Goal: Task Accomplishment & Management: Complete application form

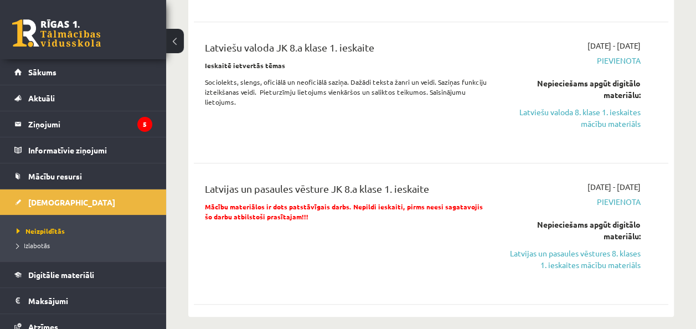
scroll to position [166, 0]
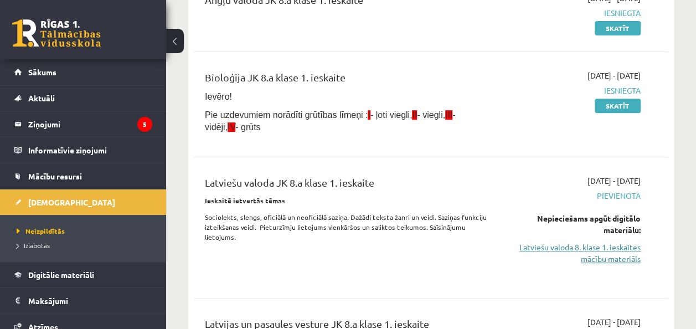
click at [570, 249] on link "Latviešu valoda 8. klase 1. ieskaites mācību materiāls" at bounding box center [573, 252] width 134 height 23
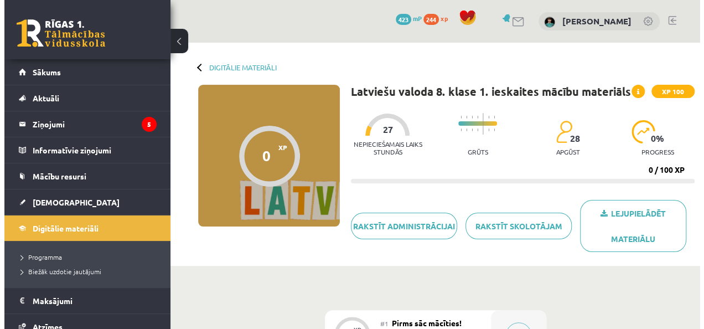
scroll to position [166, 0]
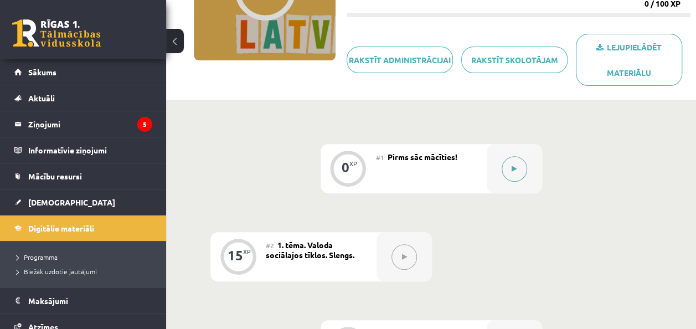
click at [514, 168] on icon at bounding box center [513, 169] width 5 height 7
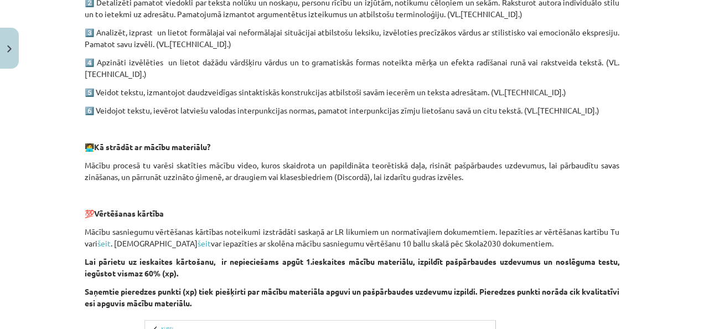
scroll to position [909, 0]
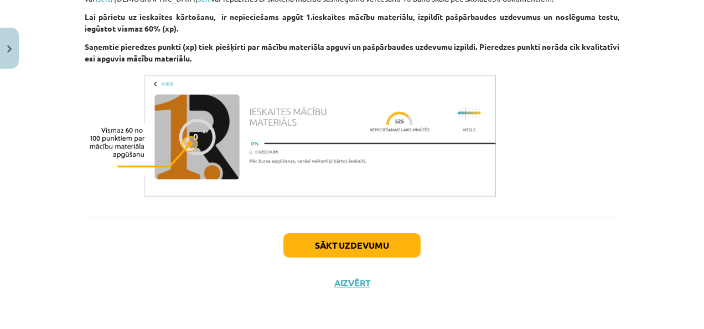
click at [199, 129] on img at bounding box center [292, 136] width 415 height 130
click at [190, 133] on img at bounding box center [292, 136] width 415 height 130
click at [353, 283] on button "Aizvērt" at bounding box center [352, 282] width 42 height 11
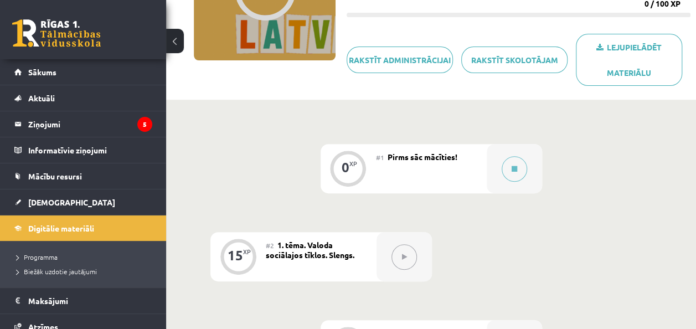
click at [406, 264] on button at bounding box center [403, 256] width 25 height 25
click at [408, 259] on button at bounding box center [403, 256] width 25 height 25
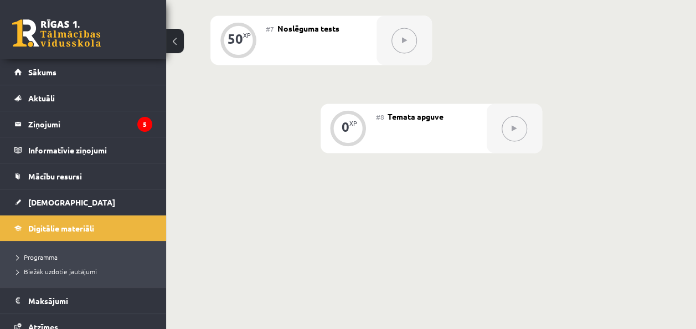
scroll to position [653, 0]
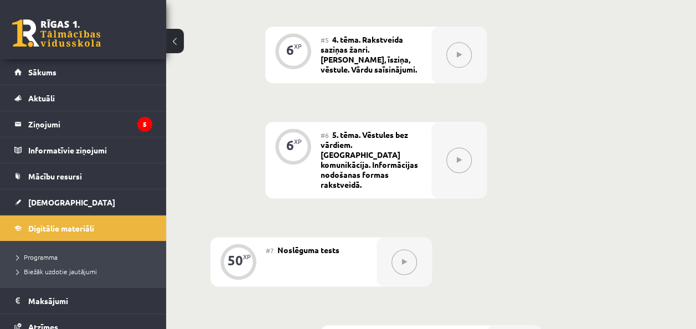
click at [408, 249] on button at bounding box center [403, 261] width 25 height 25
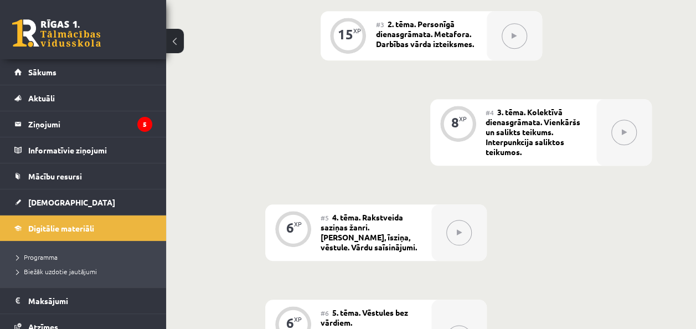
scroll to position [265, 0]
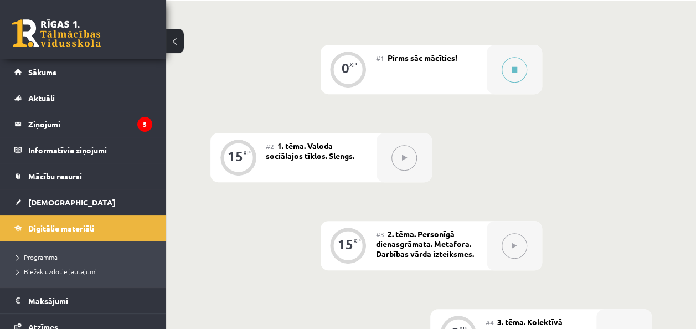
click at [279, 152] on span "1. tēma. Valoda sociālajos tīklos. Slengs." at bounding box center [310, 151] width 89 height 20
click at [246, 156] on div "15 XP" at bounding box center [237, 155] width 33 height 33
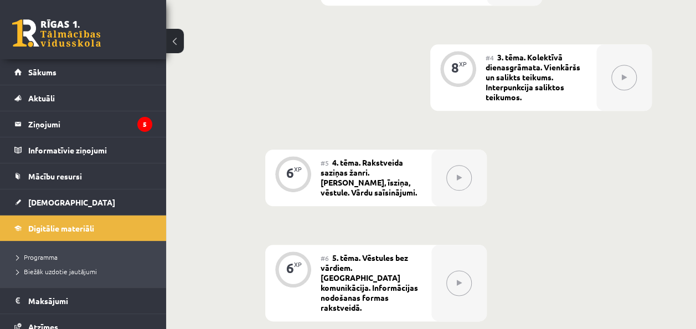
scroll to position [653, 0]
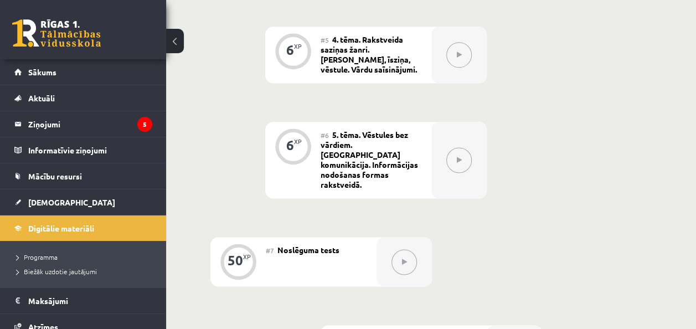
click at [460, 155] on button at bounding box center [458, 159] width 25 height 25
click at [408, 249] on button at bounding box center [403, 261] width 25 height 25
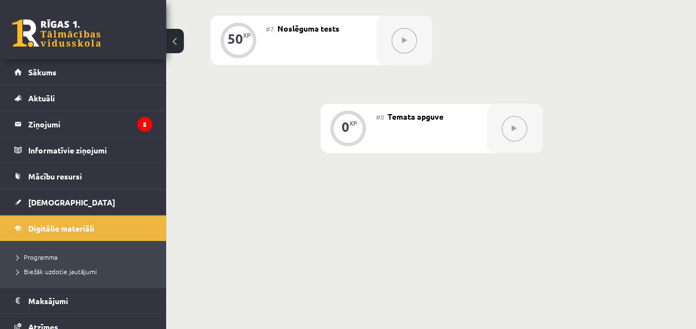
click at [510, 116] on button at bounding box center [513, 128] width 25 height 25
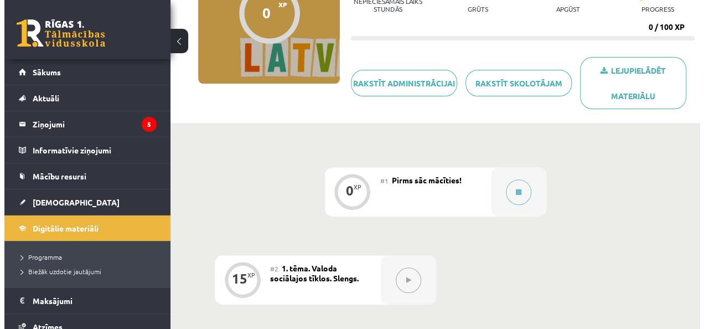
scroll to position [0, 0]
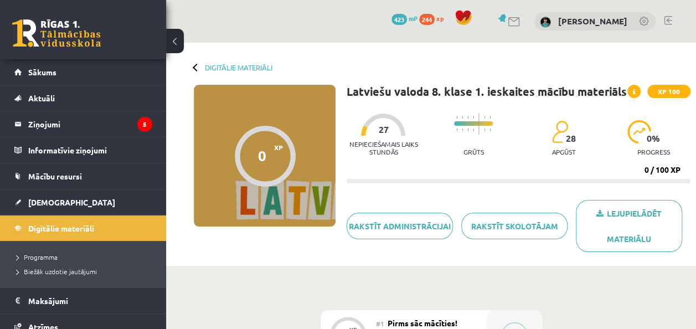
click at [261, 154] on div "0" at bounding box center [262, 155] width 8 height 17
click at [634, 89] on icon at bounding box center [634, 92] width 2 height 7
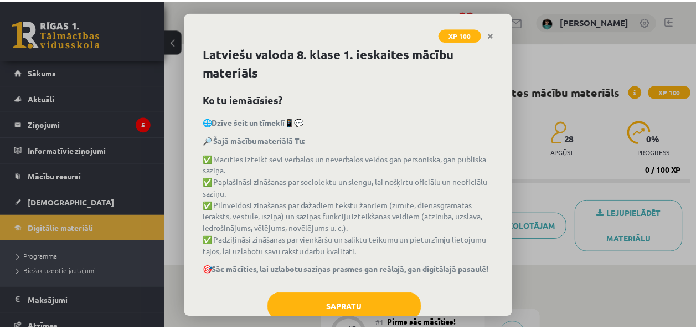
scroll to position [34, 0]
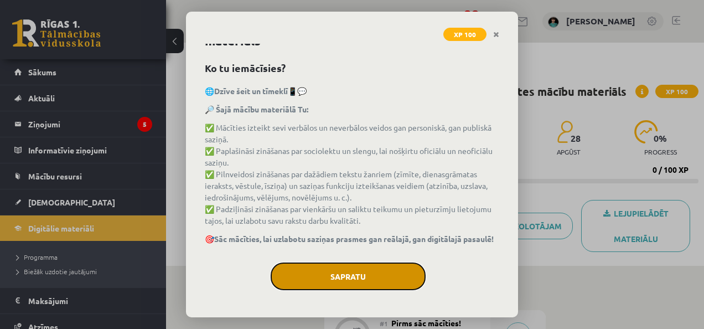
click at [316, 277] on button "Sapratu" at bounding box center [348, 276] width 155 height 28
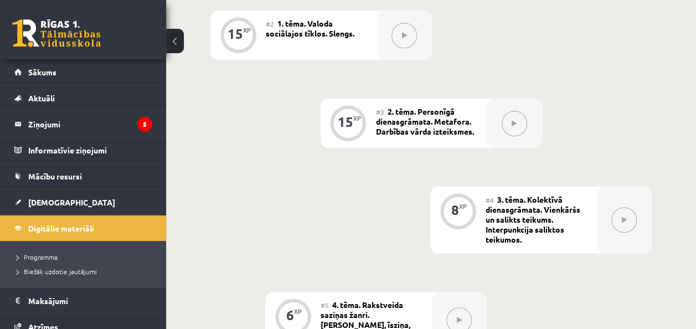
scroll to position [775, 0]
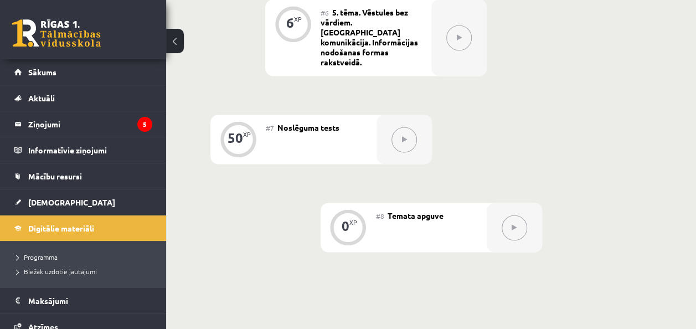
click at [404, 127] on button at bounding box center [403, 139] width 25 height 25
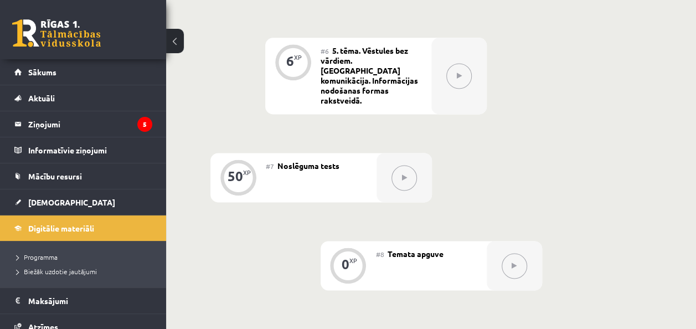
scroll to position [720, 0]
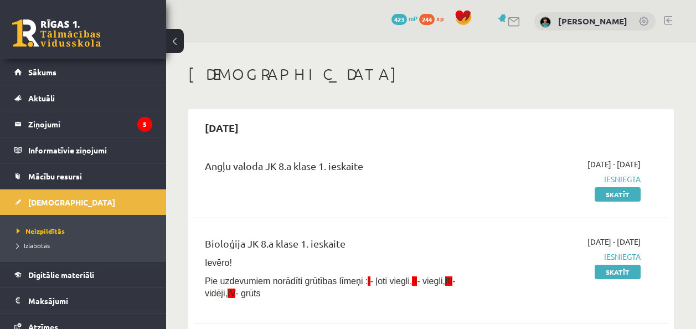
scroll to position [164, 0]
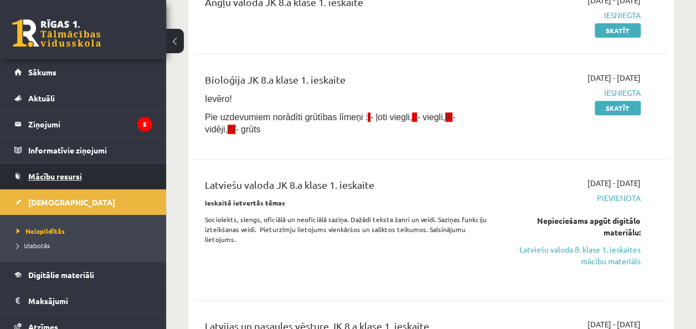
click at [75, 174] on span "Mācību resursi" at bounding box center [55, 176] width 54 height 10
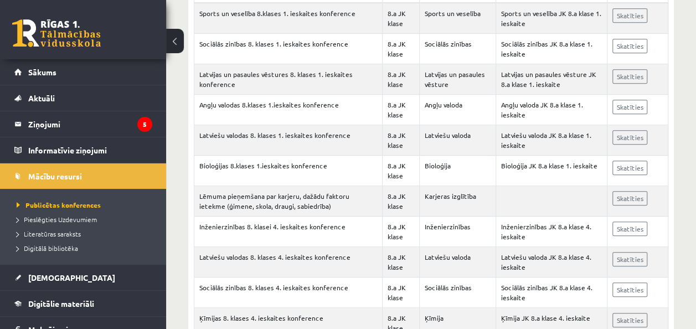
scroll to position [277, 0]
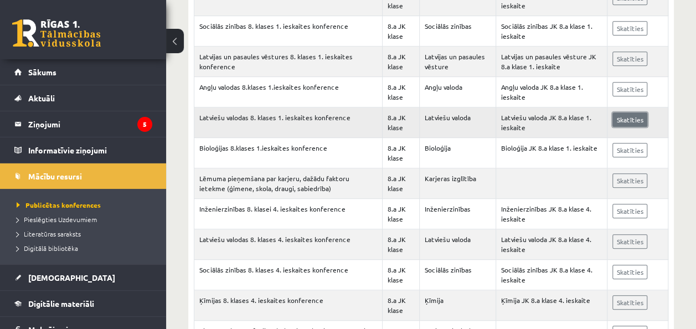
click at [627, 118] on link "Skatīties" at bounding box center [629, 119] width 35 height 14
click at [635, 121] on link "Skatīties" at bounding box center [629, 119] width 35 height 14
click at [67, 221] on span "Pieslēgties Uzdevumiem" at bounding box center [57, 219] width 80 height 9
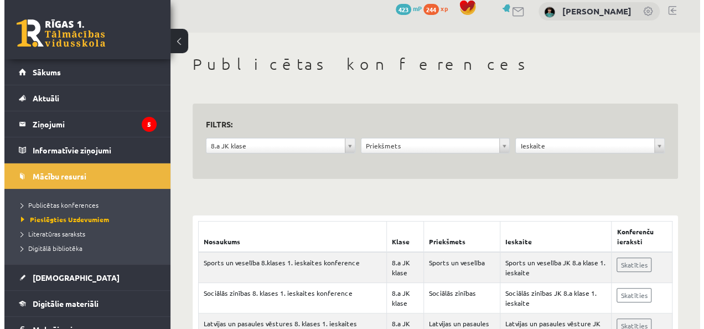
scroll to position [0, 0]
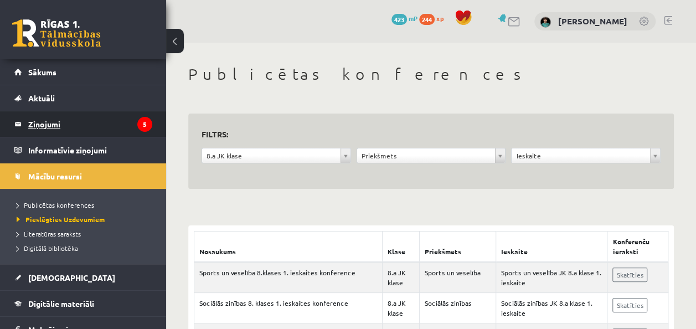
click at [57, 124] on legend "Ziņojumi 5" at bounding box center [90, 123] width 124 height 25
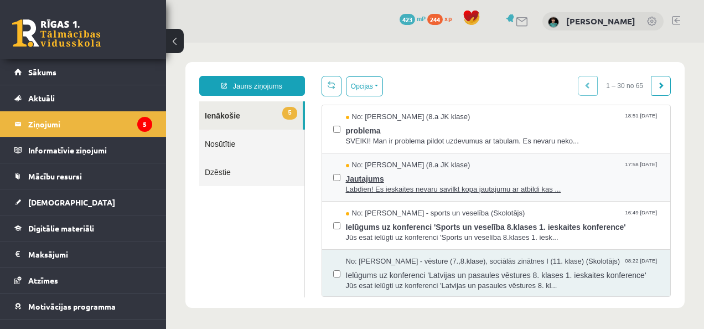
click at [412, 177] on span "Jautajums" at bounding box center [503, 177] width 314 height 14
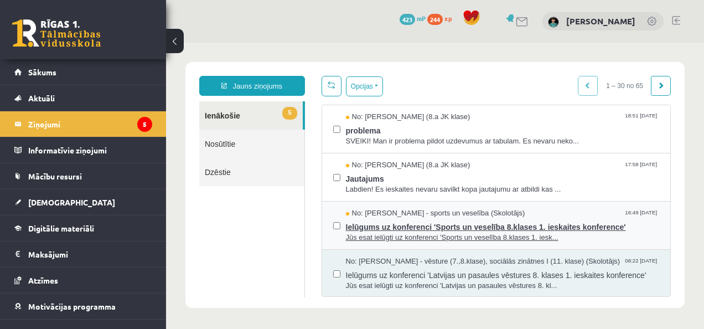
click at [422, 226] on span "Ielūgums uz konferenci 'Sports un veselība 8.klases 1. ieskaites konference'" at bounding box center [503, 226] width 314 height 14
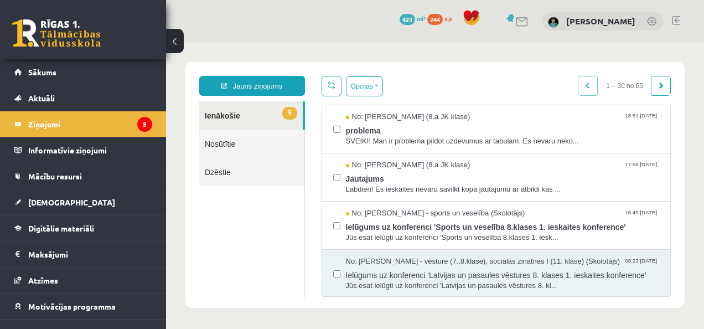
click at [389, 226] on span "Ielūgums uz konferenci 'Sports un veselība 8.klases 1. ieskaites konference'" at bounding box center [503, 226] width 314 height 14
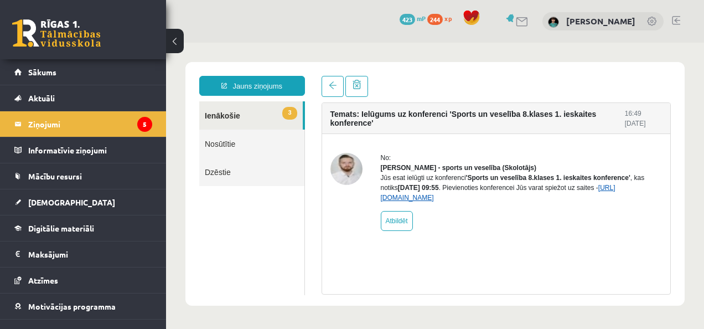
click at [426, 201] on link "https://eskola.r1tv.lv/conferences/4467/join" at bounding box center [498, 193] width 235 height 18
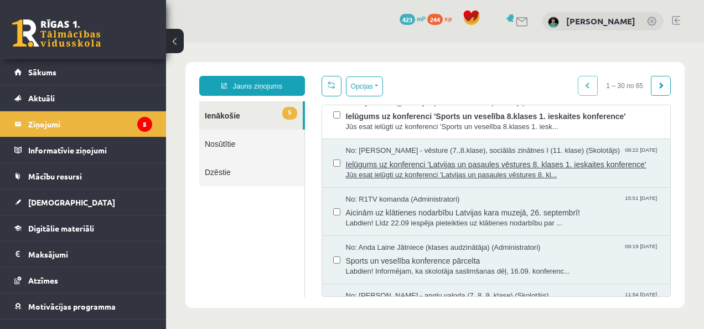
click at [377, 169] on span "Ielūgums uz konferenci 'Latvijas un pasaules vēstures 8. klases 1. ieskaites ko…" at bounding box center [503, 163] width 314 height 14
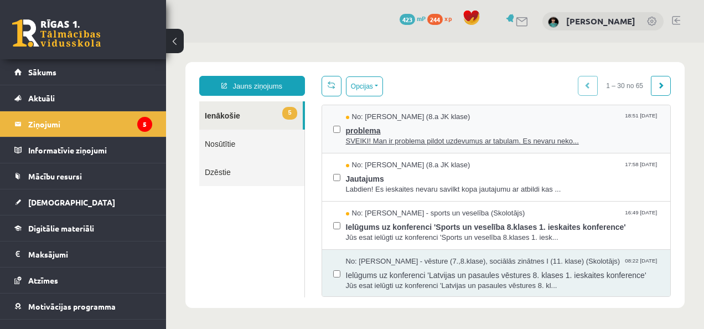
click at [373, 138] on span "SVEIKI! Man ir problema pildot uzdevumus ar tabulam. Es nevaru neko..." at bounding box center [503, 141] width 314 height 11
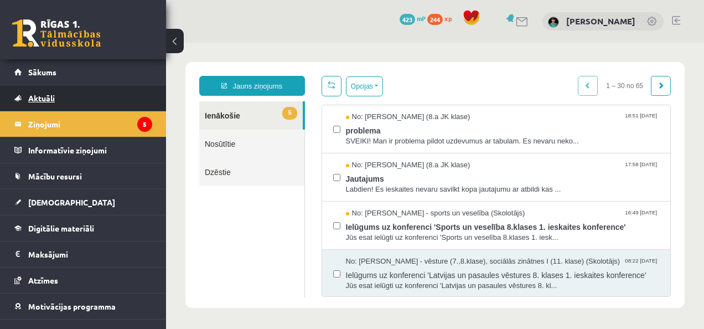
click at [51, 100] on span "Aktuāli" at bounding box center [41, 98] width 27 height 10
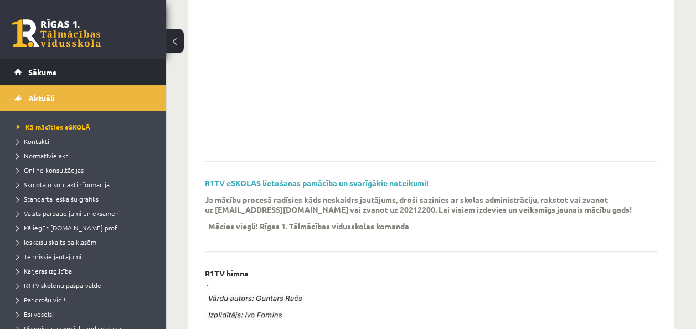
click at [48, 70] on span "Sākums" at bounding box center [42, 72] width 28 height 10
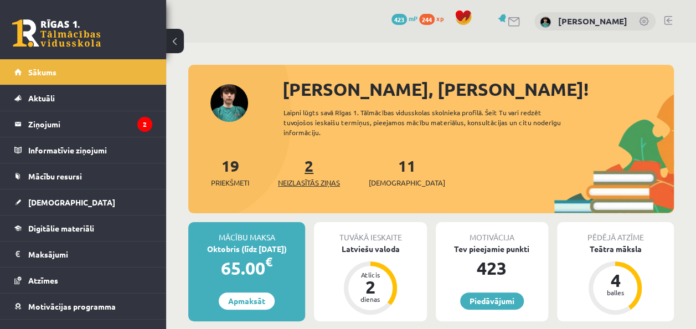
click at [308, 168] on link "2 Neizlasītās ziņas" at bounding box center [309, 172] width 62 height 33
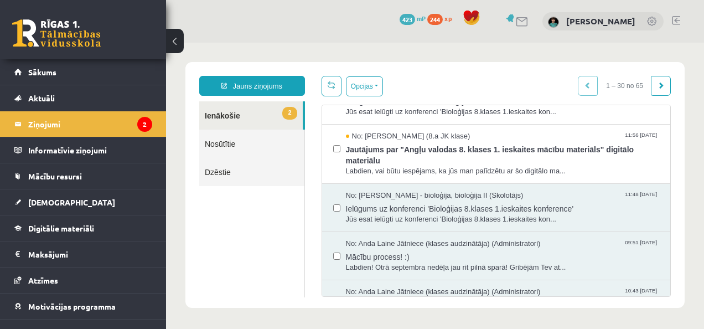
scroll to position [609, 0]
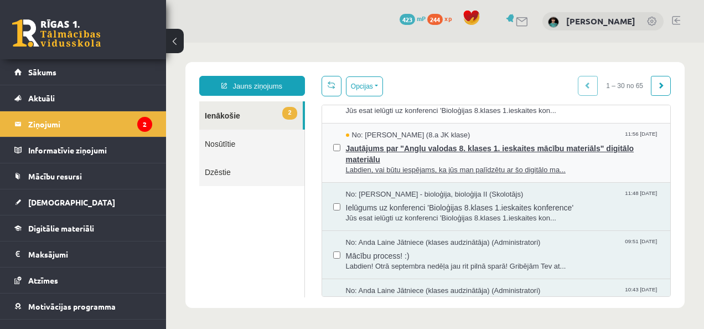
click at [375, 161] on span "Jautājums par "Angļu valodas 8. klases 1. ieskaites mācību materiāls" digitālo …" at bounding box center [503, 152] width 314 height 25
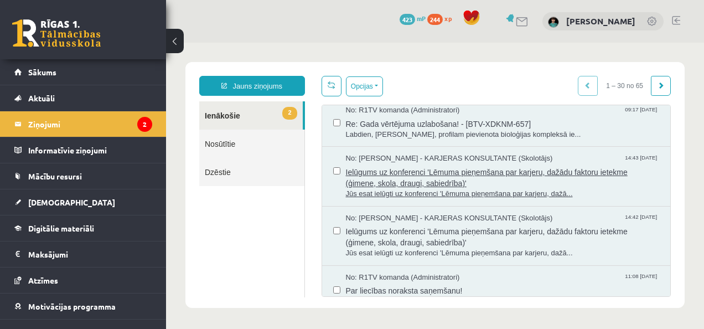
scroll to position [1294, 0]
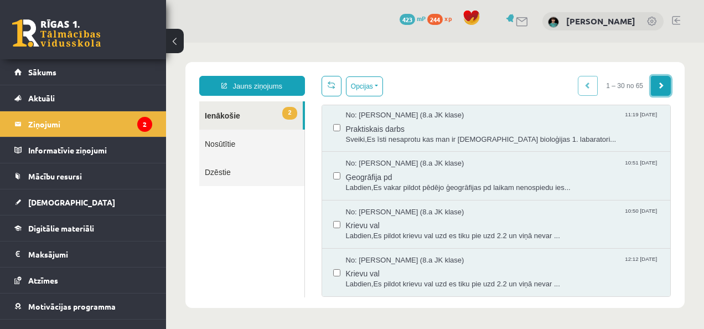
click at [658, 86] on span at bounding box center [661, 85] width 7 height 7
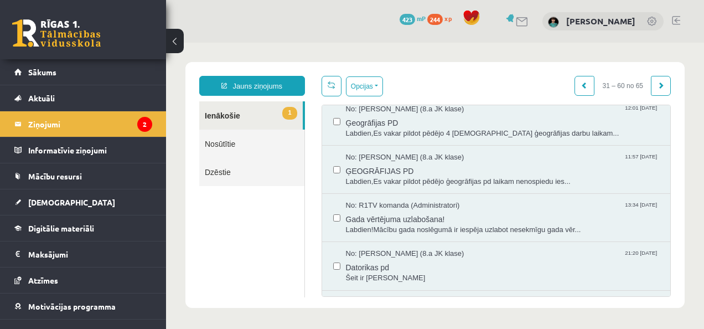
scroll to position [0, 0]
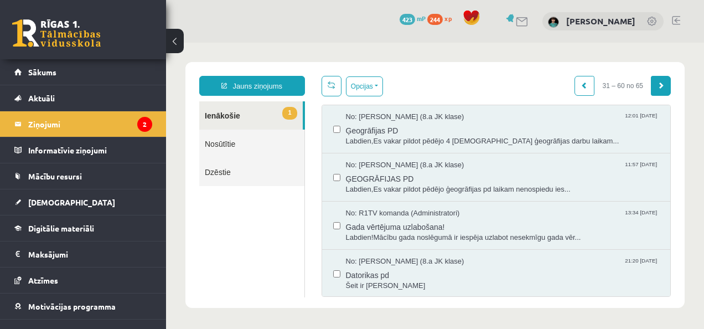
click at [658, 86] on span at bounding box center [661, 85] width 7 height 7
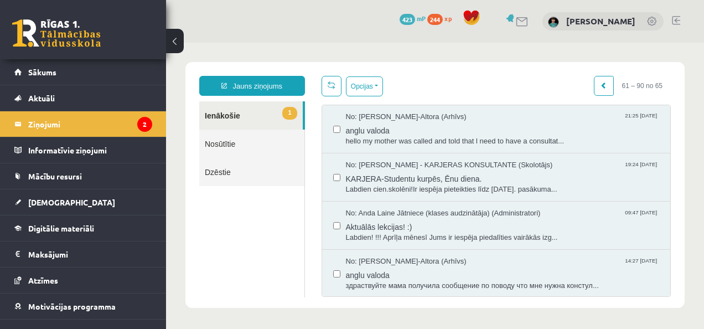
click at [229, 113] on link "1 Ienākošie" at bounding box center [251, 115] width 104 height 28
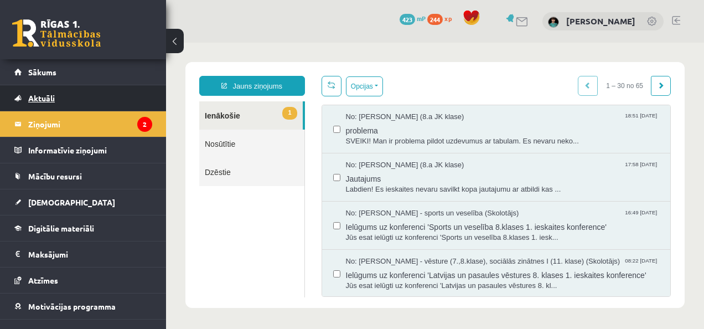
click at [39, 96] on span "Aktuāli" at bounding box center [41, 98] width 27 height 10
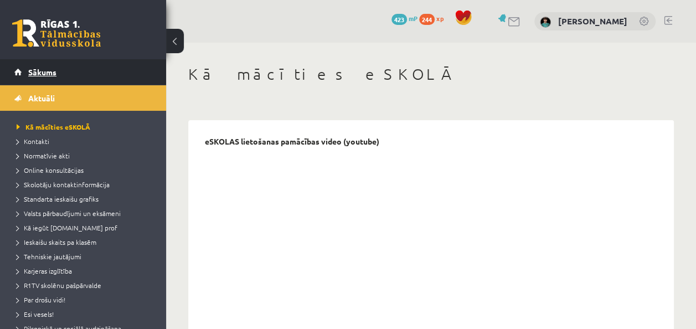
click at [45, 78] on link "Sākums" at bounding box center [83, 71] width 138 height 25
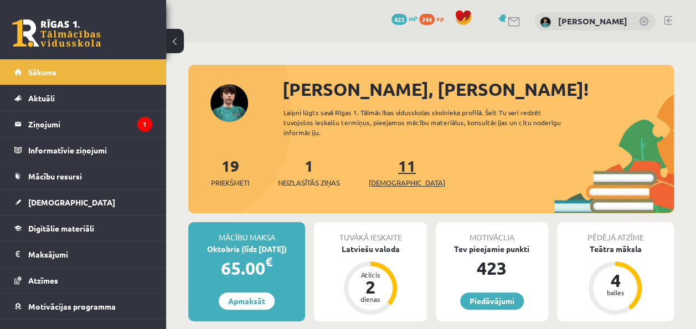
click at [386, 172] on link "11 Ieskaites" at bounding box center [407, 172] width 76 height 33
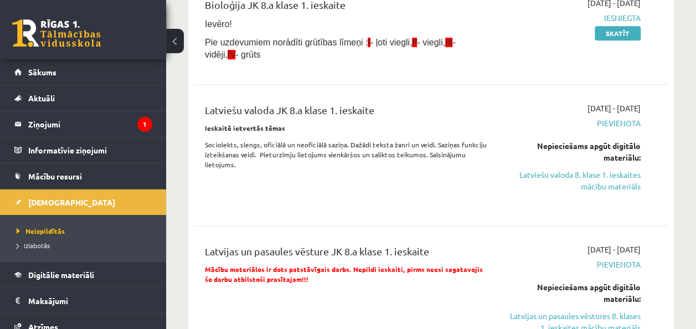
scroll to position [221, 0]
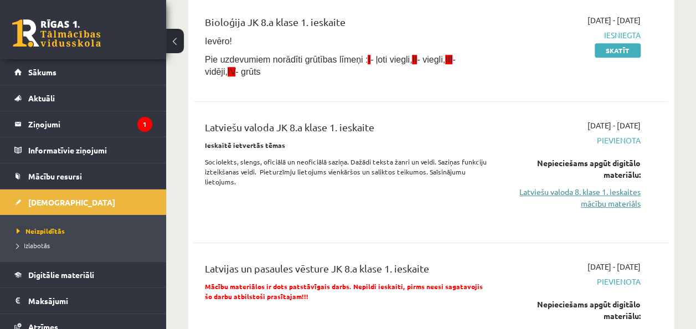
click at [593, 192] on link "Latviešu valoda 8. klase 1. ieskaites mācību materiāls" at bounding box center [573, 197] width 134 height 23
click at [597, 192] on link "Latviešu valoda 8. klase 1. ieskaites mācību materiāls" at bounding box center [573, 197] width 134 height 23
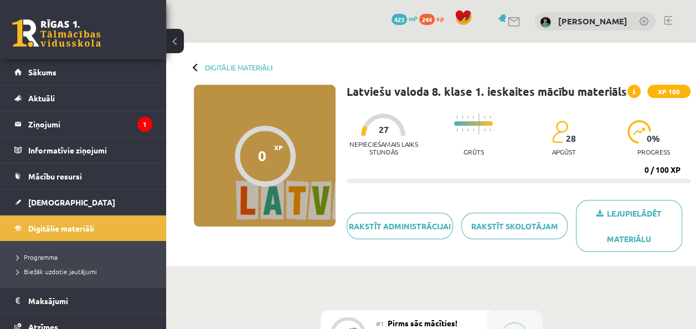
click at [653, 135] on span "0 %" at bounding box center [654, 138] width 14 height 10
click at [531, 138] on div "Nepieciešamais laiks stundās 27 Grūts 28 apgūst 0 % progress" at bounding box center [519, 134] width 344 height 55
click at [484, 143] on div at bounding box center [473, 125] width 39 height 36
click at [257, 154] on div at bounding box center [265, 156] width 61 height 61
click at [190, 70] on div "Digitālie materiāli 0 XP XP 100 0 / 100 XP Latviešu valoda 8. klase 1. ieskaite…" at bounding box center [431, 154] width 530 height 223
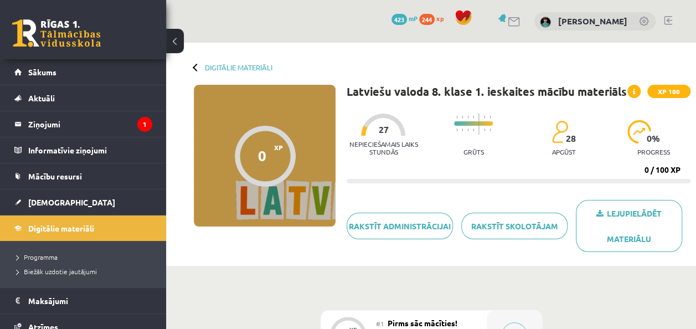
click at [195, 70] on div at bounding box center [197, 67] width 8 height 8
click at [197, 68] on div at bounding box center [197, 67] width 8 height 8
click at [221, 68] on link "Digitālie materiāli" at bounding box center [239, 67] width 68 height 8
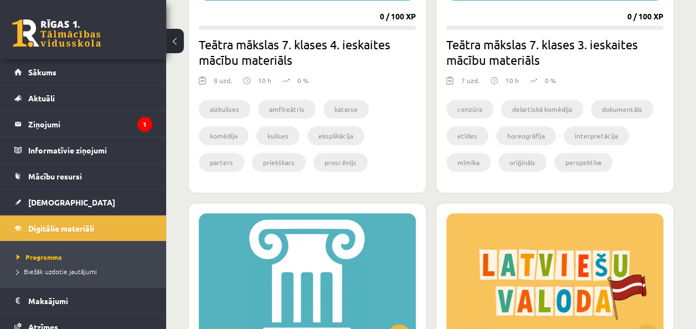
scroll to position [609, 0]
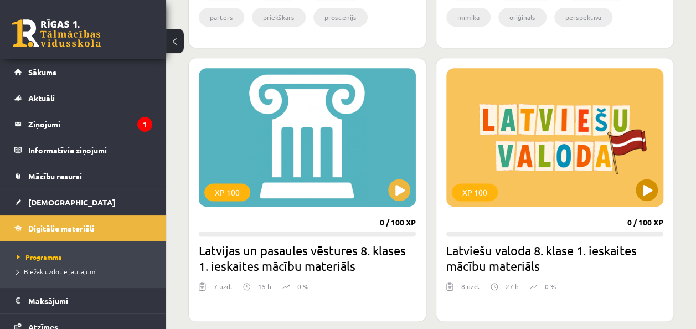
click at [552, 130] on div "XP 100" at bounding box center [554, 137] width 217 height 138
click at [551, 130] on div "XP 100" at bounding box center [554, 137] width 217 height 138
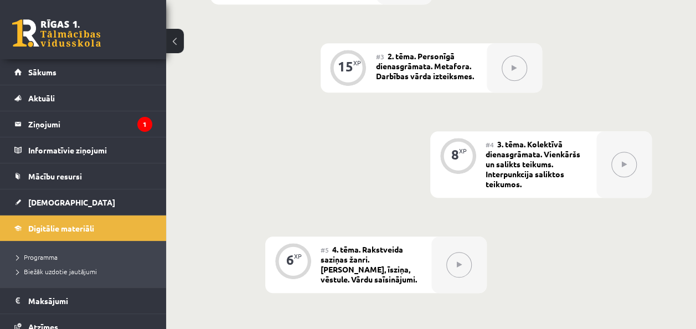
scroll to position [874, 0]
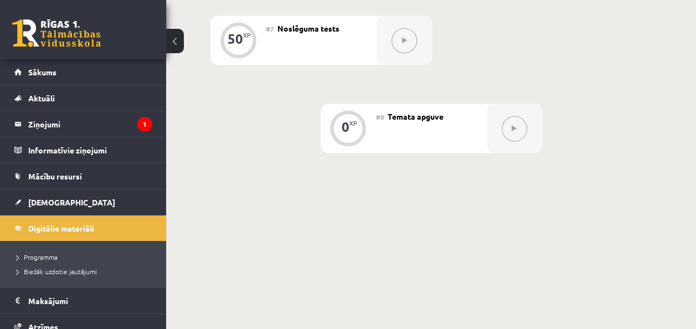
click at [515, 116] on button at bounding box center [513, 128] width 25 height 25
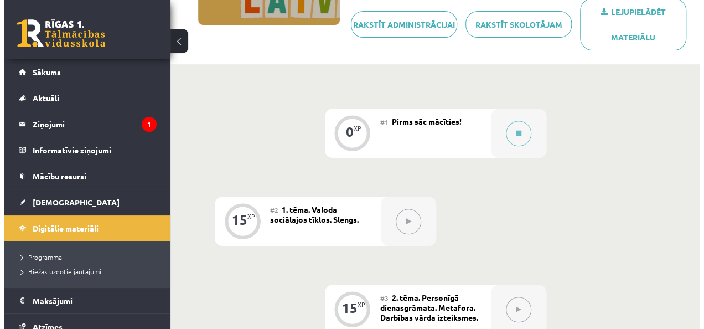
scroll to position [210, 0]
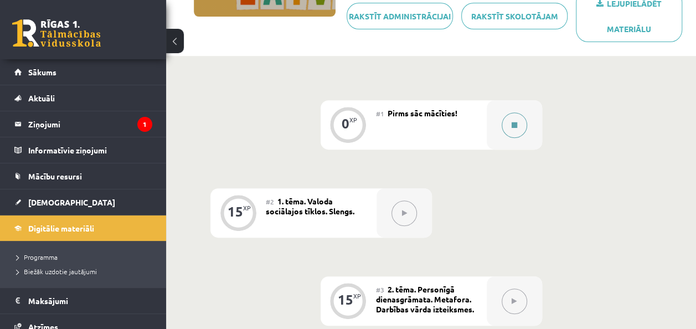
click at [517, 122] on button at bounding box center [513, 124] width 25 height 25
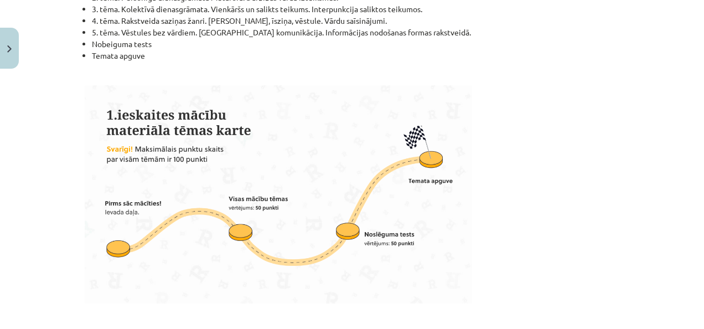
scroll to position [332, 0]
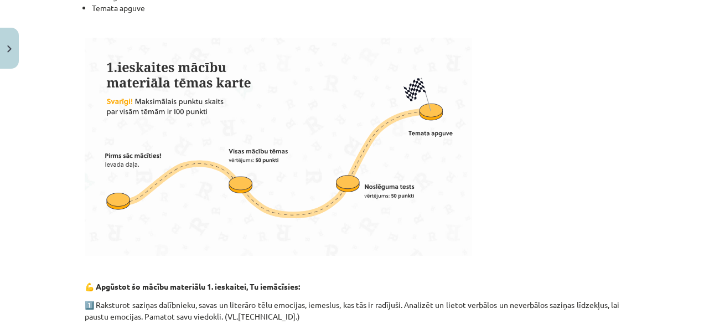
click at [107, 200] on img at bounding box center [278, 147] width 387 height 218
click at [235, 187] on img at bounding box center [278, 147] width 387 height 218
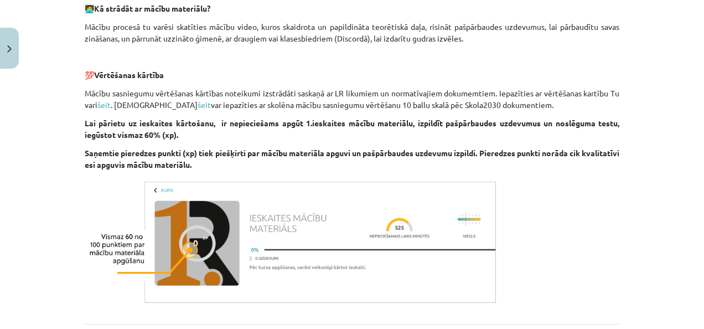
scroll to position [909, 0]
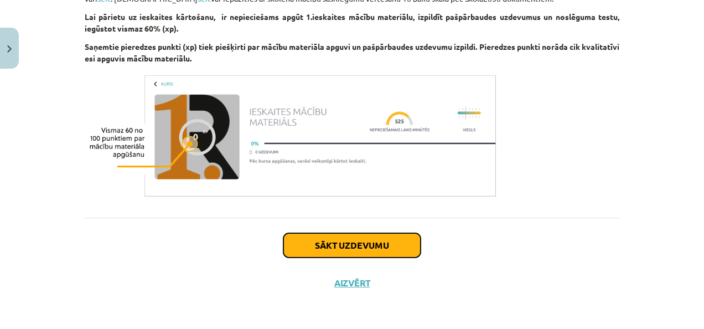
click at [363, 245] on button "Sākt uzdevumu" at bounding box center [351, 245] width 137 height 24
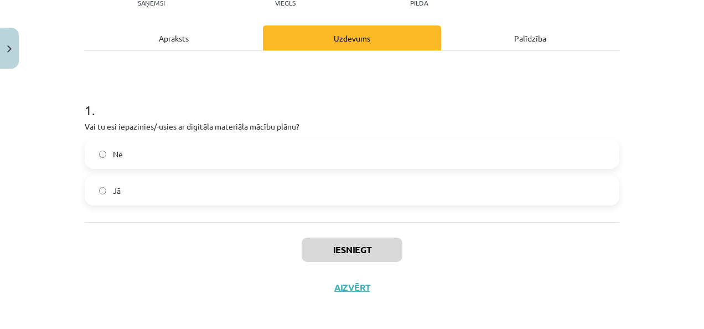
scroll to position [142, 0]
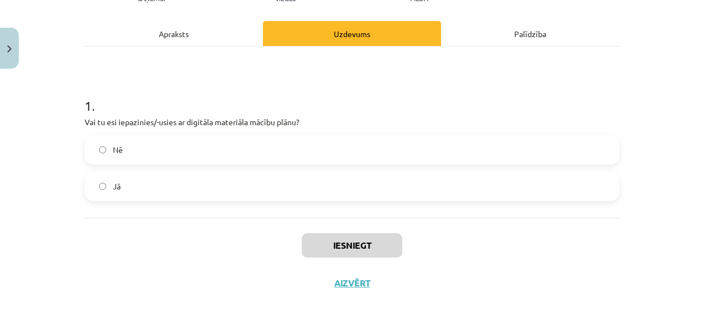
click at [116, 180] on span "Jā" at bounding box center [117, 186] width 8 height 12
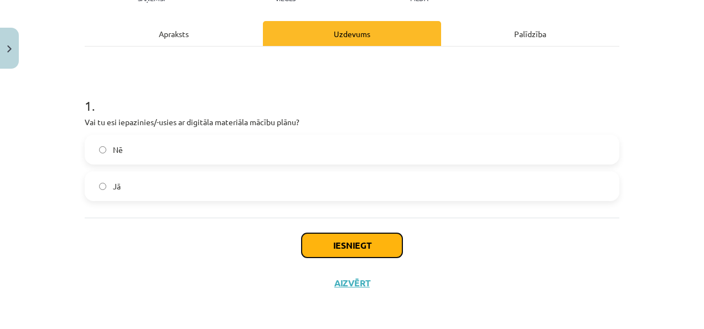
click at [348, 246] on button "Iesniegt" at bounding box center [352, 245] width 101 height 24
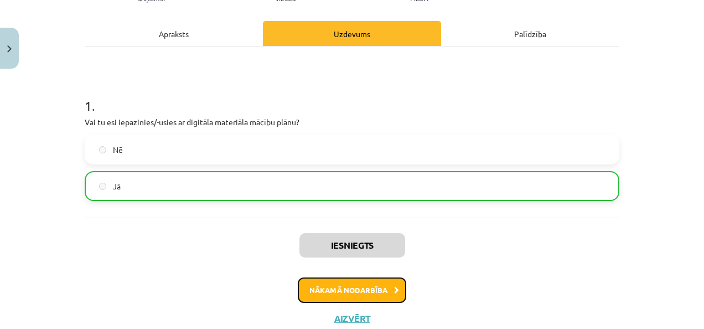
click at [337, 289] on button "Nākamā nodarbība" at bounding box center [352, 289] width 108 height 25
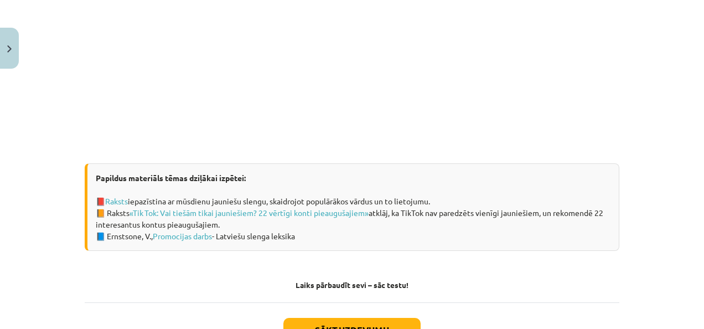
scroll to position [762, 0]
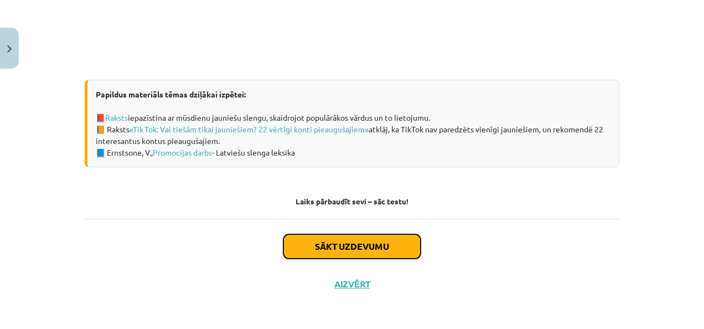
click at [349, 246] on button "Sākt uzdevumu" at bounding box center [351, 246] width 137 height 24
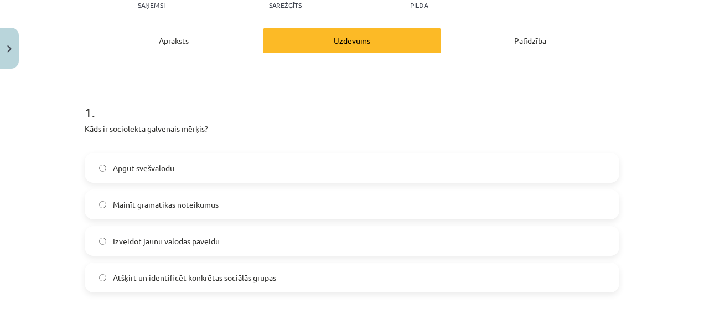
scroll to position [138, 0]
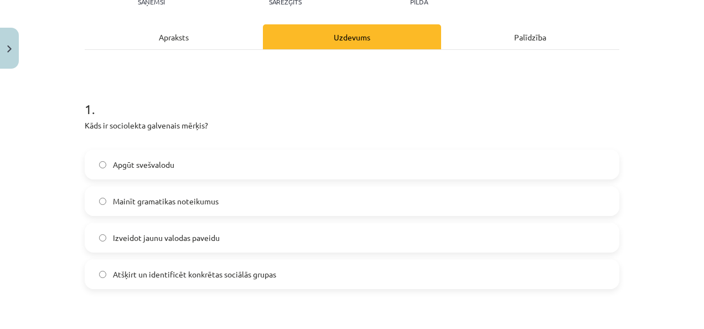
click at [196, 275] on span "Atšķirt un identificēt konkrētas sociālās grupas" at bounding box center [194, 274] width 163 height 12
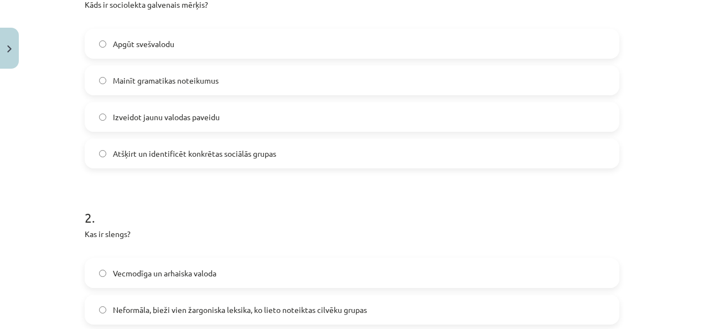
scroll to position [360, 0]
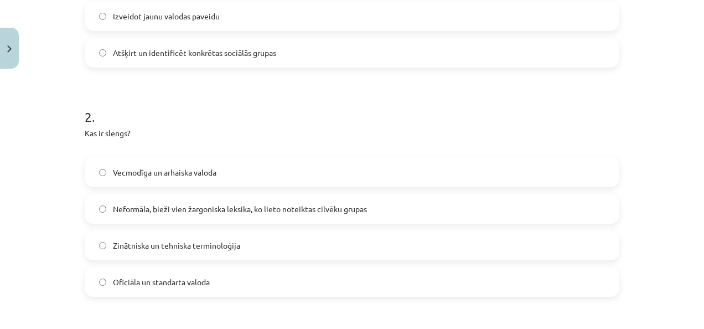
click at [213, 214] on span "Neformāla, bieži vien žargoniska leksika, ko lieto noteiktas cilvēku grupas" at bounding box center [240, 209] width 254 height 12
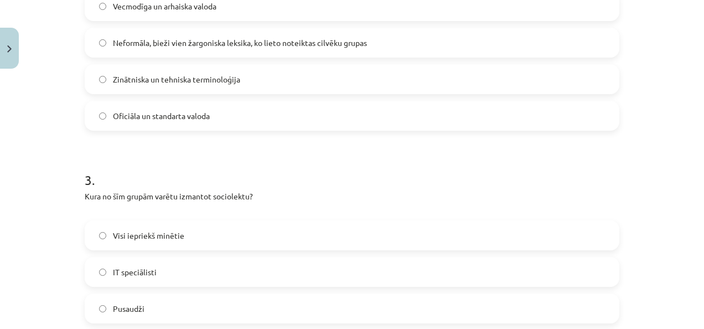
scroll to position [581, 0]
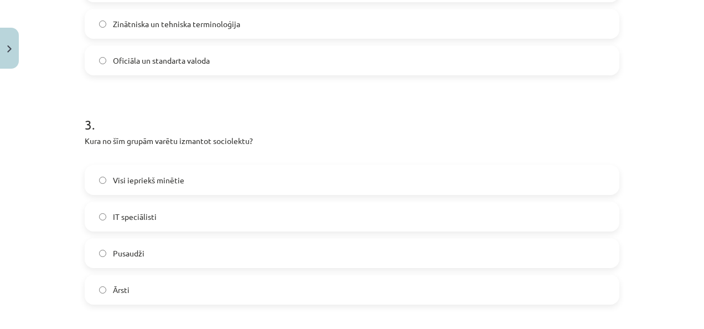
click at [155, 175] on span "Visi iepriekš minētie" at bounding box center [148, 180] width 71 height 12
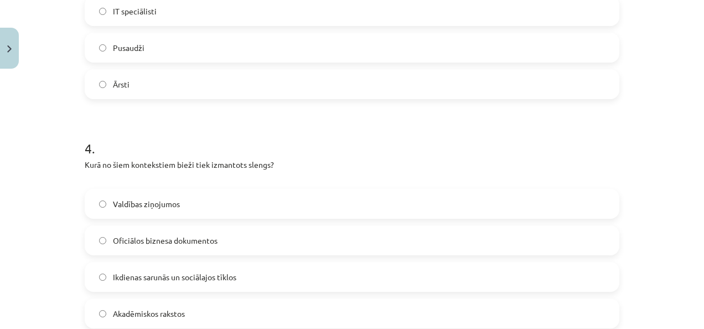
scroll to position [803, 0]
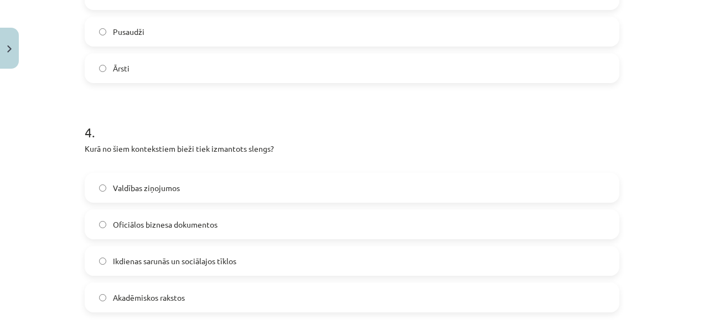
click at [322, 265] on label "Ikdienas sarunās un sociālajos tīklos" at bounding box center [352, 261] width 532 height 28
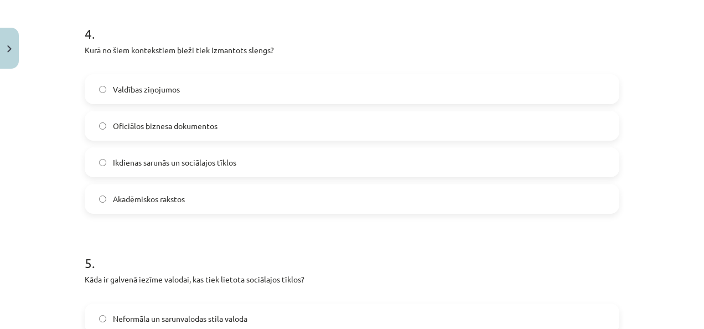
scroll to position [1024, 0]
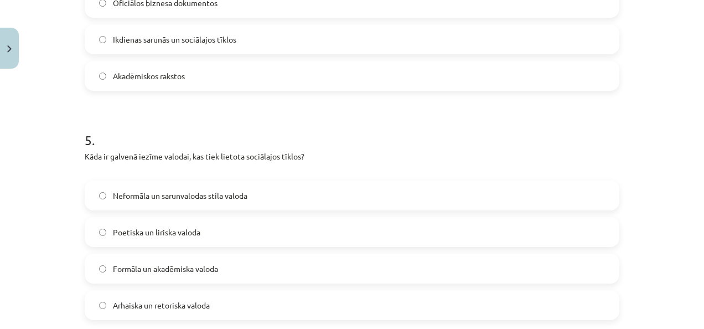
click at [279, 193] on label "Neformāla un sarunvalodas stila valoda" at bounding box center [352, 196] width 532 height 28
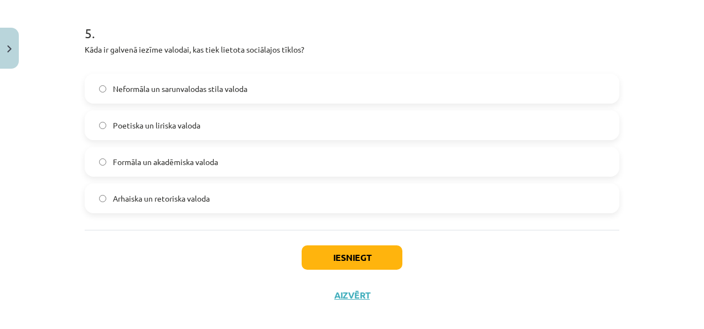
scroll to position [1135, 0]
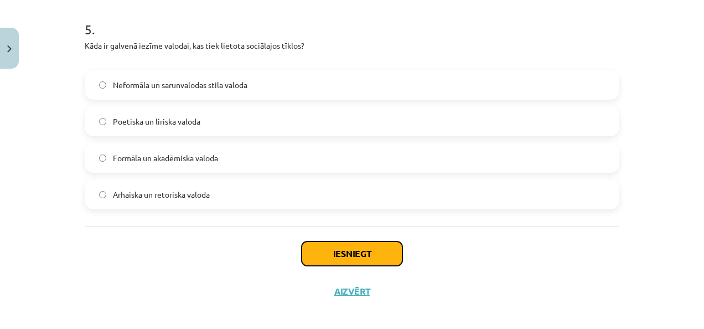
click at [333, 256] on button "Iesniegt" at bounding box center [352, 253] width 101 height 24
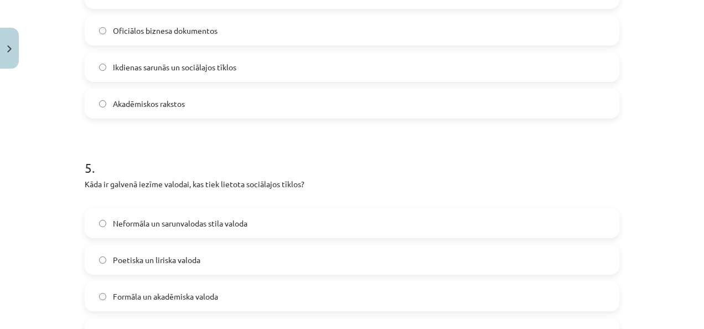
scroll to position [1143, 0]
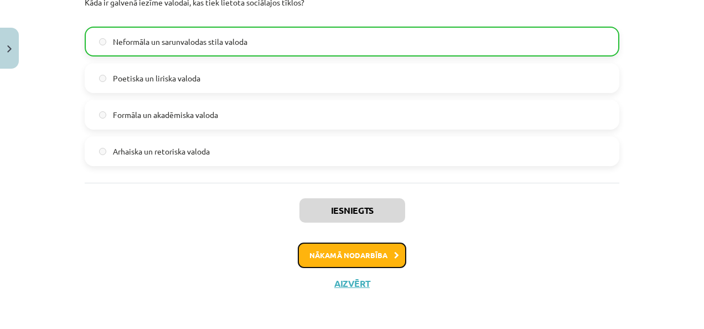
click at [333, 258] on button "Nākamā nodarbība" at bounding box center [352, 254] width 108 height 25
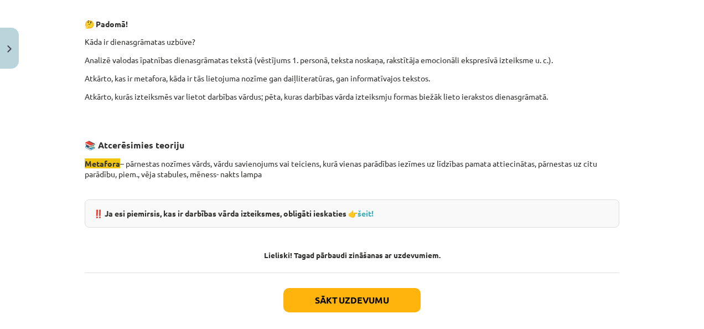
scroll to position [1119, 0]
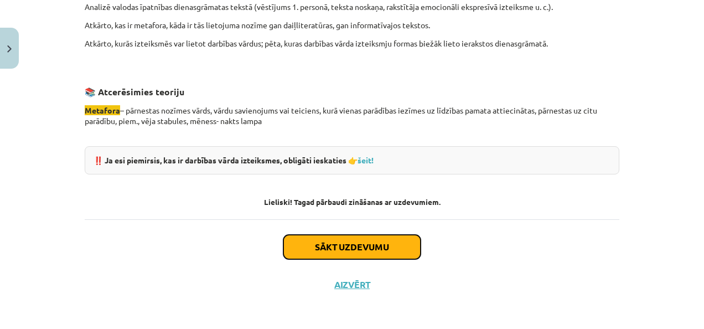
click at [356, 247] on button "Sākt uzdevumu" at bounding box center [351, 247] width 137 height 24
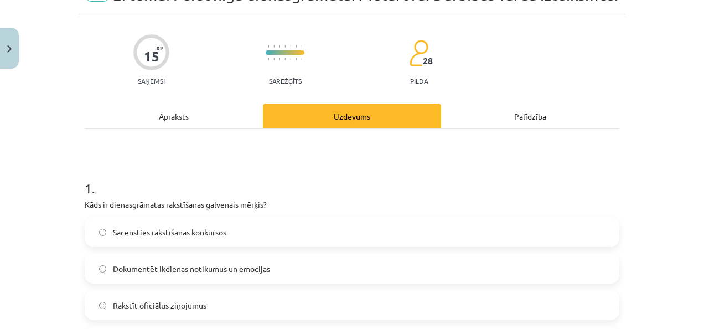
scroll to position [83, 0]
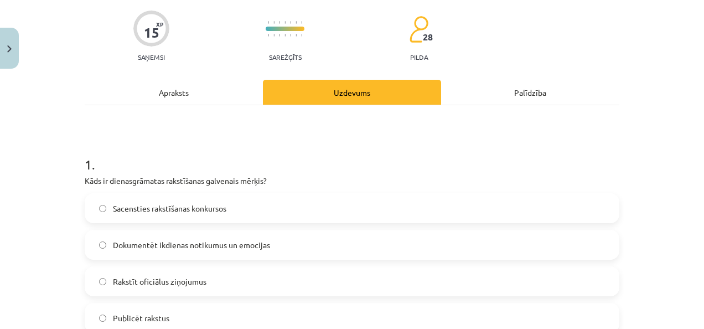
click at [347, 246] on label "Dokumentēt ikdienas notikumus un emocijas" at bounding box center [352, 245] width 532 height 28
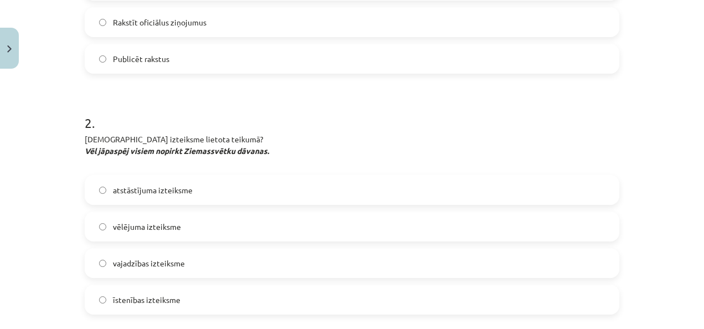
scroll to position [360, 0]
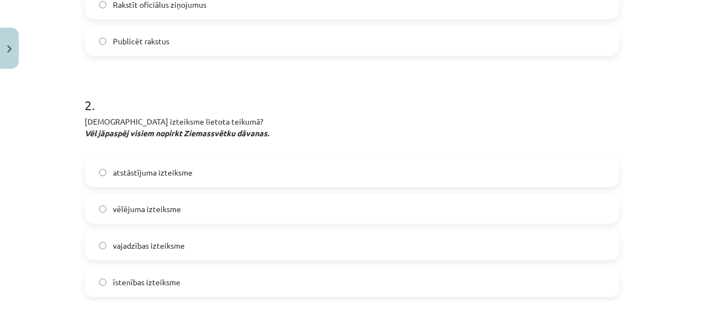
click at [161, 251] on label "vajadzības izteiksme" at bounding box center [352, 245] width 532 height 28
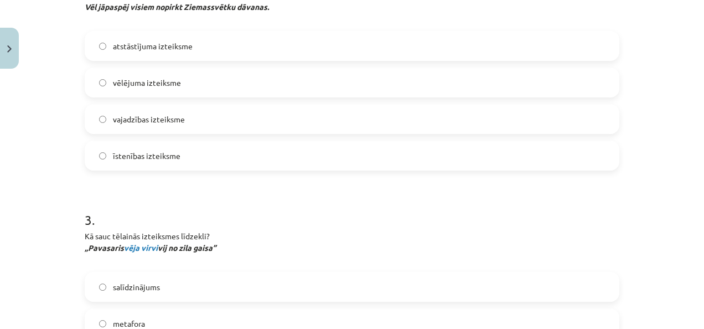
scroll to position [581, 0]
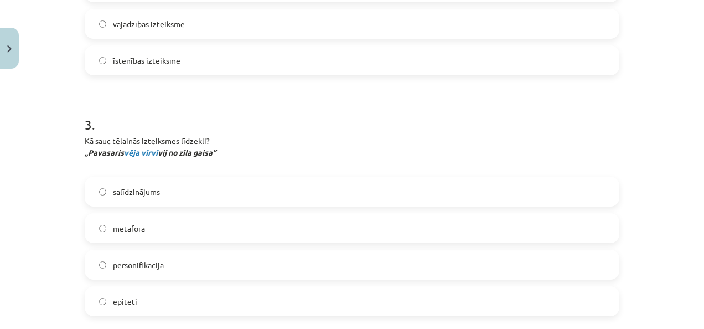
click at [143, 229] on label "metafora" at bounding box center [352, 228] width 532 height 28
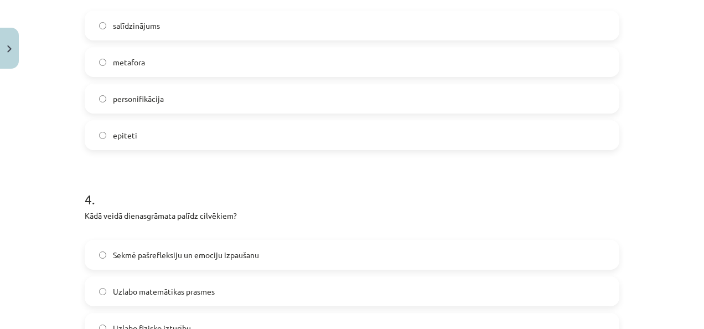
scroll to position [803, 0]
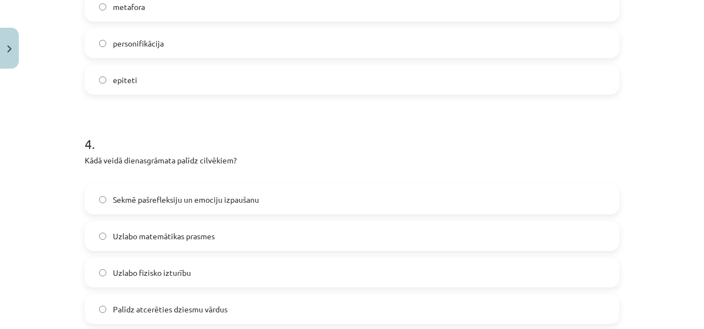
click at [161, 196] on span "Sekmē pašrefleksiju un emociju izpaušanu" at bounding box center [186, 200] width 146 height 12
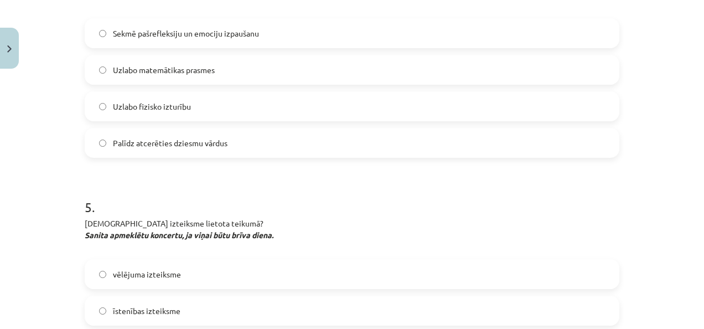
scroll to position [1079, 0]
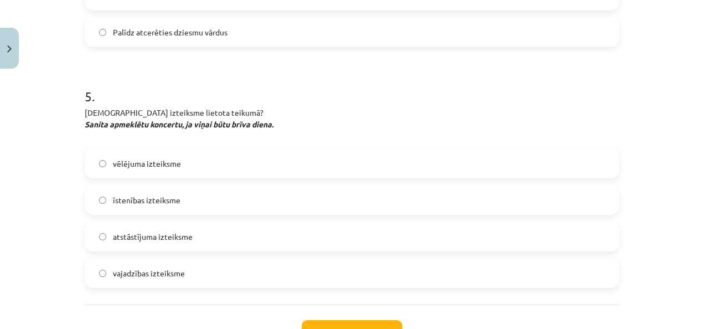
click at [133, 155] on label "vēlējuma izteiksme" at bounding box center [352, 163] width 532 height 28
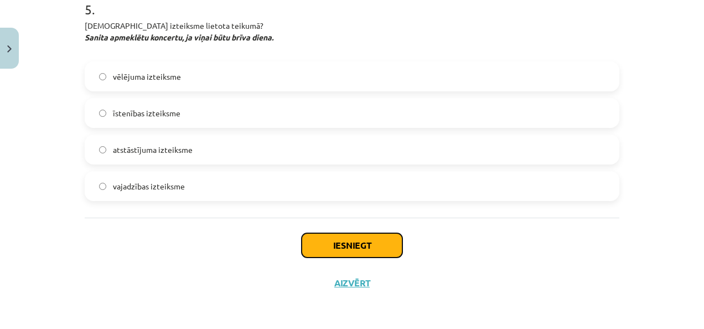
click at [355, 245] on button "Iesniegt" at bounding box center [352, 245] width 101 height 24
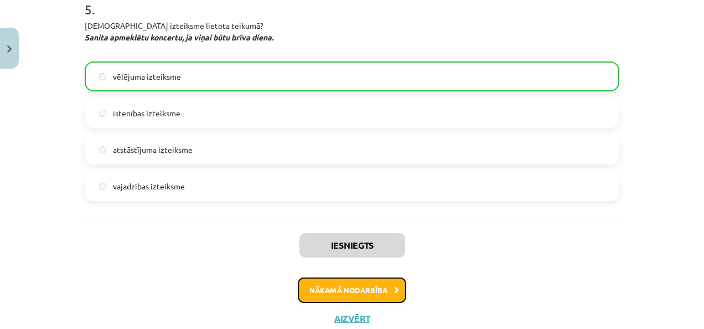
click at [340, 285] on button "Nākamā nodarbība" at bounding box center [352, 289] width 108 height 25
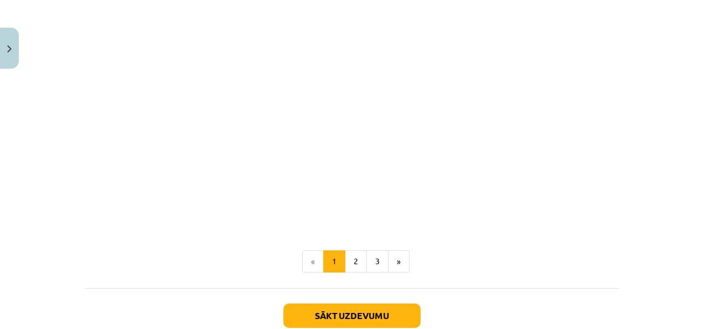
scroll to position [581, 0]
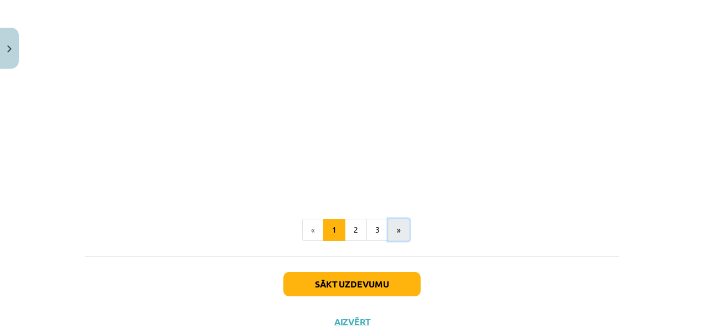
click at [394, 230] on button "»" at bounding box center [399, 230] width 22 height 22
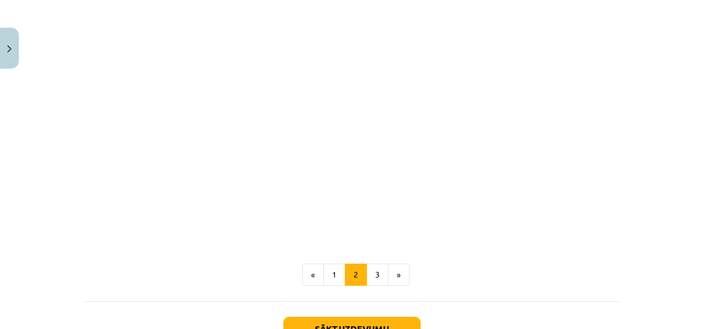
scroll to position [435, 0]
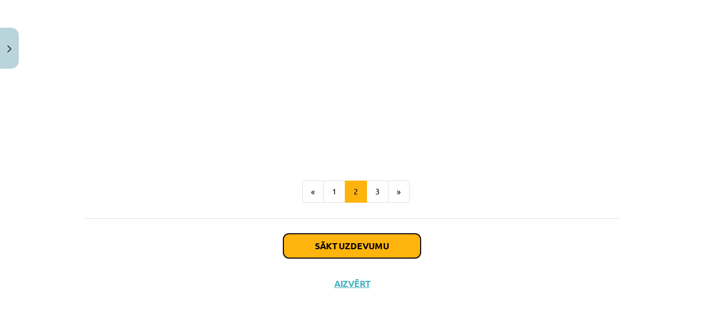
click at [352, 247] on button "Sākt uzdevumu" at bounding box center [351, 246] width 137 height 24
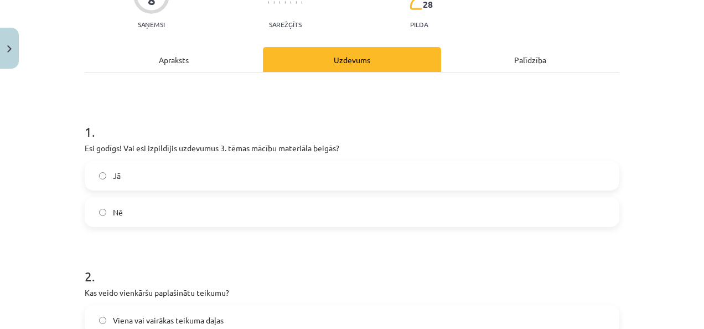
scroll to position [138, 0]
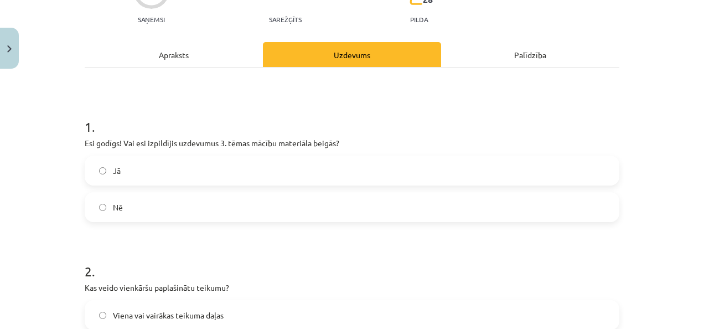
click at [120, 176] on label "Jā" at bounding box center [352, 171] width 532 height 28
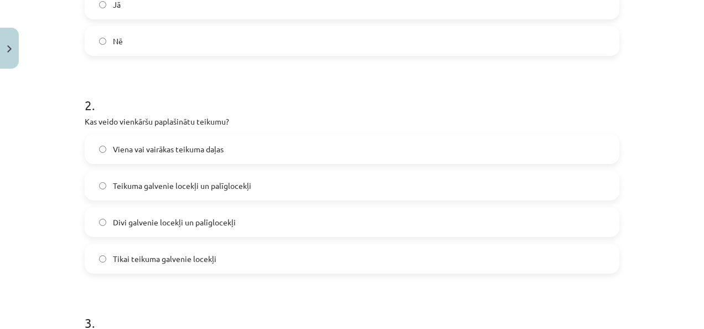
click at [151, 187] on span "Teikuma galvenie locekļi un palīglocekļi" at bounding box center [182, 186] width 138 height 12
click at [127, 258] on span "Tikai teikuma galvenie locekļi" at bounding box center [165, 259] width 104 height 12
click at [123, 182] on span "Teikuma galvenie locekļi un palīglocekļi" at bounding box center [182, 186] width 138 height 12
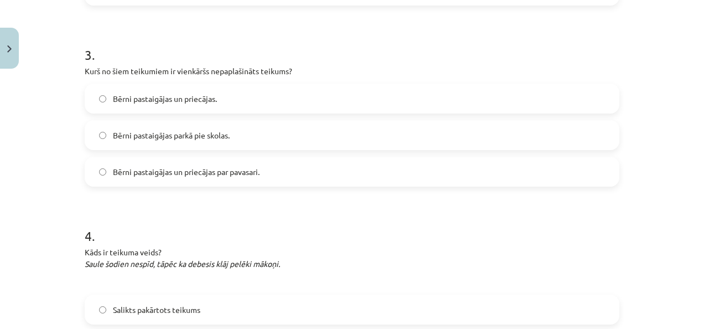
scroll to position [581, 0]
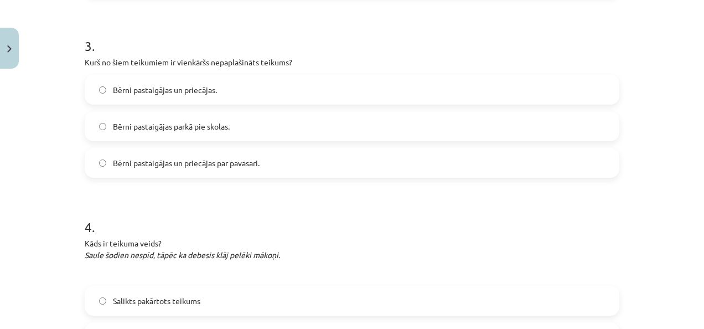
click at [215, 87] on label "Bērni pastaigājas un priecājas." at bounding box center [352, 90] width 532 height 28
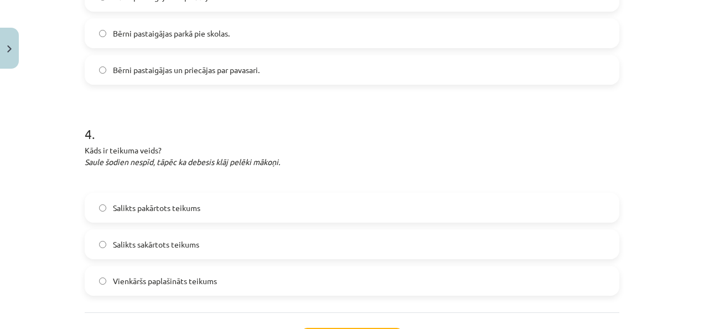
scroll to position [692, 0]
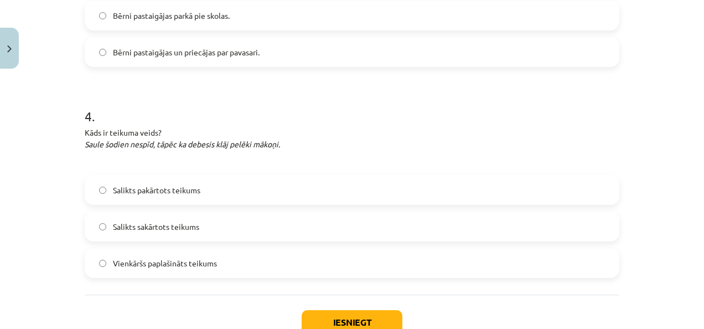
click at [221, 267] on label "Vienkāršs paplašināts teikums" at bounding box center [352, 263] width 532 height 28
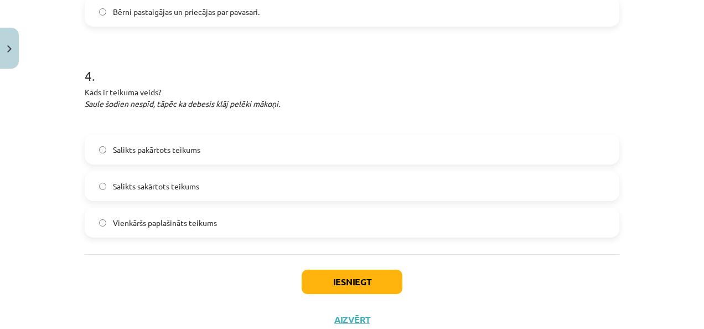
scroll to position [769, 0]
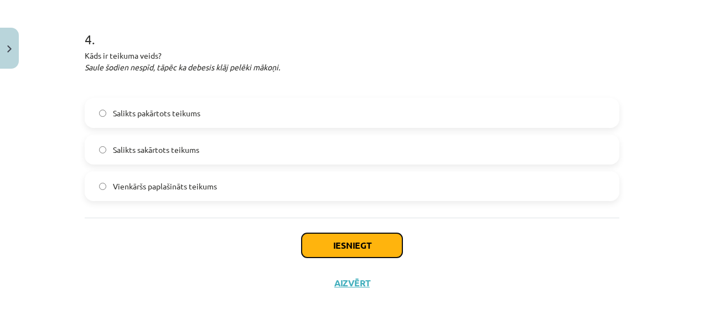
click at [334, 237] on button "Iesniegt" at bounding box center [352, 245] width 101 height 24
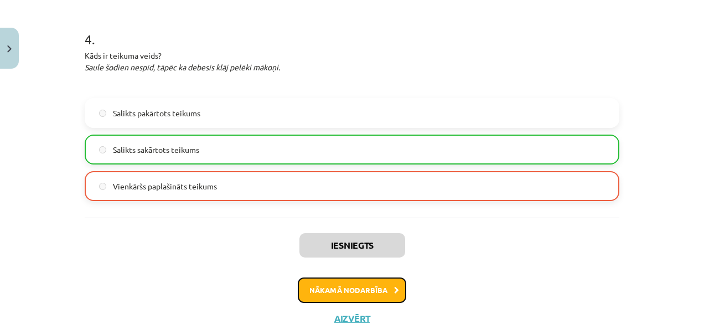
click at [324, 285] on button "Nākamā nodarbība" at bounding box center [352, 289] width 108 height 25
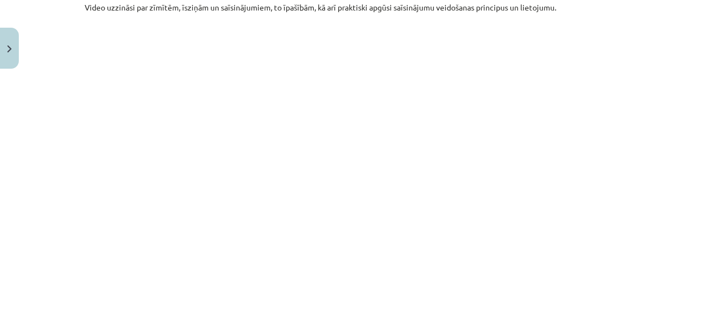
scroll to position [488, 0]
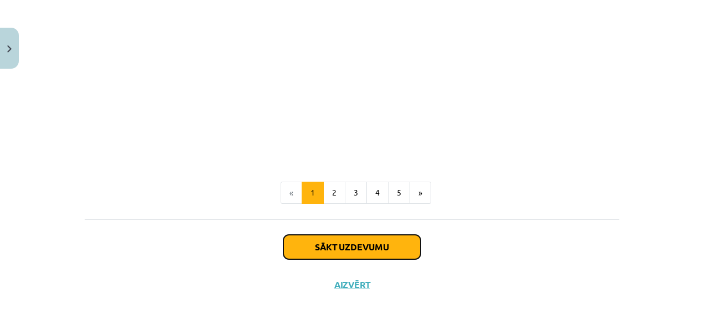
click at [372, 250] on button "Sākt uzdevumu" at bounding box center [351, 247] width 137 height 24
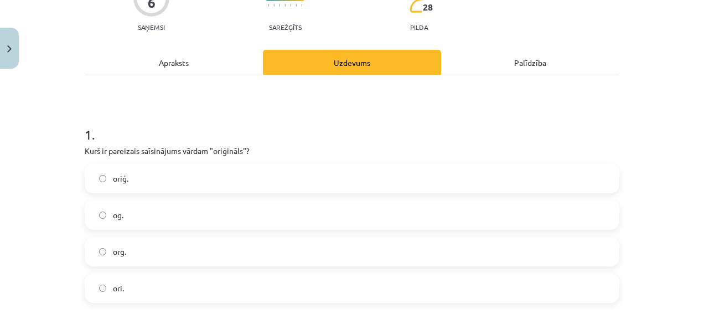
scroll to position [138, 0]
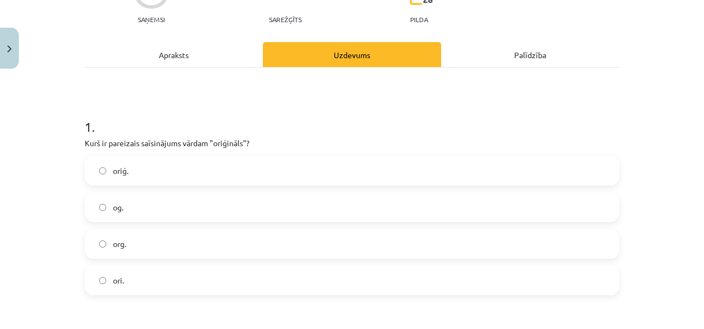
click at [169, 173] on label "oriģ." at bounding box center [352, 171] width 532 height 28
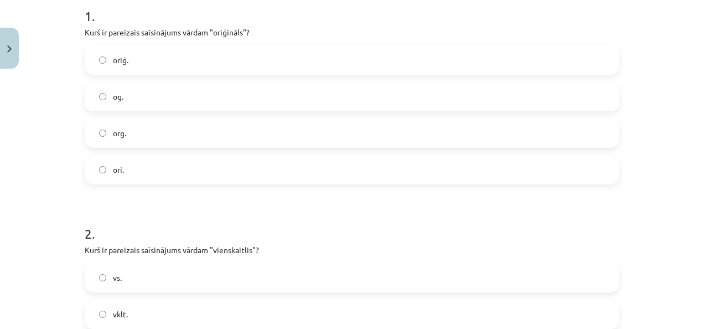
scroll to position [360, 0]
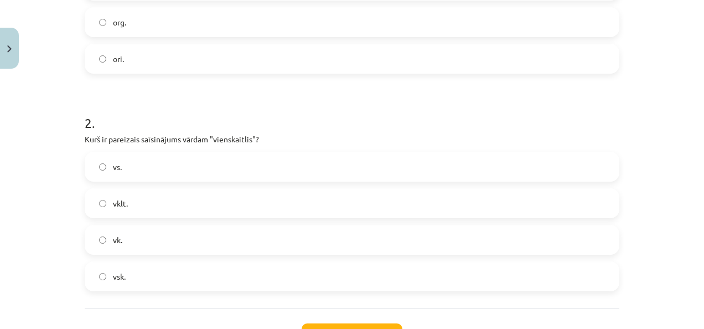
click at [131, 276] on label "vsk." at bounding box center [352, 276] width 532 height 28
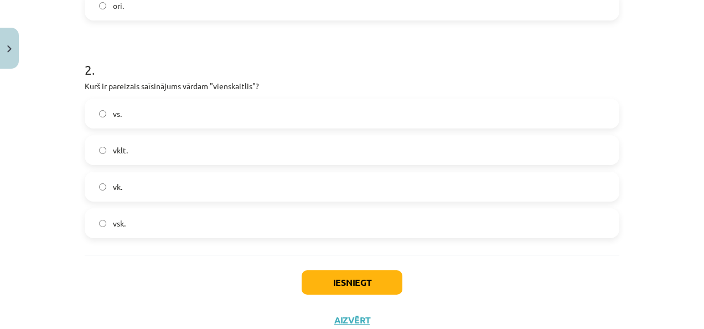
scroll to position [450, 0]
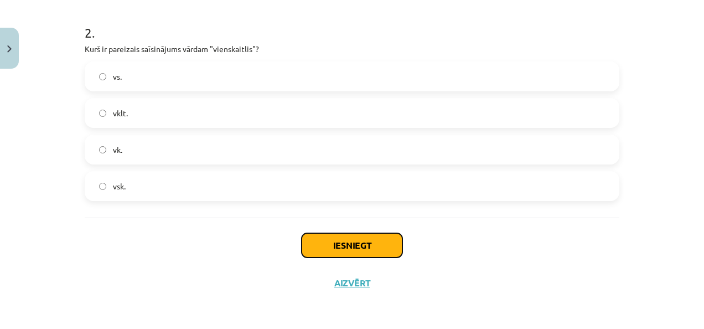
click at [348, 240] on button "Iesniegt" at bounding box center [352, 245] width 101 height 24
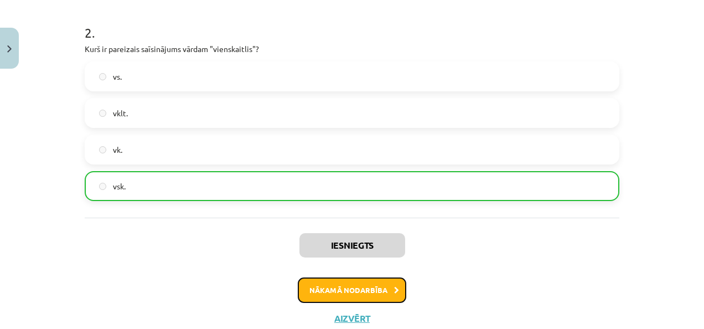
click at [350, 286] on button "Nākamā nodarbība" at bounding box center [352, 289] width 108 height 25
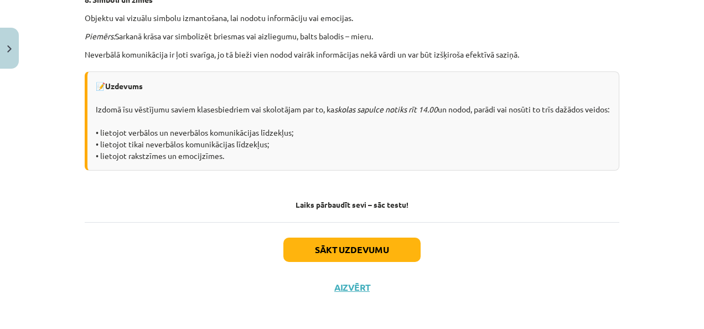
scroll to position [855, 0]
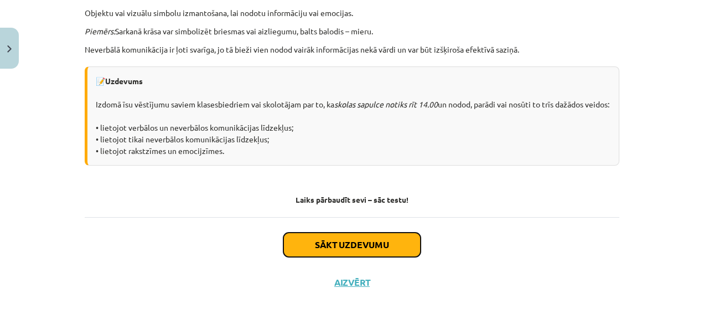
click at [365, 241] on button "Sākt uzdevumu" at bounding box center [351, 244] width 137 height 24
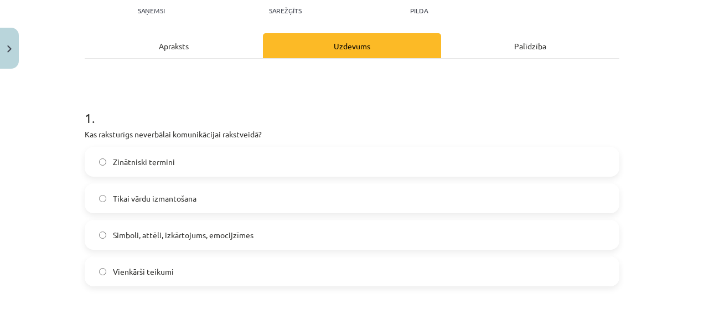
scroll to position [194, 0]
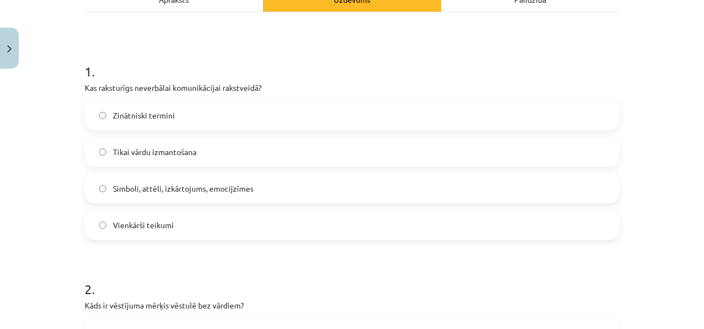
click at [317, 185] on label "Simboli, attēli, izkārtojums, emocijzīmes" at bounding box center [352, 188] width 532 height 28
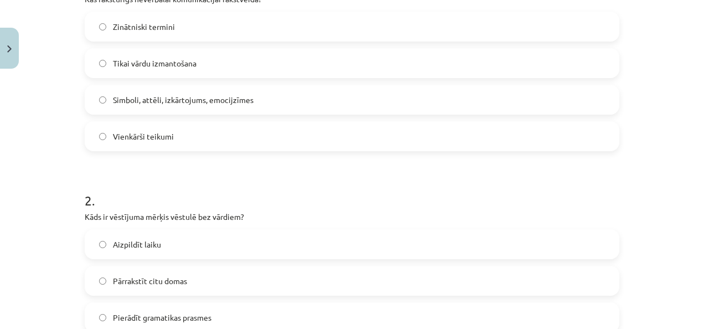
scroll to position [360, 0]
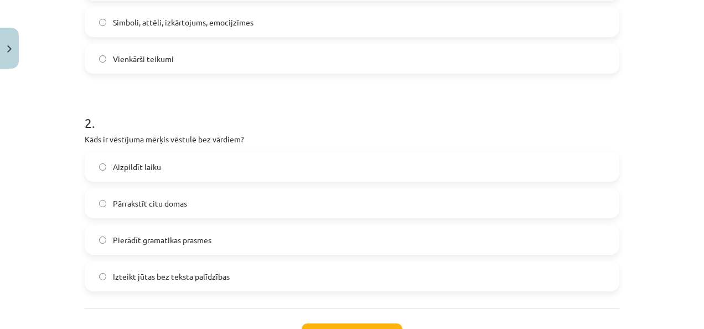
click at [199, 278] on span "Izteikt jūtas bez teksta palīdzības" at bounding box center [171, 277] width 117 height 12
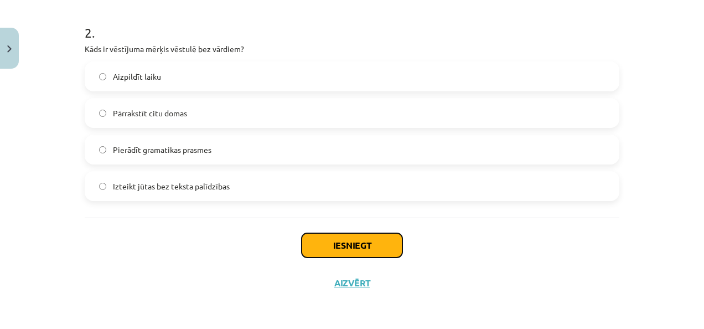
click at [362, 242] on button "Iesniegt" at bounding box center [352, 245] width 101 height 24
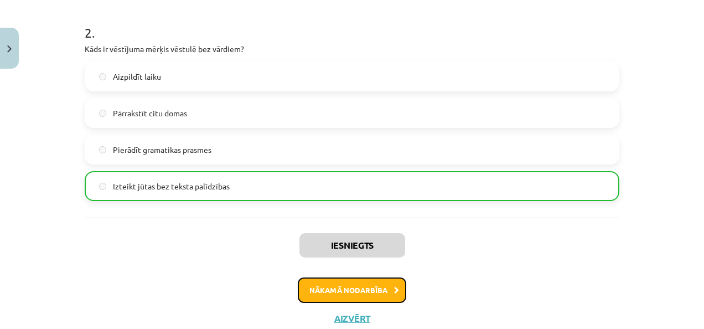
click at [329, 288] on button "Nākamā nodarbība" at bounding box center [352, 289] width 108 height 25
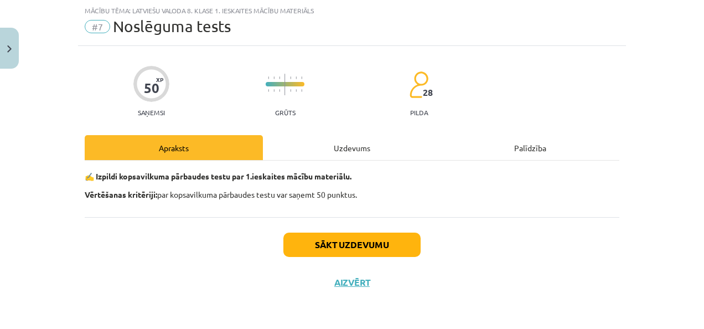
scroll to position [27, 0]
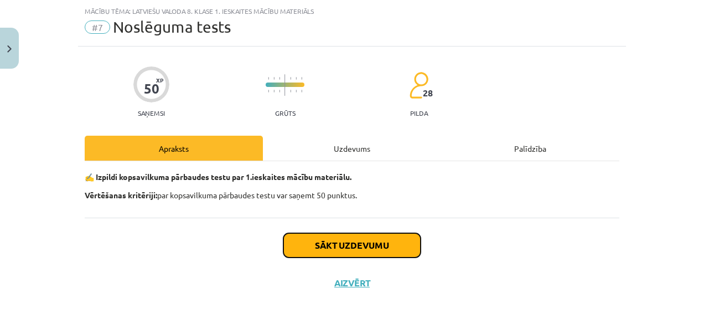
click at [325, 243] on button "Sākt uzdevumu" at bounding box center [351, 245] width 137 height 24
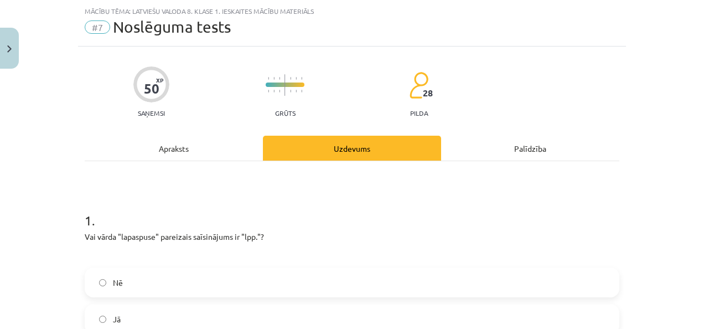
scroll to position [138, 0]
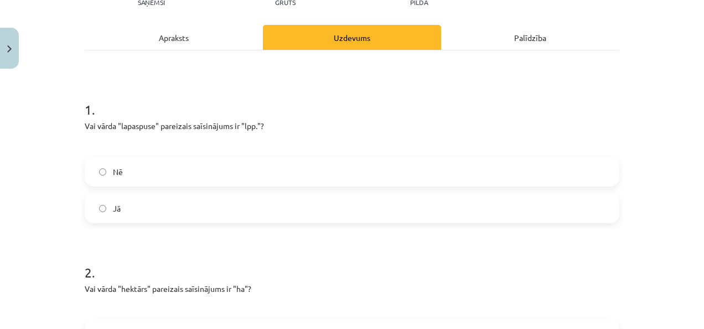
click at [139, 207] on label "Jā" at bounding box center [352, 208] width 532 height 28
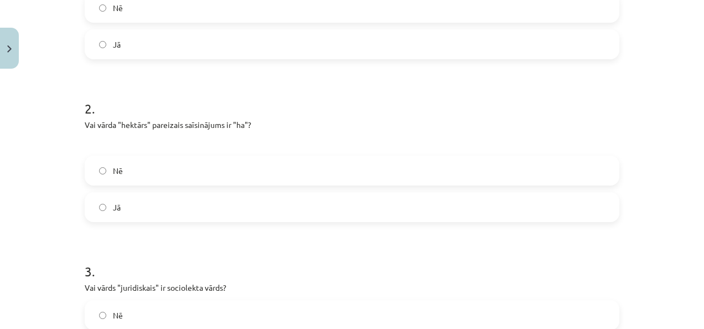
scroll to position [304, 0]
click at [143, 203] on label "Jā" at bounding box center [352, 205] width 532 height 28
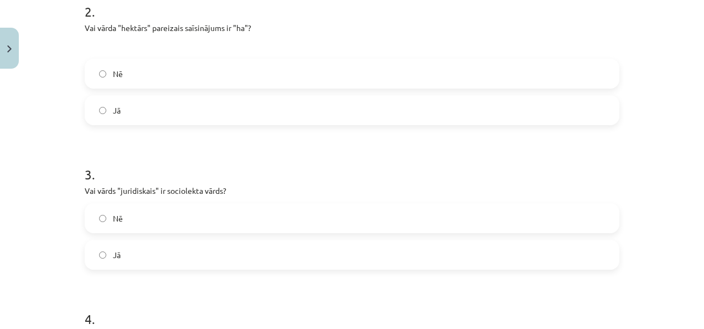
scroll to position [415, 0]
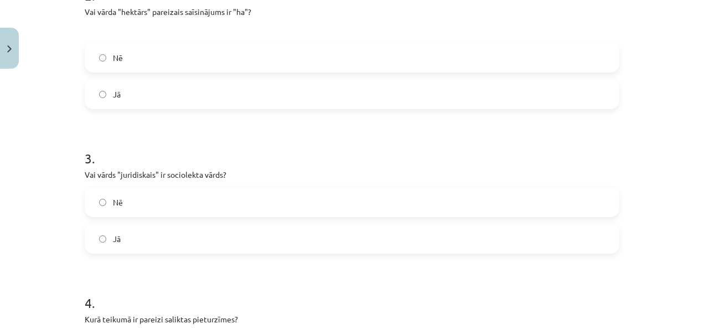
click at [160, 198] on label "Nē" at bounding box center [352, 202] width 532 height 28
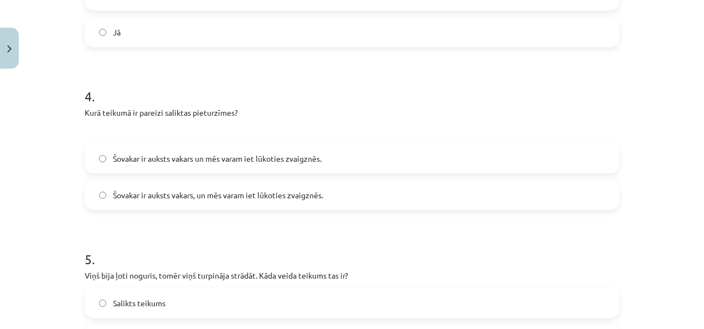
scroll to position [636, 0]
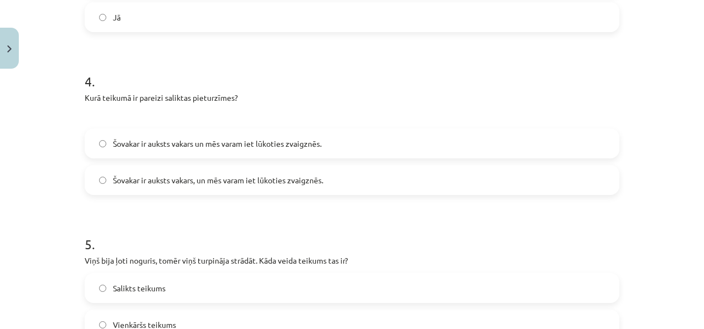
click at [187, 178] on span "Šovakar ir auksts vakars, un mēs varam iet lūkoties zvaigznēs." at bounding box center [218, 180] width 210 height 12
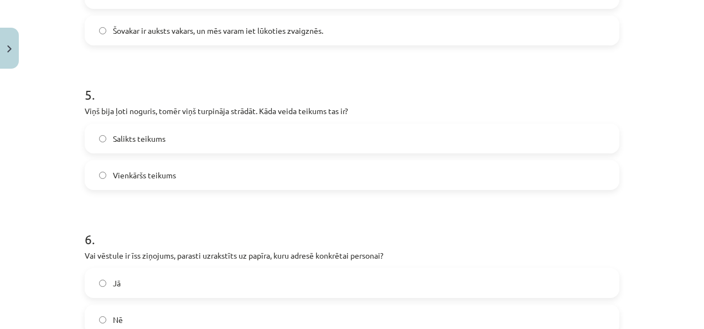
scroll to position [802, 0]
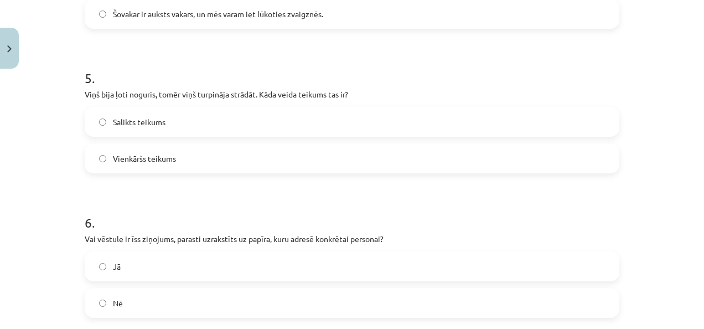
click at [123, 120] on span "Salikts teikums" at bounding box center [139, 122] width 53 height 12
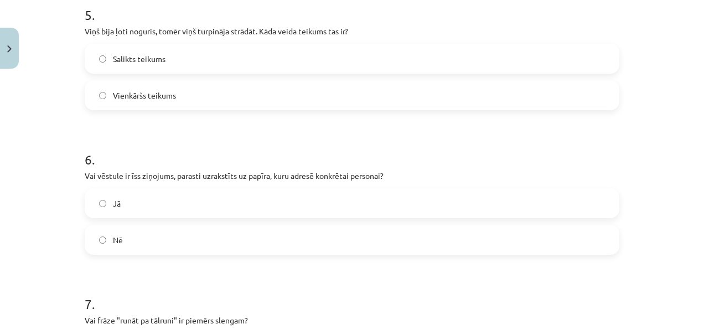
scroll to position [913, 0]
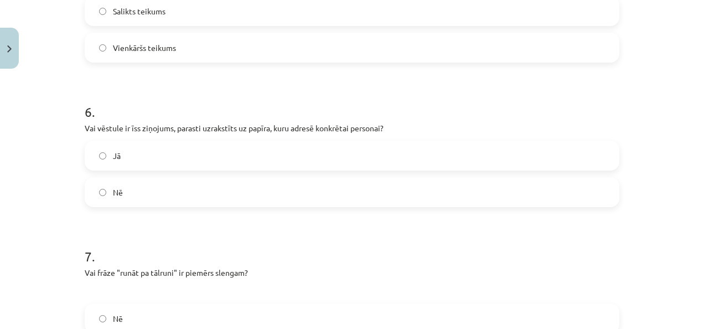
click at [163, 163] on label "Jā" at bounding box center [352, 156] width 532 height 28
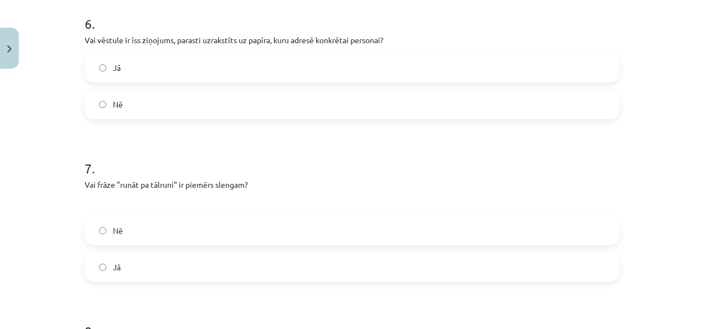
scroll to position [1079, 0]
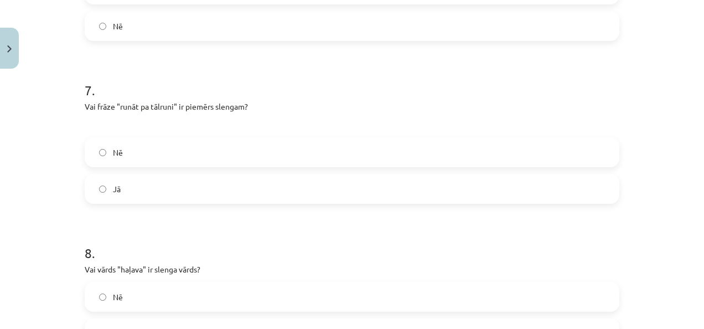
click at [213, 146] on label "Nē" at bounding box center [352, 152] width 532 height 28
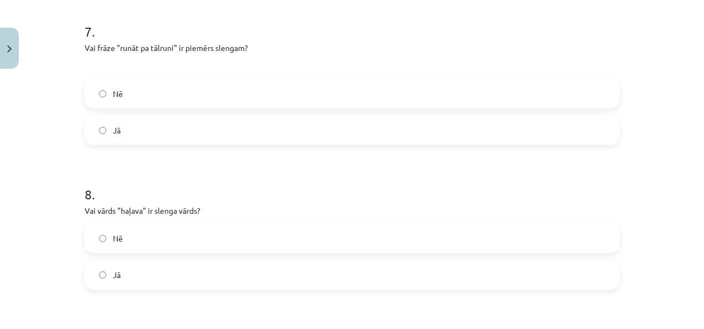
scroll to position [1245, 0]
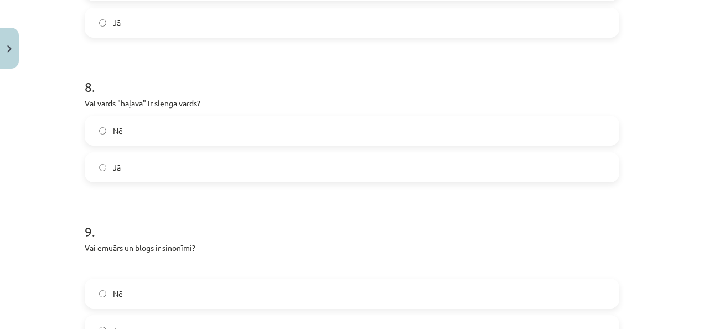
click at [187, 169] on label "Jā" at bounding box center [352, 167] width 532 height 28
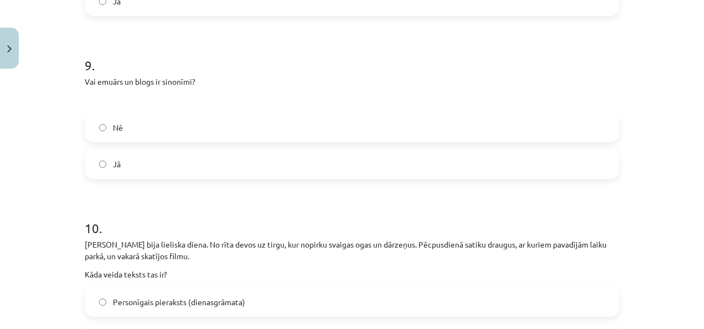
click at [182, 173] on label "Jā" at bounding box center [352, 164] width 532 height 28
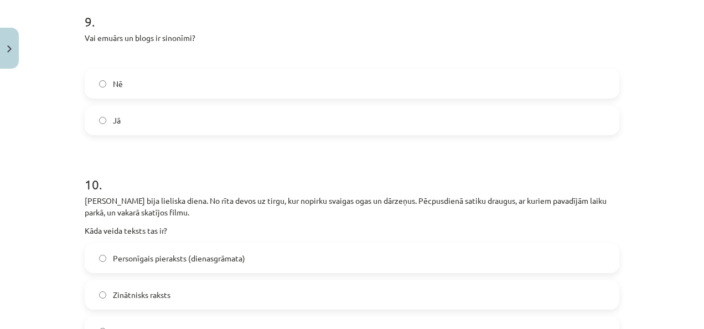
scroll to position [1522, 0]
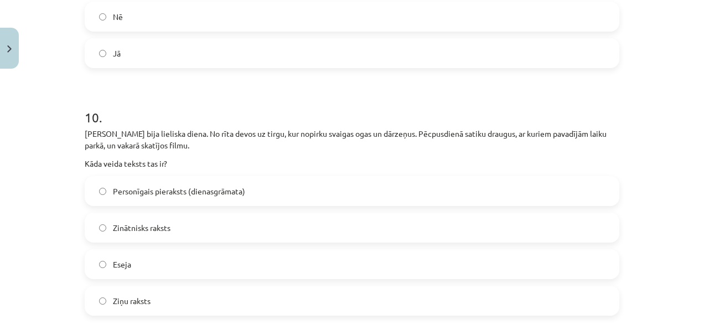
click at [210, 185] on span "Personīgais pieraksts (dienasgrāmata)" at bounding box center [179, 191] width 132 height 12
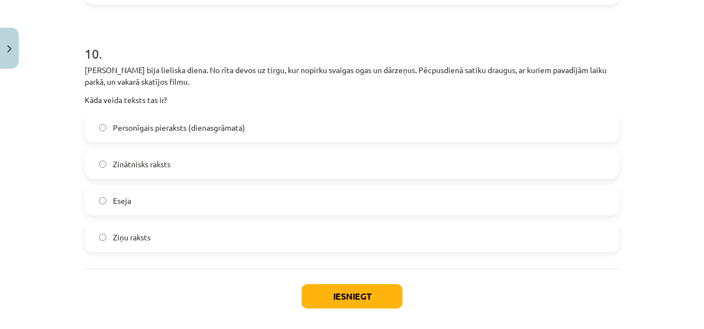
scroll to position [1636, 0]
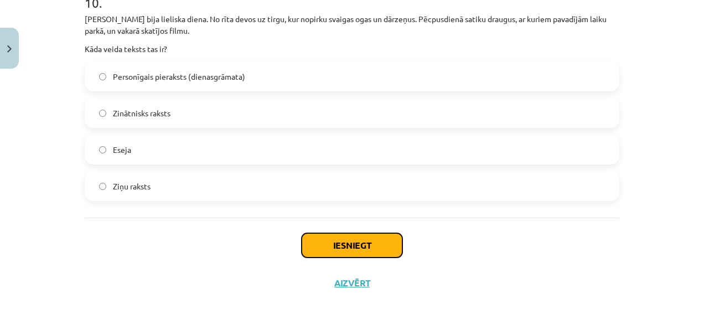
click at [381, 242] on button "Iesniegt" at bounding box center [352, 245] width 101 height 24
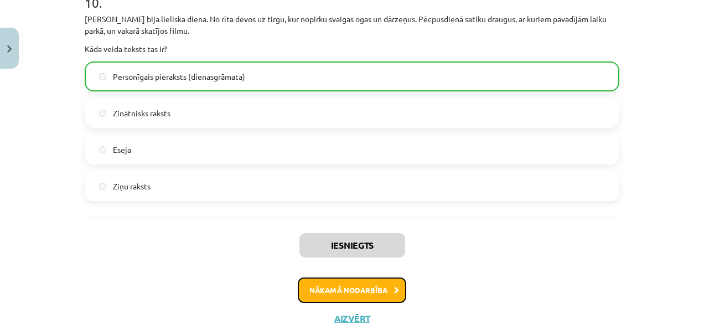
click at [311, 293] on button "Nākamā nodarbība" at bounding box center [352, 289] width 108 height 25
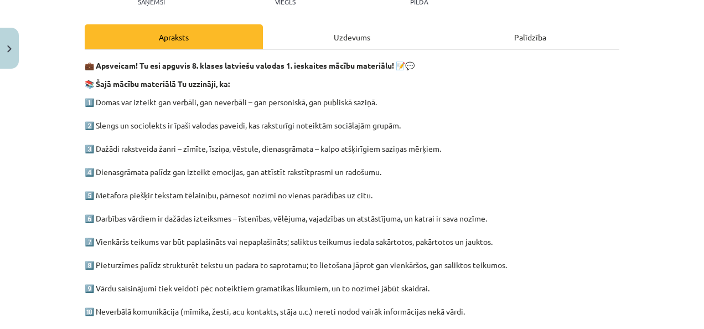
scroll to position [384, 0]
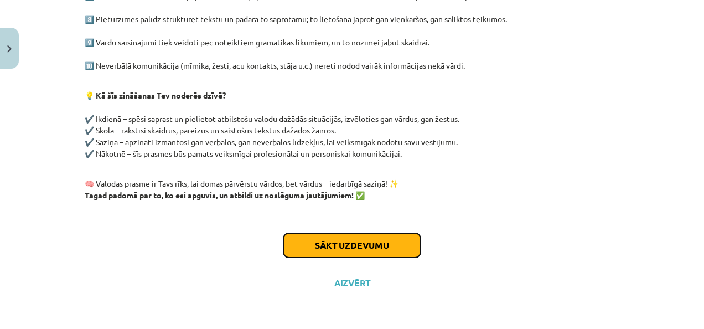
click at [332, 249] on button "Sākt uzdevumu" at bounding box center [351, 245] width 137 height 24
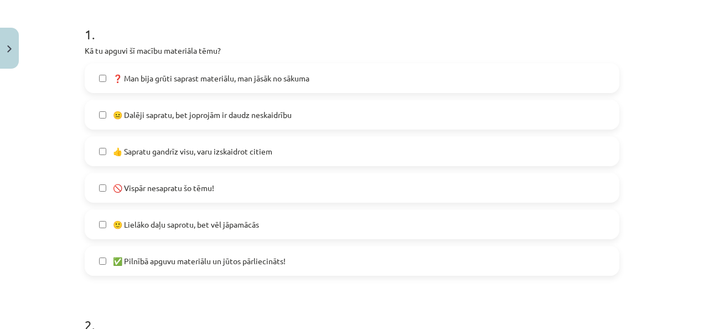
scroll to position [221, 0]
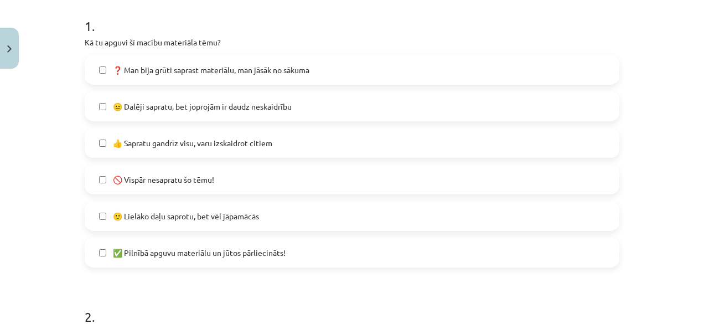
click at [144, 218] on span "🙂 Lielāko daļu saprotu, bet vēl jāpamācās" at bounding box center [186, 216] width 146 height 12
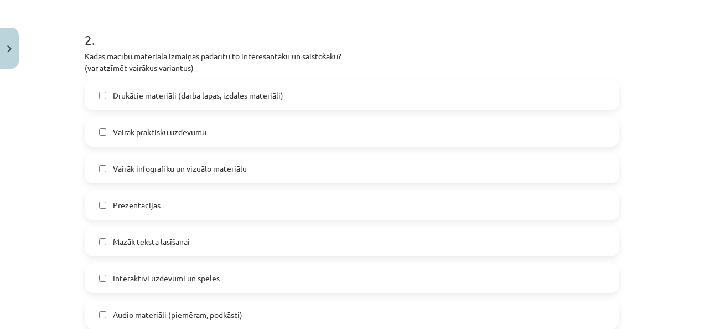
scroll to position [554, 0]
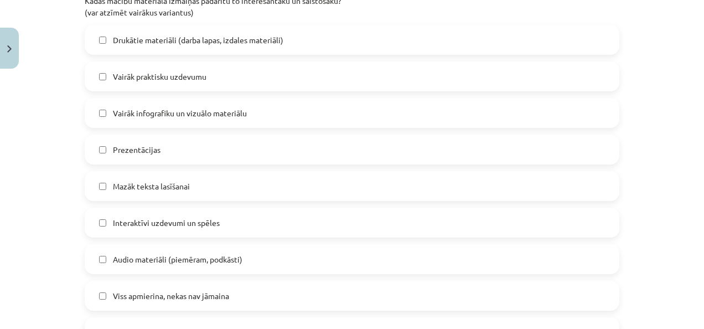
click at [164, 223] on span "Interaktīvi uzdevumi un spēles" at bounding box center [166, 223] width 107 height 12
click at [148, 76] on span "Vairāk praktisku uzdevumu" at bounding box center [160, 77] width 94 height 12
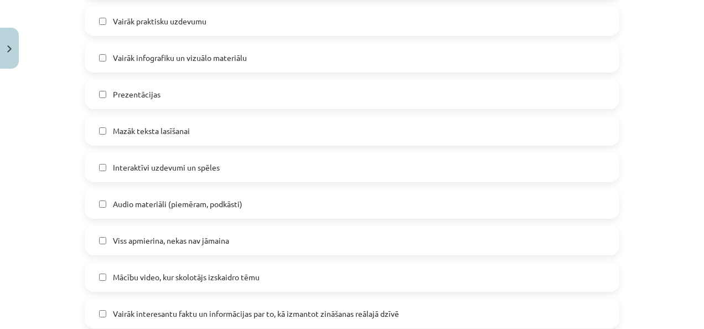
scroll to position [664, 0]
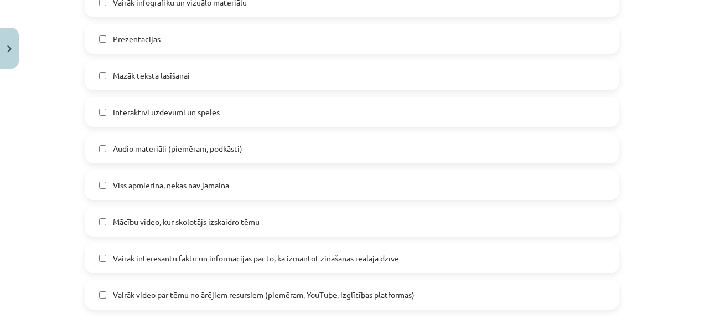
click at [188, 258] on span "Vairāk interesantu faktu un informācijas par to, kā izmantot zināšanas reālajā …" at bounding box center [256, 258] width 286 height 12
click at [178, 291] on span "Vairāk video par tēmu no ārējiem resursiem (piemēram, YouTube, izglītības platf…" at bounding box center [264, 295] width 302 height 12
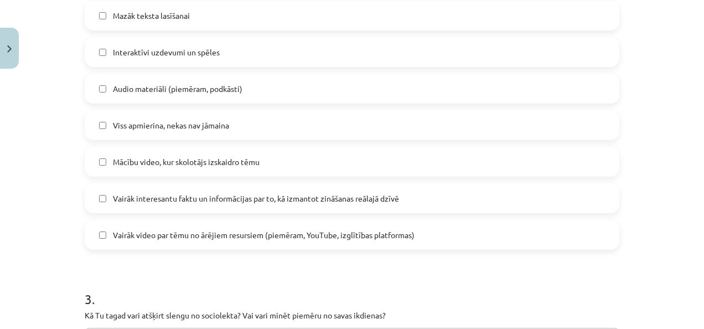
scroll to position [830, 0]
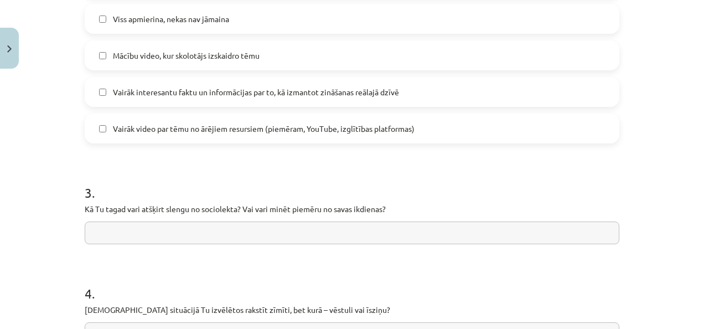
click at [223, 237] on input "text" at bounding box center [352, 232] width 535 height 23
click at [214, 230] on input "text" at bounding box center [352, 232] width 535 height 23
drag, startPoint x: 185, startPoint y: 234, endPoint x: 156, endPoint y: 237, distance: 29.5
click at [156, 237] on input "**********" at bounding box center [352, 232] width 535 height 23
click at [225, 230] on input "**********" at bounding box center [352, 232] width 535 height 23
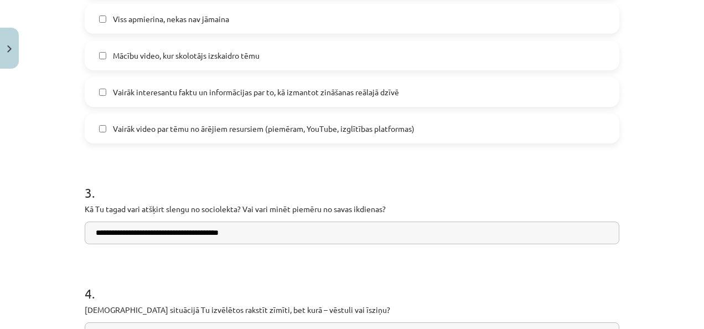
click at [227, 230] on input "**********" at bounding box center [352, 232] width 535 height 23
click at [245, 235] on input "**********" at bounding box center [352, 232] width 535 height 23
click at [196, 233] on input "**********" at bounding box center [352, 232] width 535 height 23
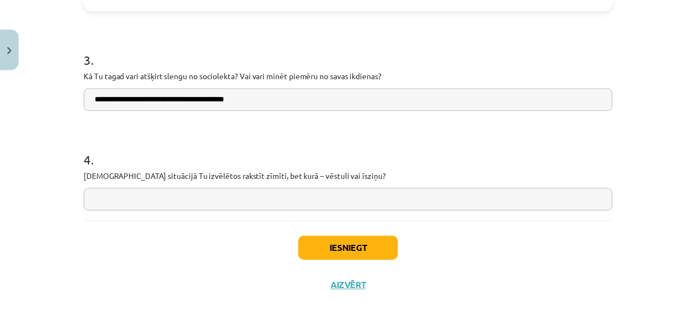
scroll to position [968, 0]
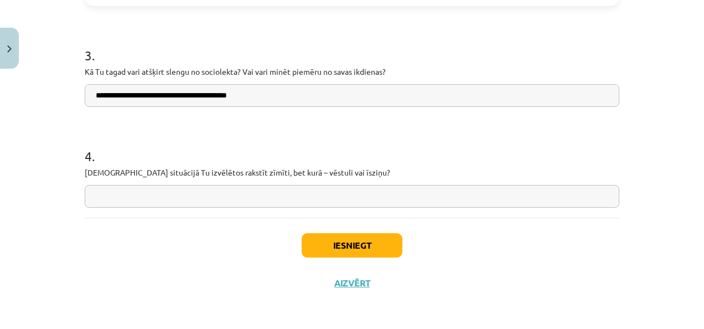
type input "**********"
drag, startPoint x: 206, startPoint y: 194, endPoint x: 201, endPoint y: 198, distance: 6.3
click at [205, 194] on input "text" at bounding box center [352, 196] width 535 height 23
click at [201, 198] on input "text" at bounding box center [352, 196] width 535 height 23
type input "**********"
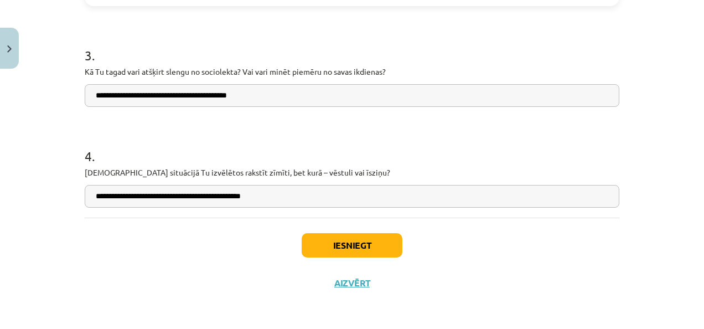
click at [196, 262] on div "Iesniegt Aizvērt" at bounding box center [352, 256] width 535 height 77
click at [348, 245] on button "Iesniegt" at bounding box center [352, 245] width 101 height 24
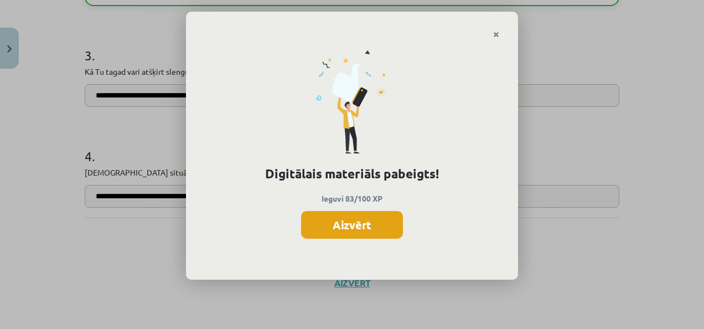
click at [345, 227] on button "Aizvērt" at bounding box center [352, 225] width 102 height 28
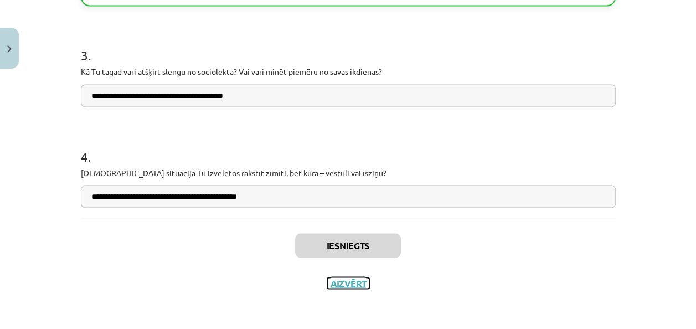
click at [341, 281] on button "Aizvērt" at bounding box center [348, 282] width 42 height 11
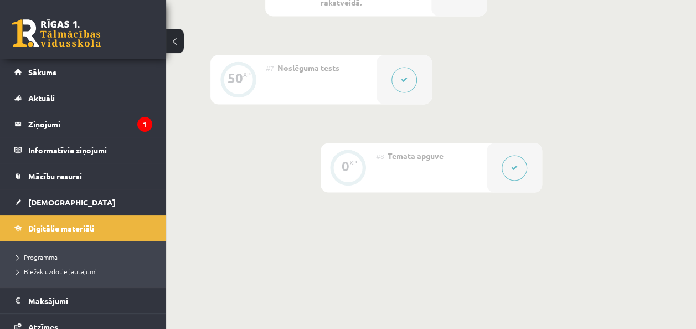
scroll to position [874, 0]
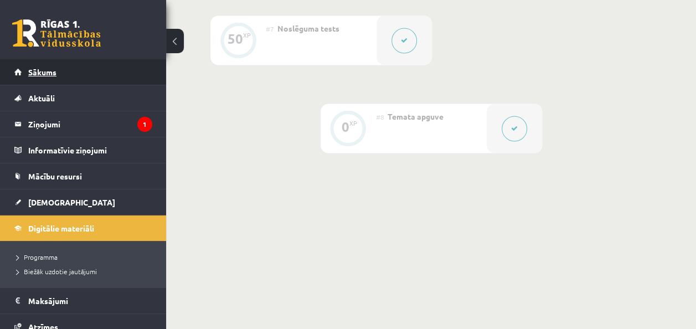
click at [34, 68] on span "Sākums" at bounding box center [42, 72] width 28 height 10
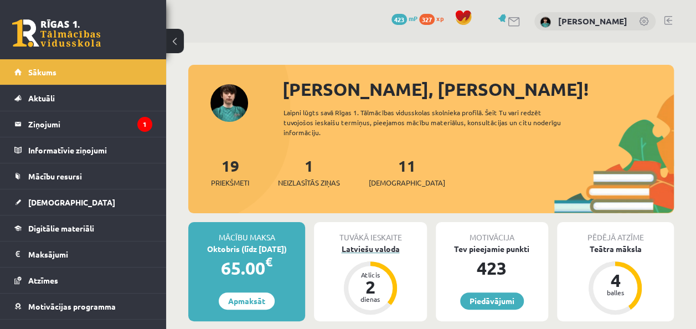
click at [374, 251] on div "Latviešu valoda" at bounding box center [370, 249] width 112 height 12
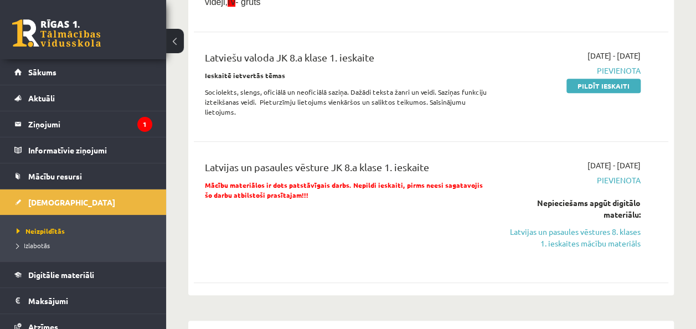
scroll to position [277, 0]
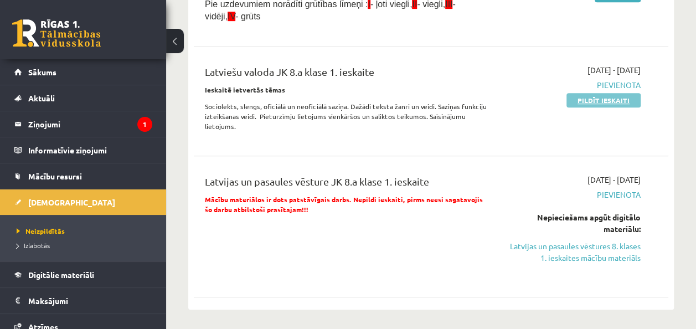
click at [612, 97] on link "Pildīt ieskaiti" at bounding box center [603, 100] width 74 height 14
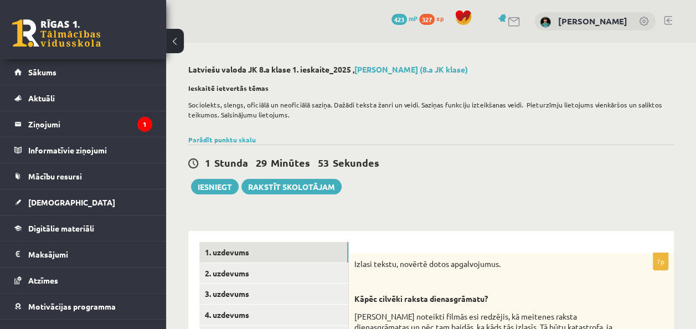
scroll to position [221, 0]
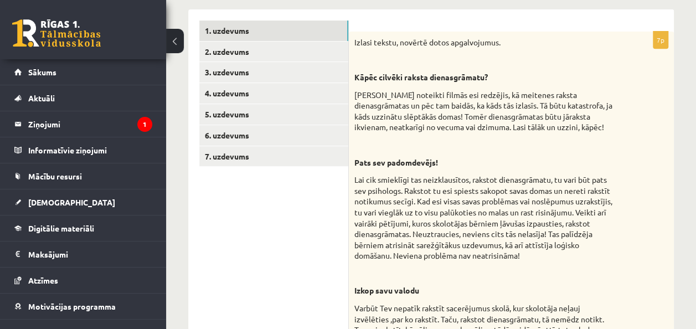
click at [557, 175] on p "Lai cik smieklīgi tas neizklausītos, rakstot dienasgrāmatu, tu vari būt pats se…" at bounding box center [483, 217] width 258 height 87
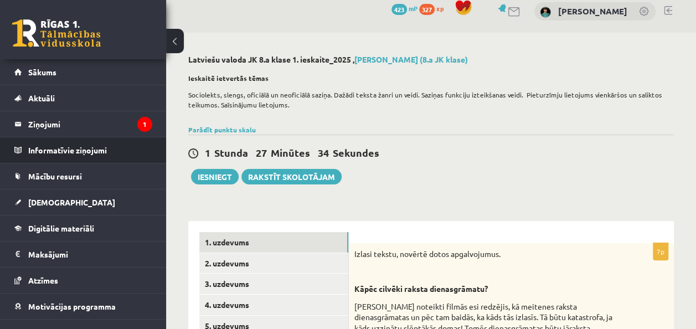
scroll to position [0, 0]
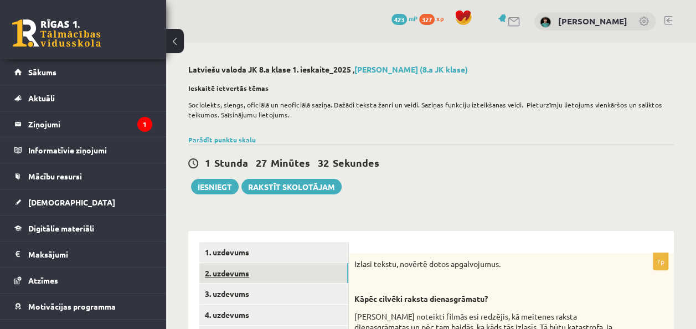
click at [216, 273] on link "2. uzdevums" at bounding box center [273, 273] width 149 height 20
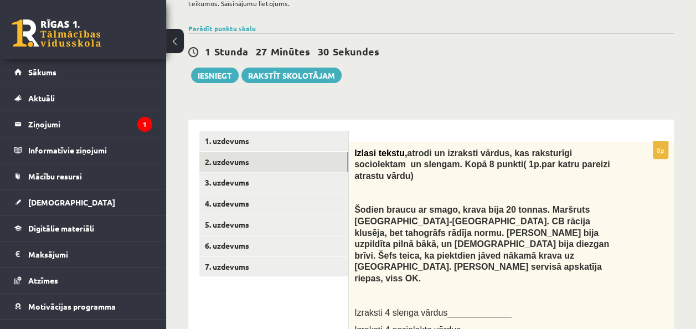
scroll to position [111, 0]
click at [466, 308] on span "Izraksti 4 slenga vārdus_____________" at bounding box center [432, 312] width 157 height 9
click at [465, 308] on span "Izraksti 4 slenga vārdus_____________" at bounding box center [432, 312] width 157 height 9
click at [453, 308] on span "Izraksti 4 slenga vārdus_____________" at bounding box center [432, 312] width 157 height 9
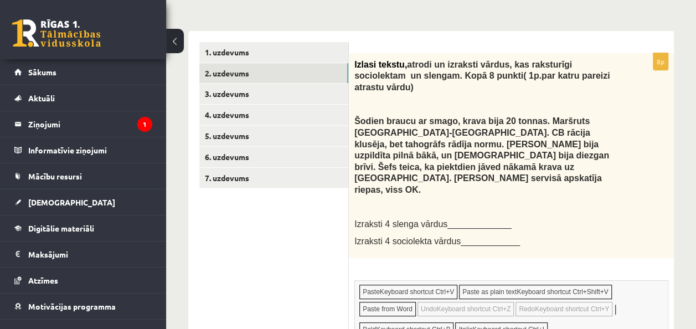
scroll to position [412, 0]
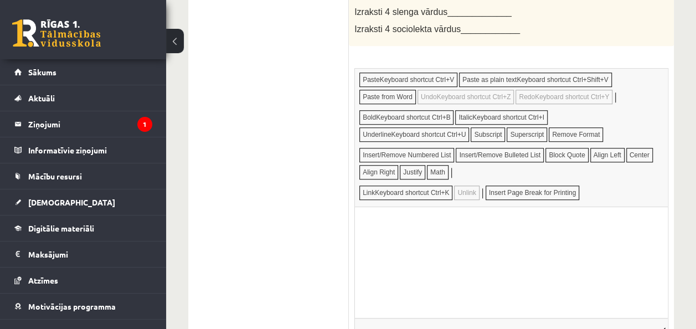
click at [389, 221] on p "Editor, wiswyg-editor-user-answer-47434062944500" at bounding box center [511, 224] width 291 height 12
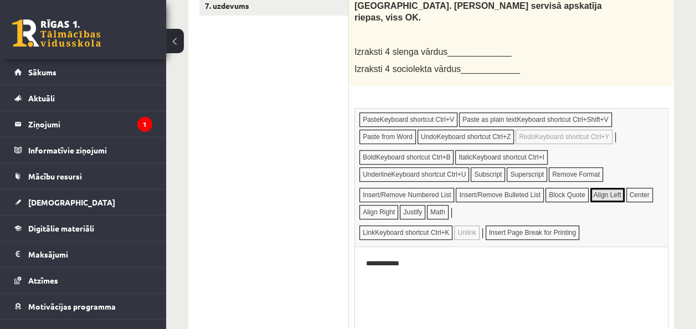
scroll to position [443, 0]
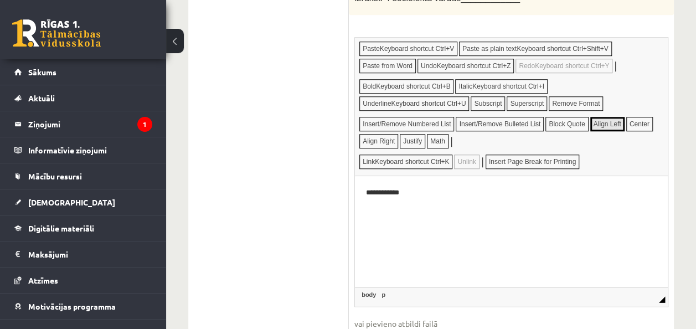
click at [429, 198] on p "**********" at bounding box center [511, 193] width 291 height 12
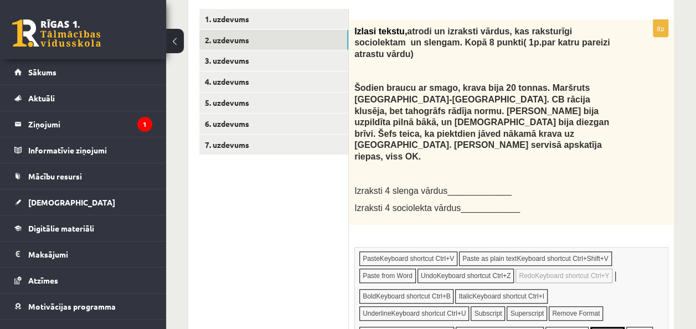
scroll to position [332, 0]
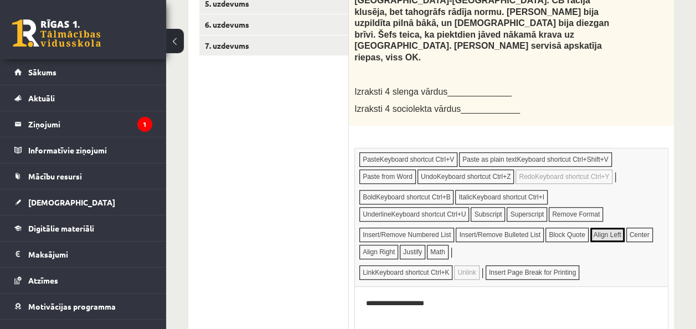
click at [401, 328] on html "**********" at bounding box center [511, 313] width 313 height 52
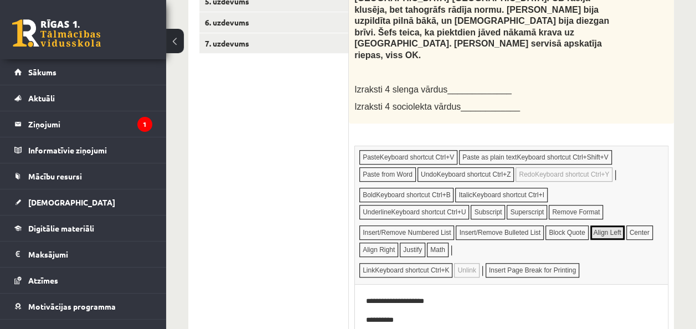
scroll to position [443, 0]
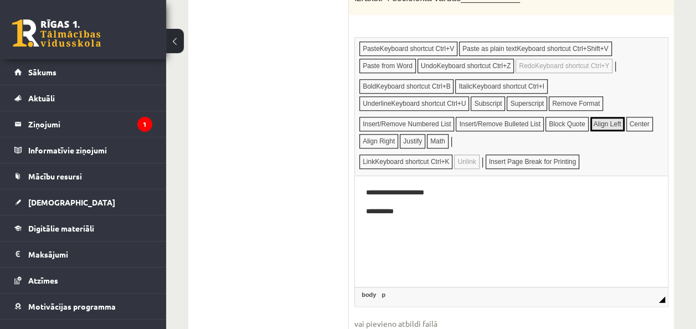
click at [412, 211] on p "**********" at bounding box center [511, 212] width 291 height 12
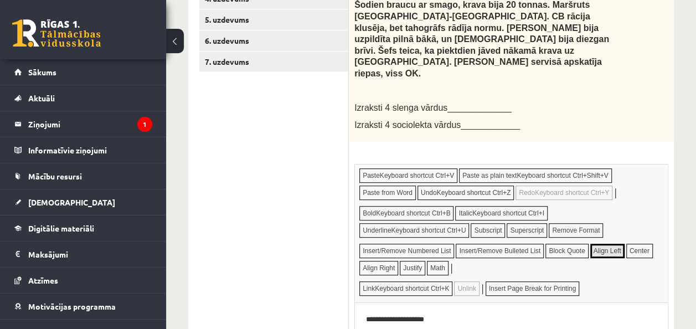
scroll to position [467, 0]
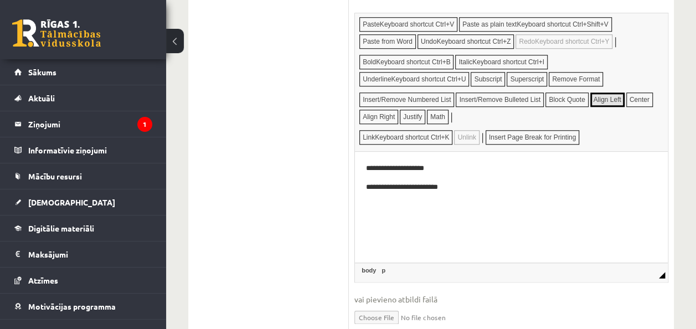
click at [461, 187] on p "**********" at bounding box center [511, 188] width 291 height 12
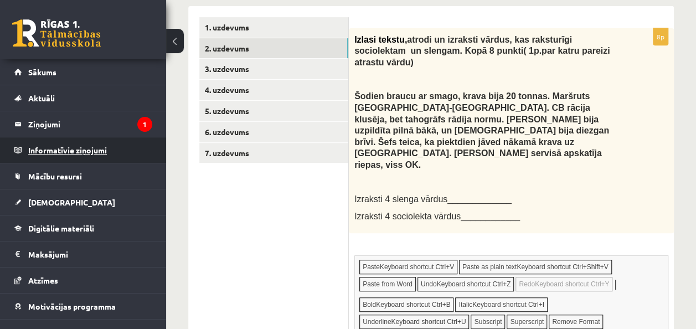
scroll to position [135, 0]
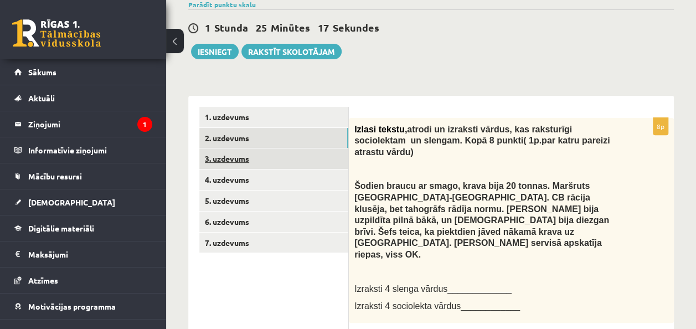
click at [219, 156] on link "3. uzdevums" at bounding box center [273, 158] width 149 height 20
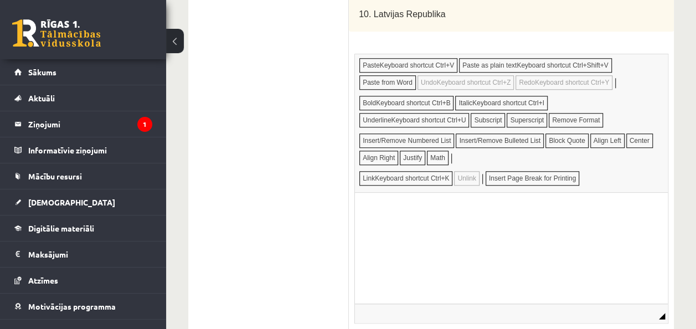
scroll to position [484, 0]
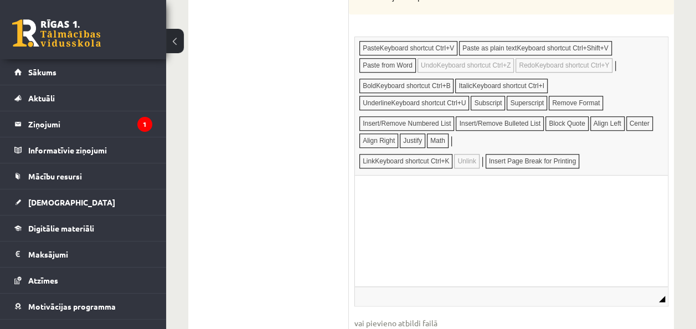
click at [401, 204] on html at bounding box center [511, 192] width 313 height 34
click at [374, 193] on p "****" at bounding box center [511, 192] width 291 height 12
click at [384, 193] on p "****" at bounding box center [511, 192] width 291 height 12
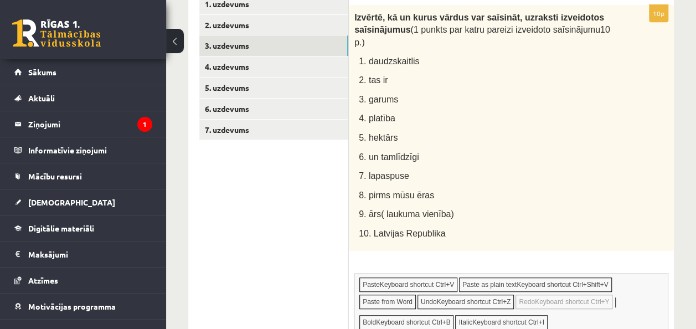
scroll to position [443, 0]
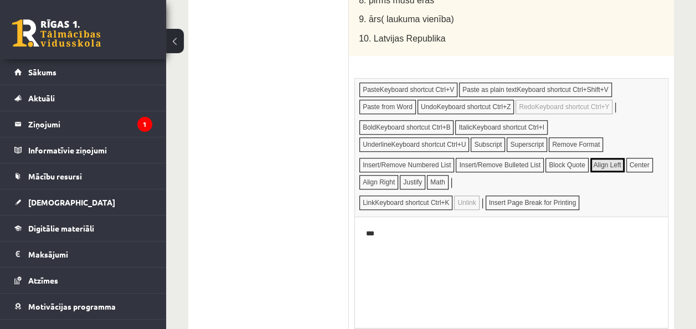
click at [379, 251] on p "Editor, wiswyg-editor-user-answer-47433989752180" at bounding box center [511, 252] width 291 height 12
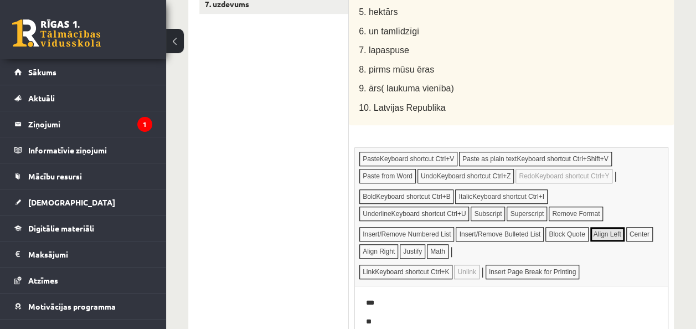
scroll to position [540, 0]
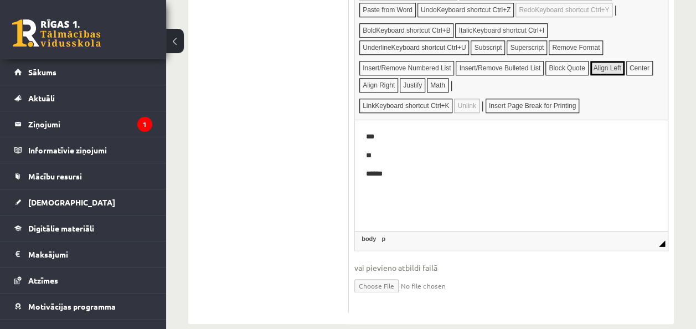
click at [371, 204] on html "*** ** ******" at bounding box center [511, 165] width 313 height 90
click at [377, 209] on html "*** ** ****** ***" at bounding box center [511, 165] width 313 height 90
click at [384, 196] on p "***" at bounding box center [511, 193] width 291 height 12
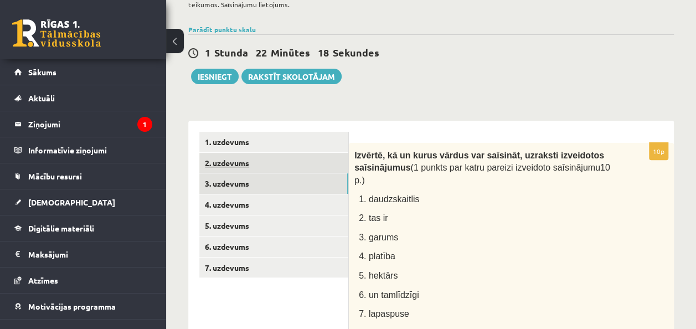
scroll to position [111, 0]
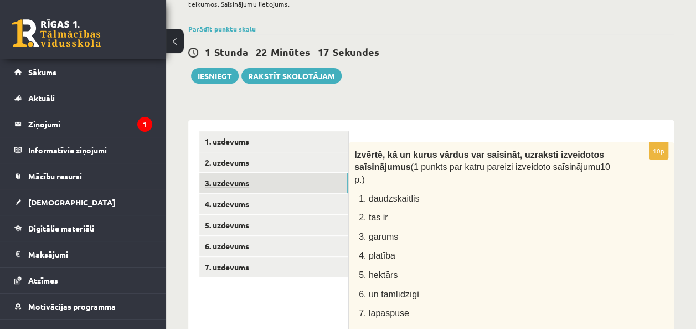
click at [227, 184] on link "3. uzdevums" at bounding box center [273, 183] width 149 height 20
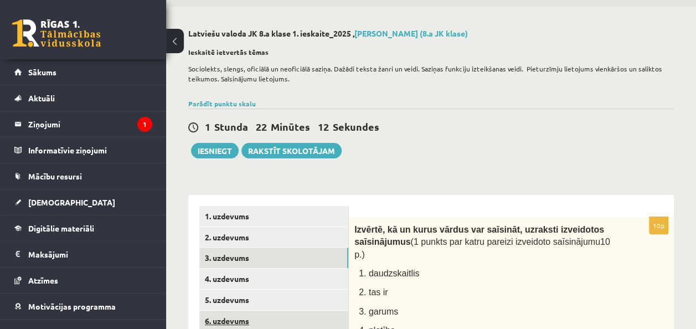
scroll to position [0, 0]
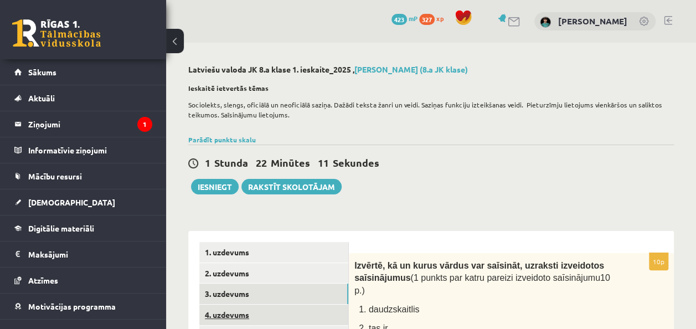
click at [237, 316] on link "4. uzdevums" at bounding box center [273, 314] width 149 height 20
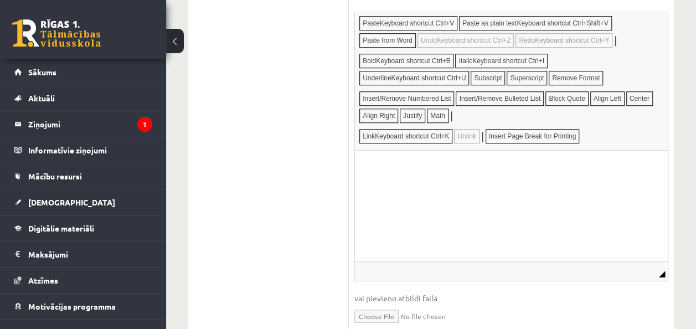
scroll to position [464, 0]
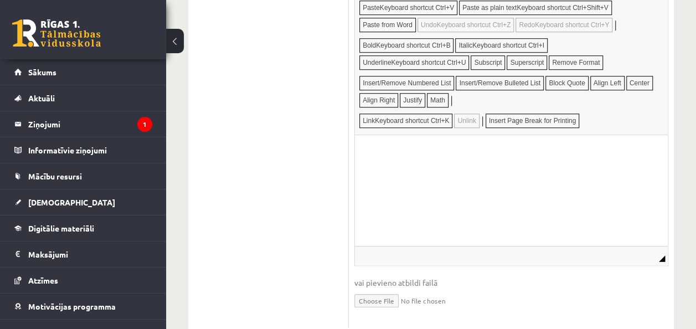
click at [392, 169] on html at bounding box center [511, 152] width 313 height 34
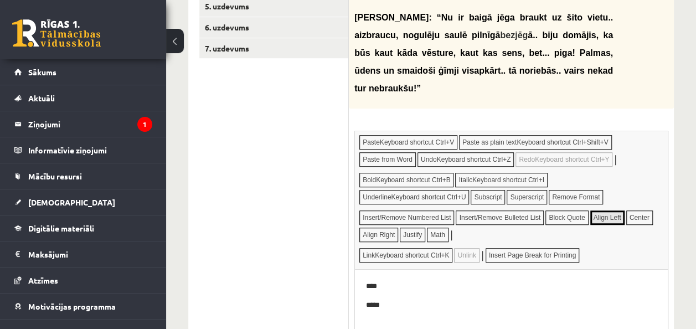
scroll to position [408, 0]
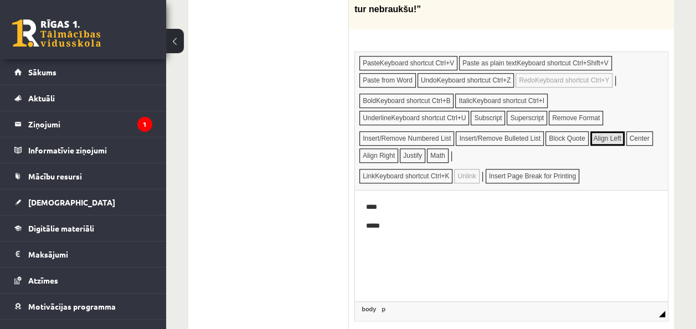
click at [374, 245] on p "Editor, wiswyg-editor-user-answer-47434081219960" at bounding box center [511, 245] width 291 height 12
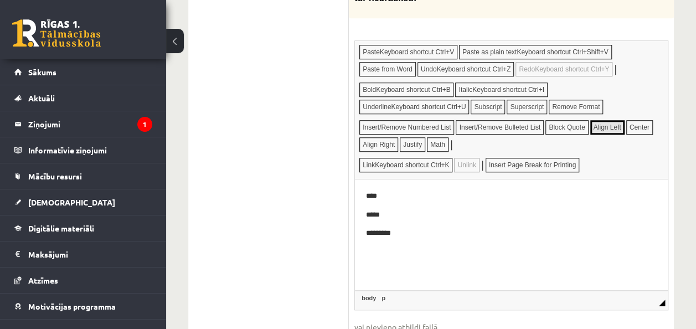
scroll to position [464, 0]
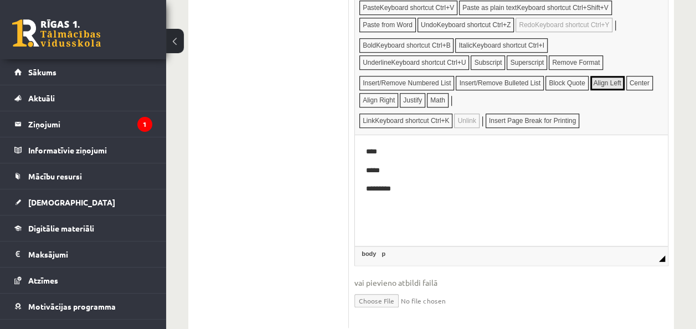
click at [379, 211] on p "Editor, wiswyg-editor-user-answer-47434081219960" at bounding box center [511, 208] width 291 height 12
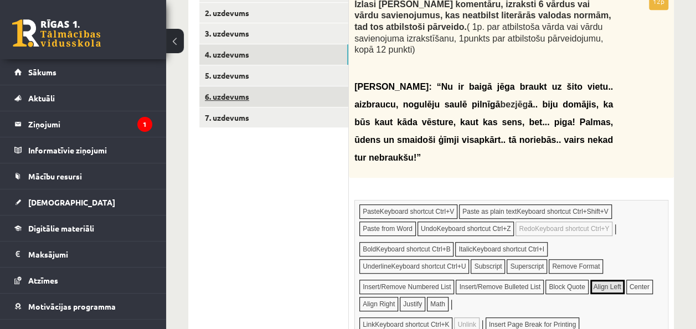
scroll to position [132, 0]
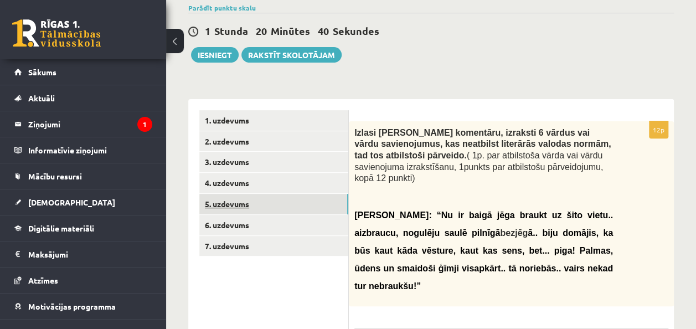
click at [231, 204] on link "5. uzdevums" at bounding box center [273, 204] width 149 height 20
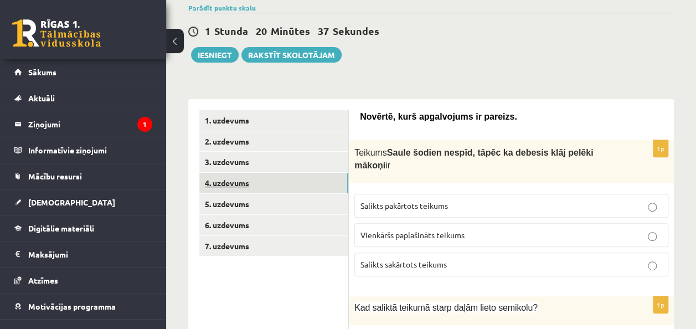
click at [230, 179] on link "4. uzdevums" at bounding box center [273, 183] width 149 height 20
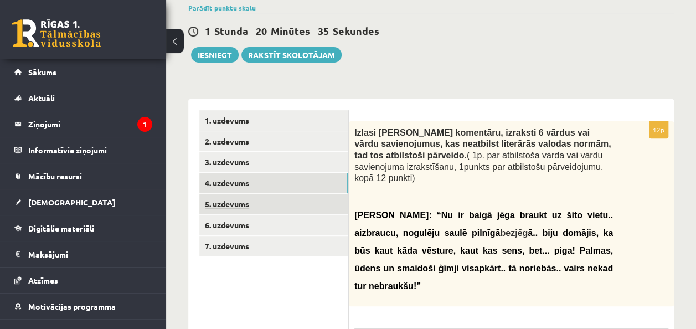
scroll to position [0, 0]
click at [230, 200] on link "5. uzdevums" at bounding box center [273, 204] width 149 height 20
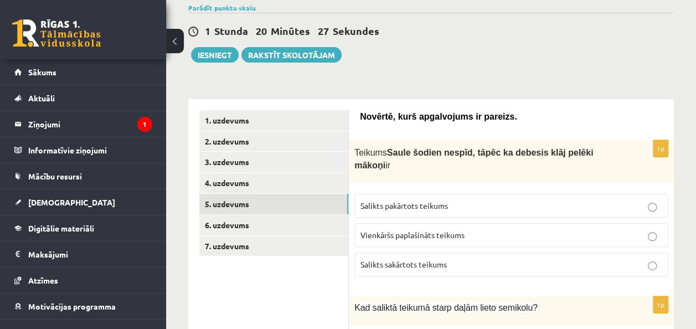
click at [411, 259] on span "Salikts sakārtots teikums" at bounding box center [403, 264] width 86 height 10
click at [395, 199] on label "Salikts pakārtots teikums" at bounding box center [511, 206] width 314 height 24
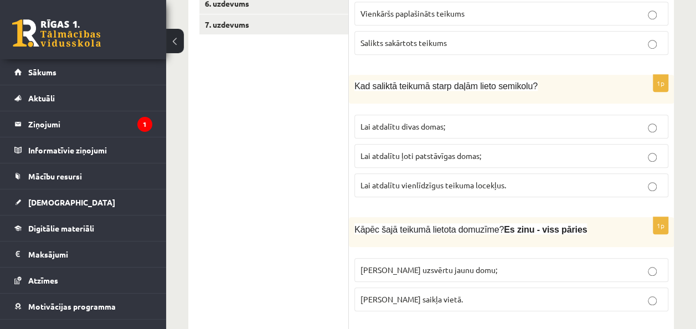
click at [472, 147] on label "Lai atdalītu ļoti patstāvīgas domas;" at bounding box center [511, 156] width 314 height 24
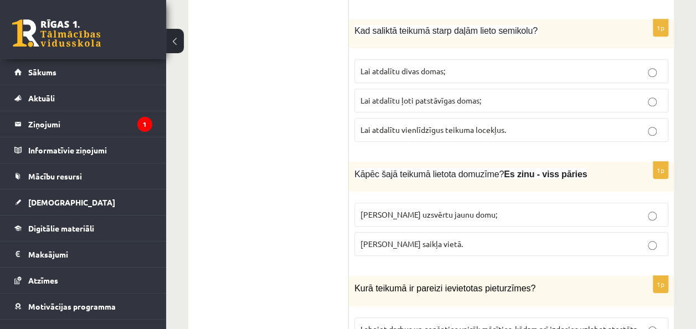
click at [462, 209] on p "Lai uzsvērtu jaunu domu;" at bounding box center [511, 215] width 302 height 12
click at [452, 232] on label "Izlaista saikļa vietā." at bounding box center [511, 244] width 314 height 24
click at [446, 209] on span "Lai uzsvērtu jaunu domu;" at bounding box center [428, 214] width 137 height 10
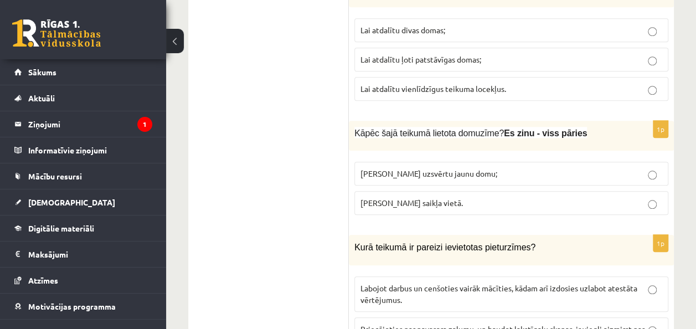
scroll to position [519, 0]
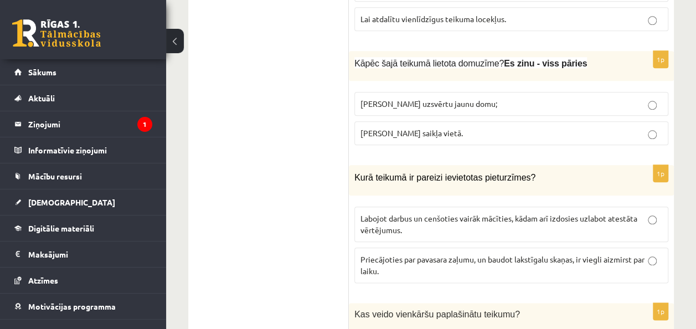
click at [534, 213] on p "Labojot darbus un cenšoties vairāk mācīties, kādam arī izdosies uzlabot atestāt…" at bounding box center [511, 224] width 302 height 23
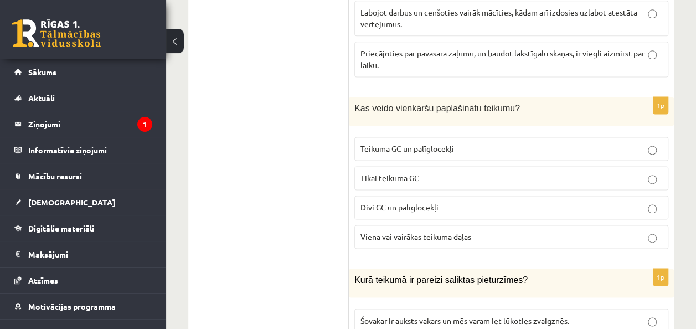
scroll to position [741, 0]
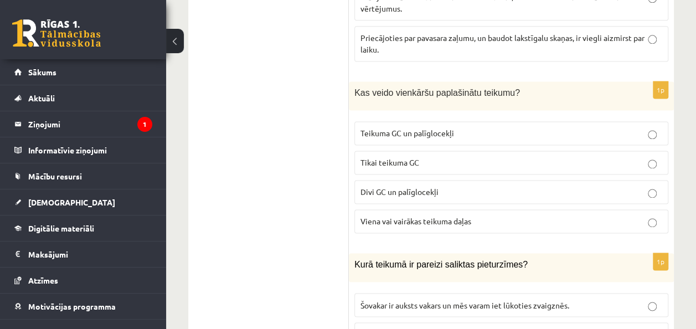
click at [415, 187] on span "Divi GC un palīglocekļi" at bounding box center [399, 192] width 78 height 10
click at [414, 128] on span "Teikuma GC un palīglocekļi" at bounding box center [407, 133] width 94 height 10
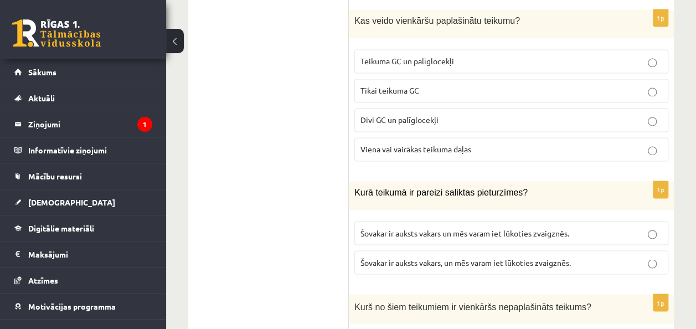
scroll to position [851, 0]
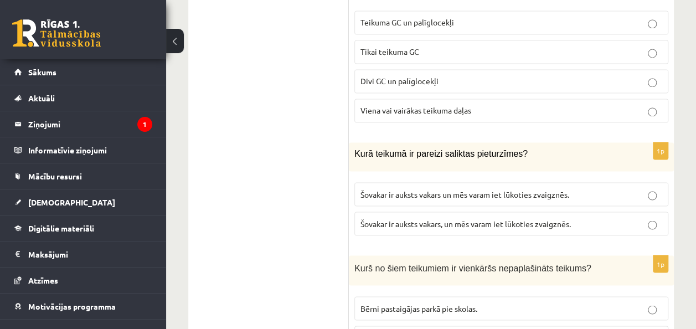
click at [543, 218] on span "Šovakar ir auksts vakars, un mēs varam iet lūkoties zvaigznēs." at bounding box center [465, 223] width 210 height 10
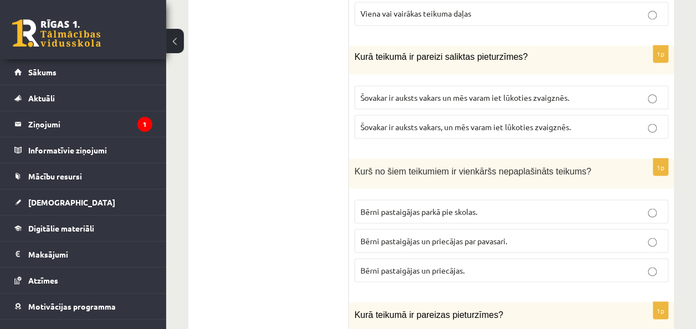
scroll to position [1017, 0]
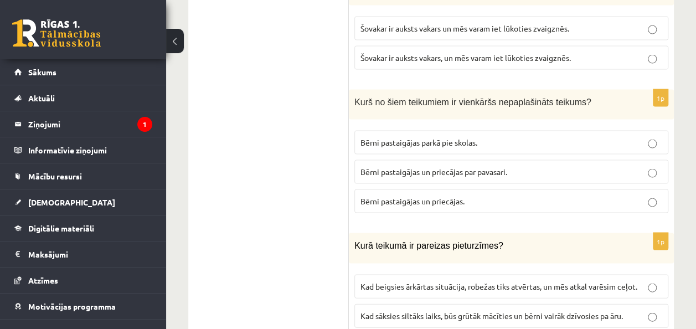
click at [493, 136] on p "Bērni pastaigājas parkā pie skolas." at bounding box center [511, 142] width 302 height 12
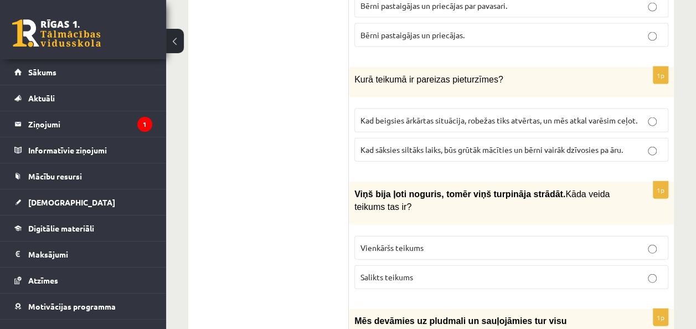
scroll to position [1183, 0]
click at [518, 144] on span "Kad sāksies siltāks laiks, būs grūtāk mācīties un bērni vairāk dzīvosies pa āru." at bounding box center [491, 149] width 262 height 10
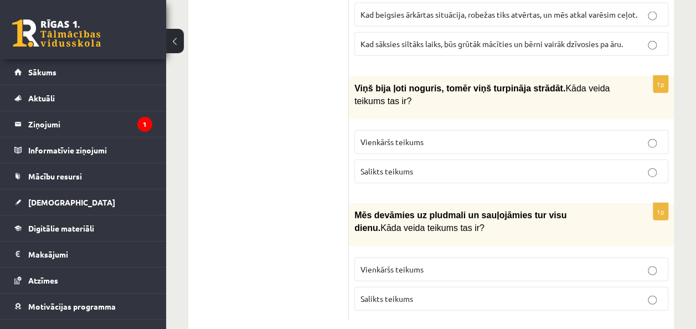
click at [449, 166] on p "Salikts teikums" at bounding box center [511, 172] width 302 height 12
click at [475, 293] on p "Salikts teikums" at bounding box center [511, 299] width 302 height 12
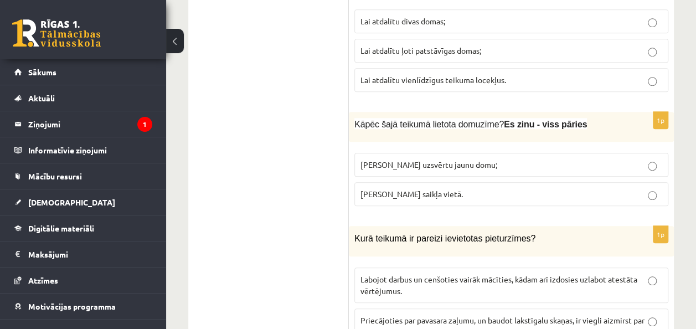
scroll to position [182, 0]
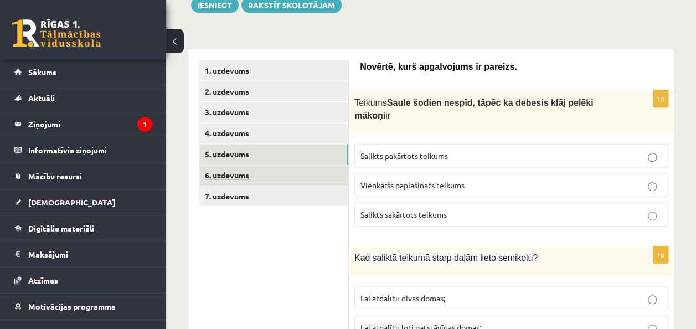
click at [234, 176] on link "6. uzdevums" at bounding box center [273, 175] width 149 height 20
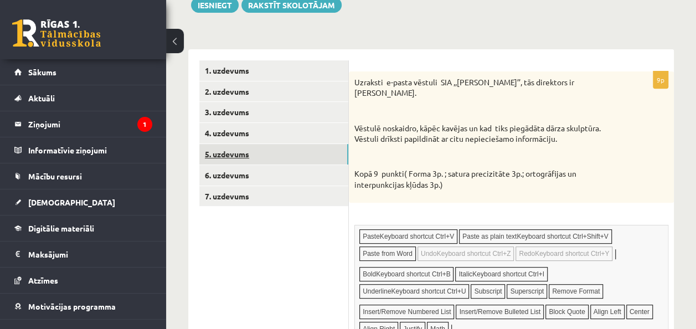
click at [230, 154] on link "5. uzdevums" at bounding box center [273, 154] width 149 height 20
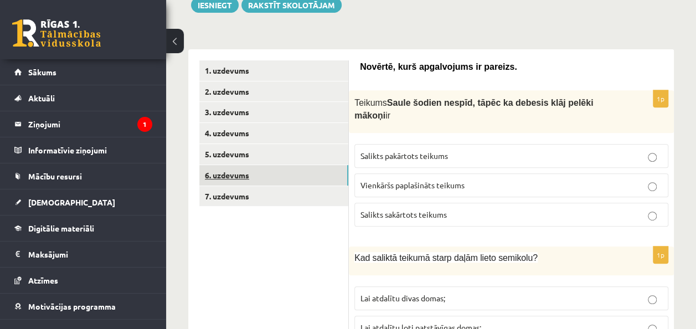
click at [228, 182] on link "6. uzdevums" at bounding box center [273, 175] width 149 height 20
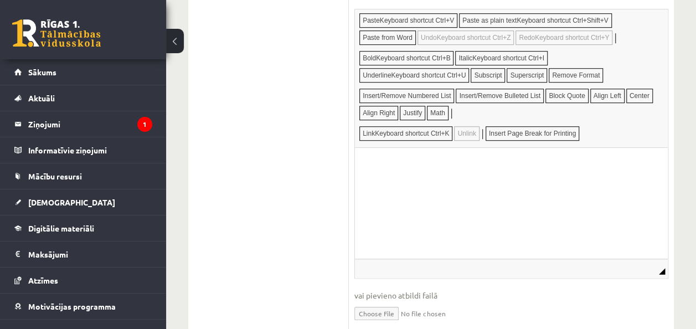
scroll to position [428, 0]
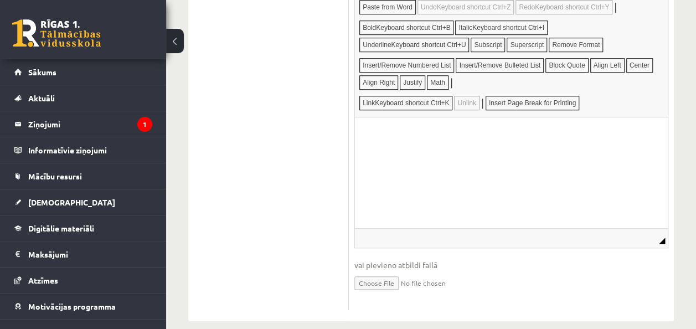
click at [376, 141] on html at bounding box center [511, 134] width 313 height 34
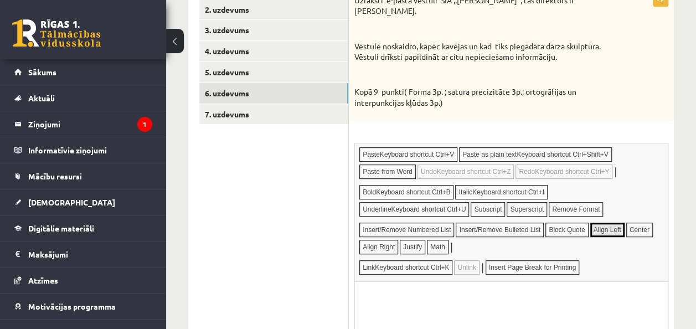
scroll to position [387, 0]
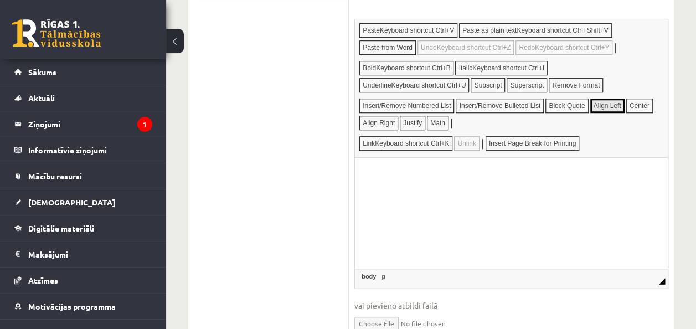
click at [402, 186] on html at bounding box center [511, 174] width 313 height 34
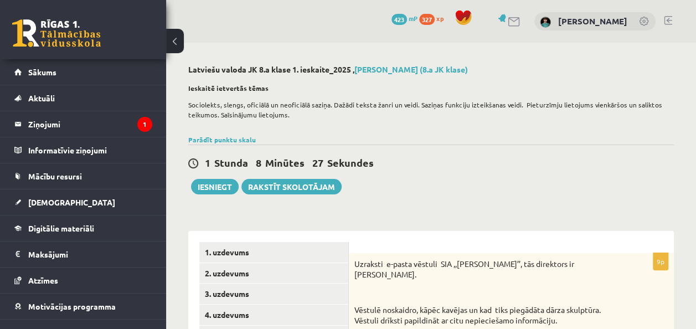
scroll to position [277, 0]
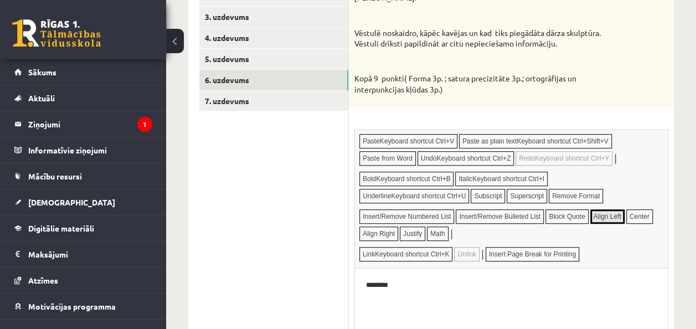
click at [407, 287] on p "********" at bounding box center [511, 285] width 291 height 12
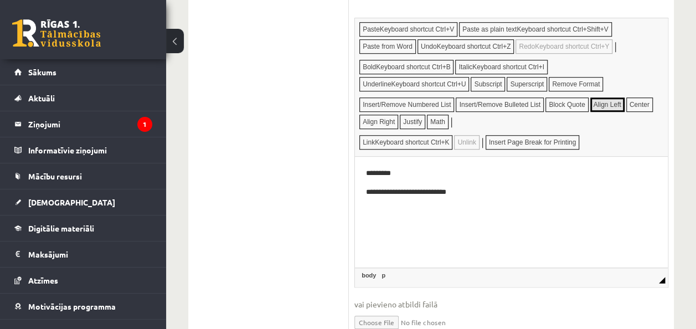
scroll to position [428, 0]
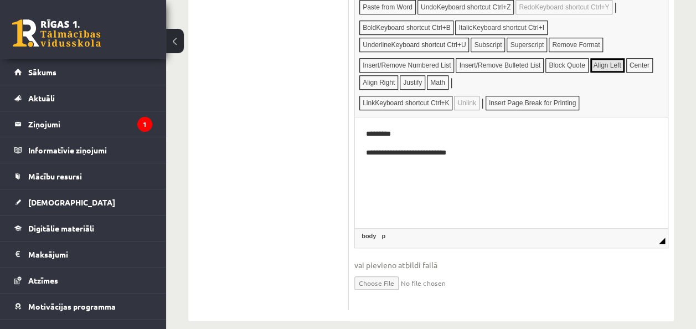
click at [483, 150] on p "**********" at bounding box center [511, 153] width 291 height 12
click at [421, 150] on p "**********" at bounding box center [511, 153] width 291 height 12
click at [505, 169] on html "**********" at bounding box center [511, 143] width 313 height 52
click at [499, 169] on html "**********" at bounding box center [511, 143] width 313 height 52
click at [509, 150] on p "**********" at bounding box center [511, 153] width 291 height 12
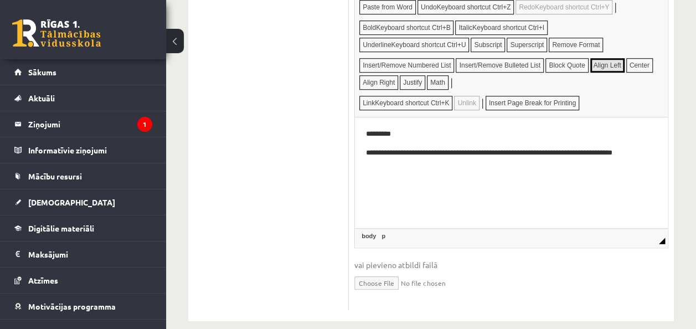
click at [518, 169] on html "**********" at bounding box center [511, 143] width 313 height 52
click at [652, 151] on p "**********" at bounding box center [511, 153] width 291 height 12
click at [385, 169] on p "Editor, wiswyg-editor-user-answer-47433866461440" at bounding box center [511, 171] width 291 height 12
click at [401, 136] on p "*********" at bounding box center [511, 134] width 291 height 12
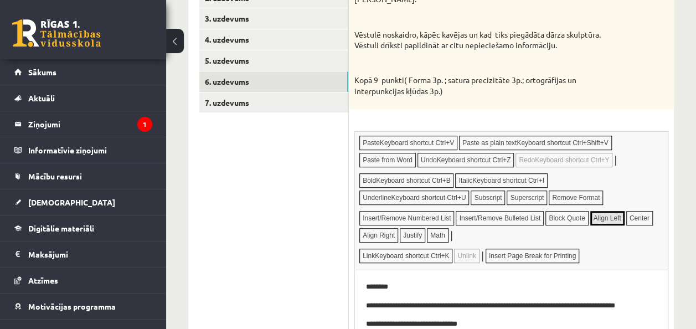
scroll to position [332, 0]
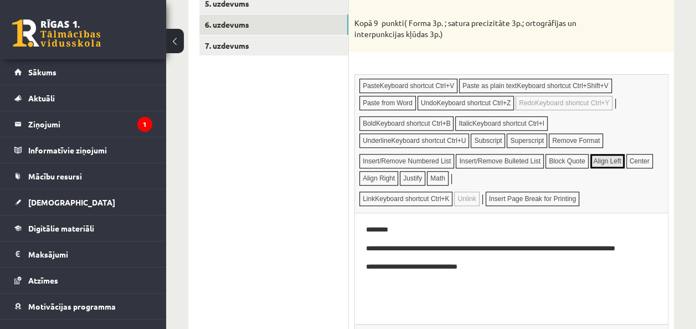
click at [410, 229] on p "********" at bounding box center [511, 230] width 291 height 12
drag, startPoint x: 402, startPoint y: 227, endPoint x: 445, endPoint y: 228, distance: 42.6
click at [453, 229] on p "**********" at bounding box center [511, 230] width 291 height 12
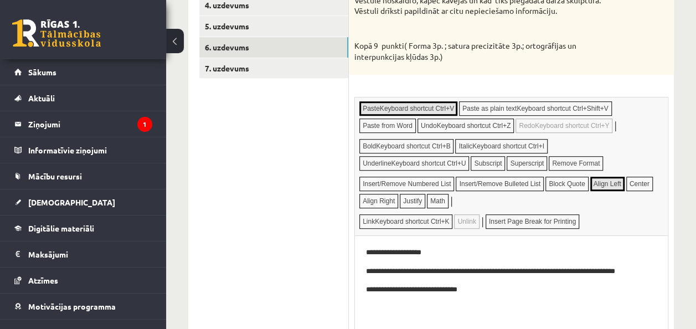
scroll to position [387, 0]
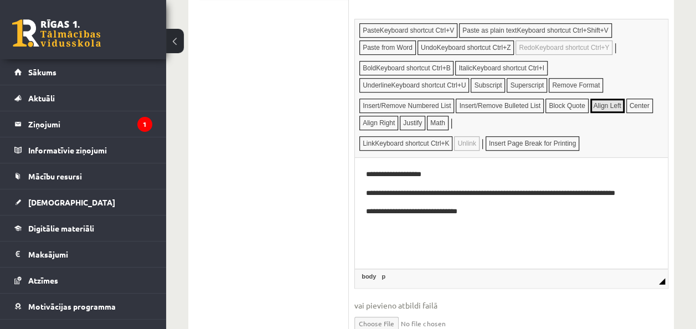
click at [367, 208] on p "**********" at bounding box center [511, 211] width 291 height 12
click at [395, 230] on p "Editor, wiswyg-editor-user-answer-47433866461440" at bounding box center [511, 230] width 291 height 12
click at [478, 207] on p "**********" at bounding box center [511, 211] width 291 height 12
click at [402, 243] on html "**********" at bounding box center [511, 202] width 313 height 90
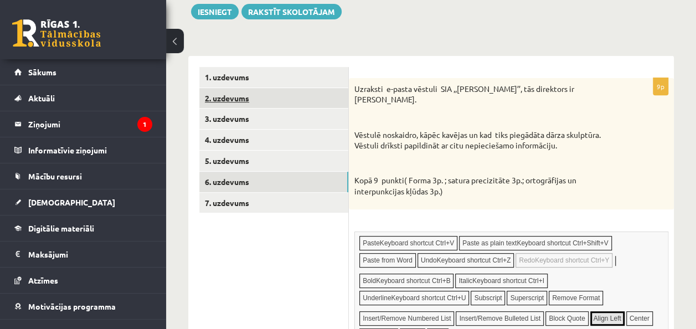
scroll to position [96, 0]
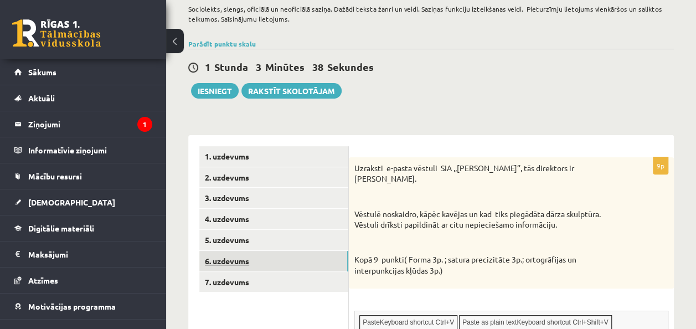
click at [230, 260] on link "6. uzdevums" at bounding box center [273, 261] width 149 height 20
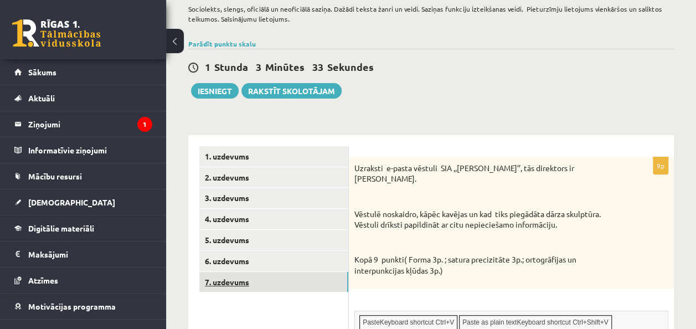
click at [233, 284] on link "7. uzdevums" at bounding box center [273, 282] width 149 height 20
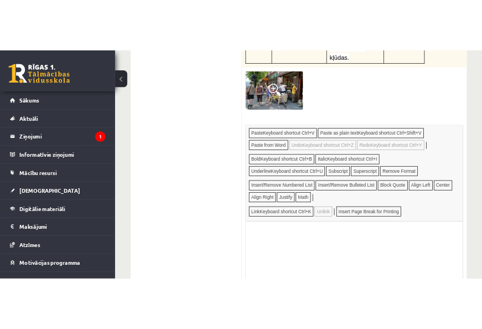
scroll to position [483, 0]
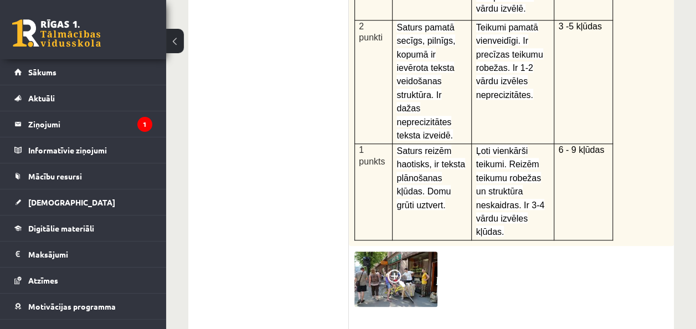
click at [383, 251] on img at bounding box center [395, 278] width 83 height 55
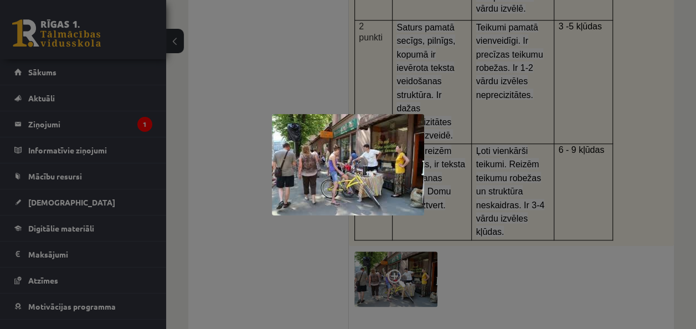
click at [348, 152] on img at bounding box center [348, 164] width 152 height 101
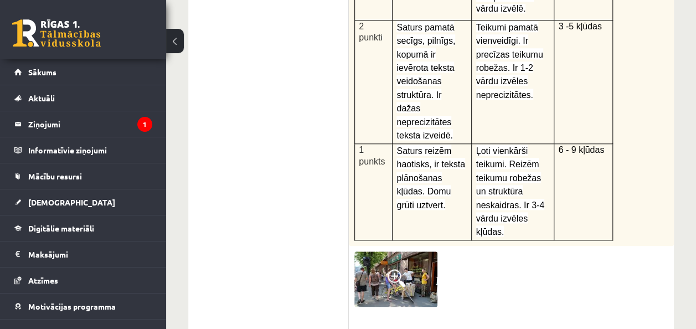
click at [386, 251] on img at bounding box center [395, 278] width 83 height 55
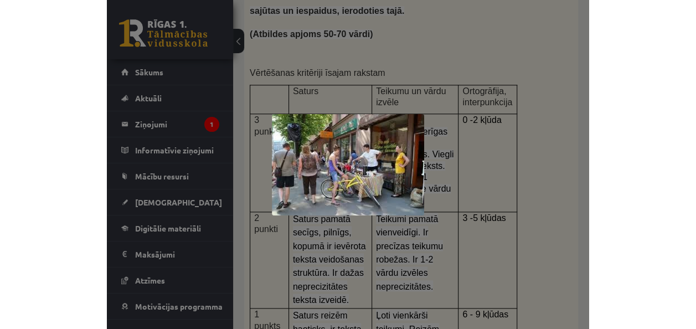
scroll to position [151, 0]
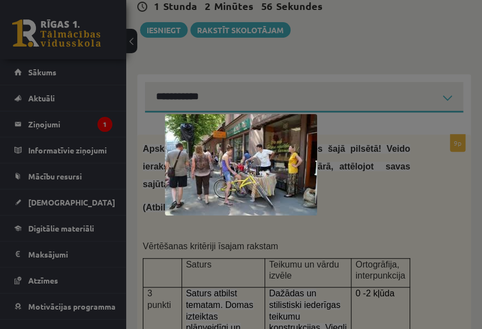
drag, startPoint x: 425, startPoint y: 172, endPoint x: 434, endPoint y: 148, distance: 25.4
click at [429, 166] on div at bounding box center [241, 164] width 482 height 329
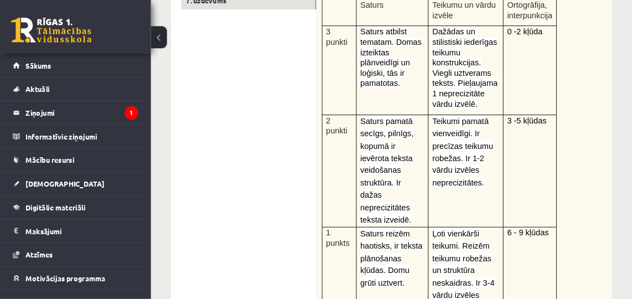
scroll to position [483, 0]
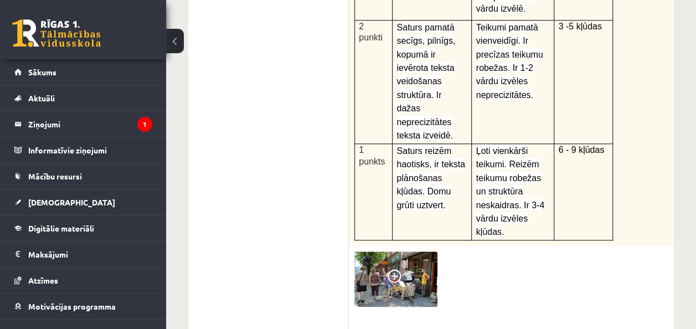
click at [390, 251] on img at bounding box center [395, 278] width 83 height 55
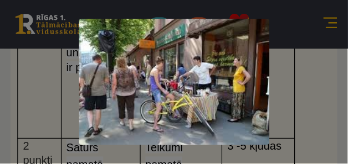
scroll to position [484, 0]
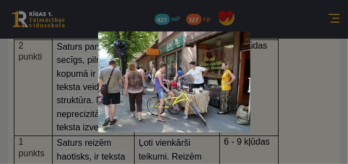
drag, startPoint x: 168, startPoint y: 0, endPoint x: 162, endPoint y: 71, distance: 71.1
click at [162, 71] on img at bounding box center [174, 82] width 152 height 101
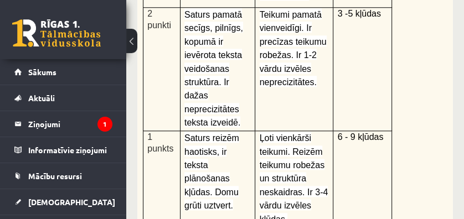
scroll to position [613, 0]
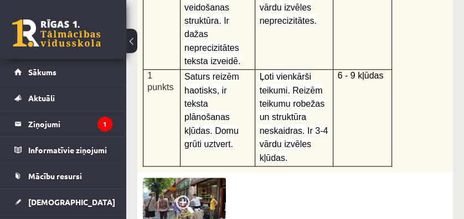
click at [181, 195] on span at bounding box center [185, 204] width 18 height 18
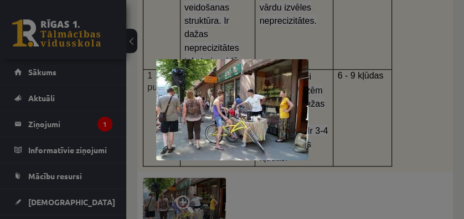
click at [345, 143] on div at bounding box center [232, 109] width 464 height 219
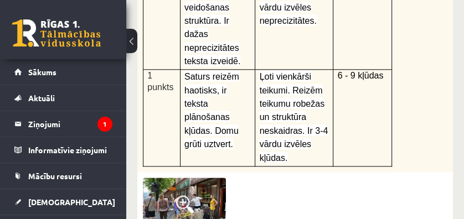
click at [183, 195] on span at bounding box center [185, 204] width 18 height 18
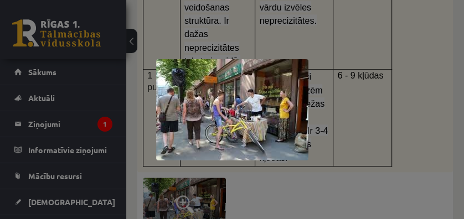
drag, startPoint x: 317, startPoint y: 158, endPoint x: 269, endPoint y: 161, distance: 47.7
click at [316, 158] on div at bounding box center [232, 109] width 464 height 219
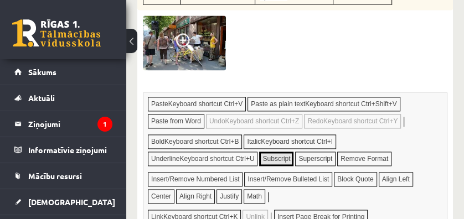
scroll to position [834, 0]
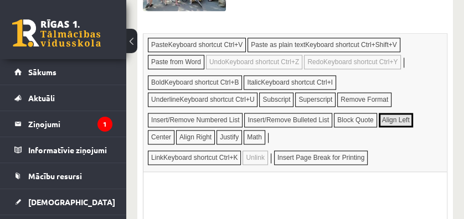
click at [222, 182] on html at bounding box center [294, 189] width 303 height 34
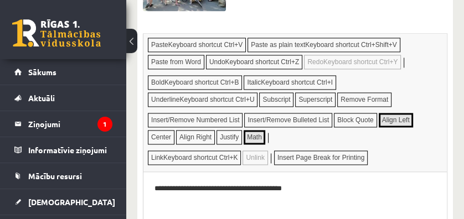
scroll to position [613, 0]
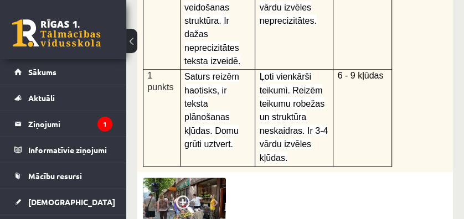
click at [186, 195] on span at bounding box center [185, 204] width 18 height 18
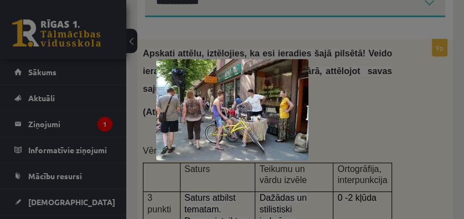
scroll to position [318, 0]
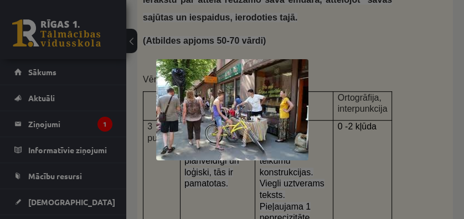
drag, startPoint x: 345, startPoint y: 68, endPoint x: 323, endPoint y: 70, distance: 22.9
click at [345, 68] on div at bounding box center [232, 109] width 464 height 219
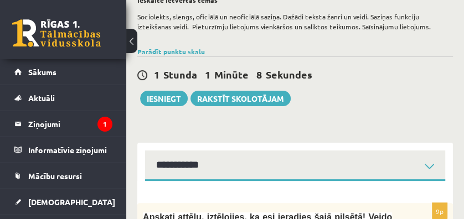
scroll to position [0, 0]
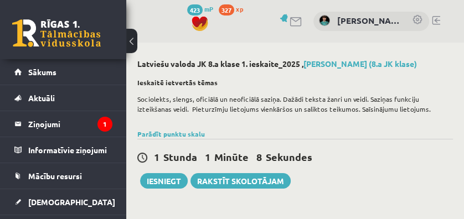
drag, startPoint x: 262, startPoint y: 1018, endPoint x: -2, endPoint y: 891, distance: 293.4
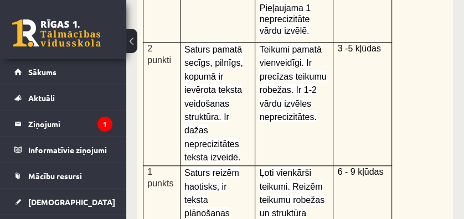
scroll to position [811, 0]
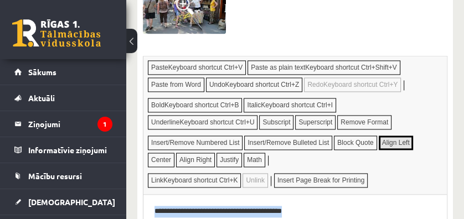
click at [285, 225] on html "**********" at bounding box center [294, 212] width 303 height 34
drag, startPoint x: 137, startPoint y: 213, endPoint x: 276, endPoint y: 210, distance: 139.0
click at [146, 211] on html "**********" at bounding box center [294, 212] width 303 height 34
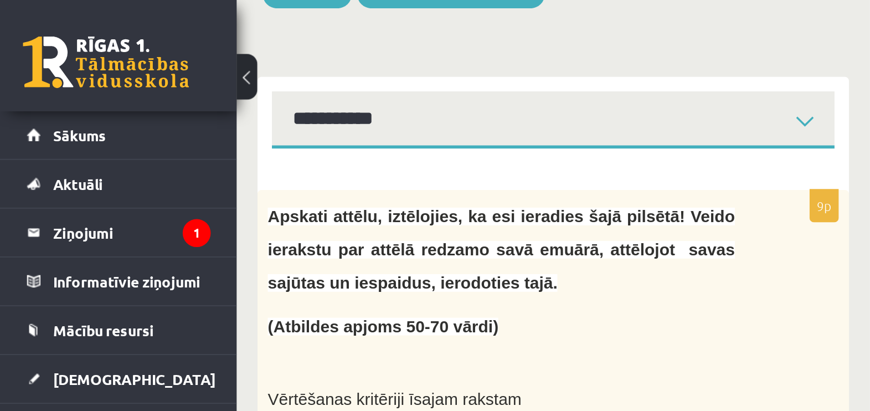
scroll to position [0, 0]
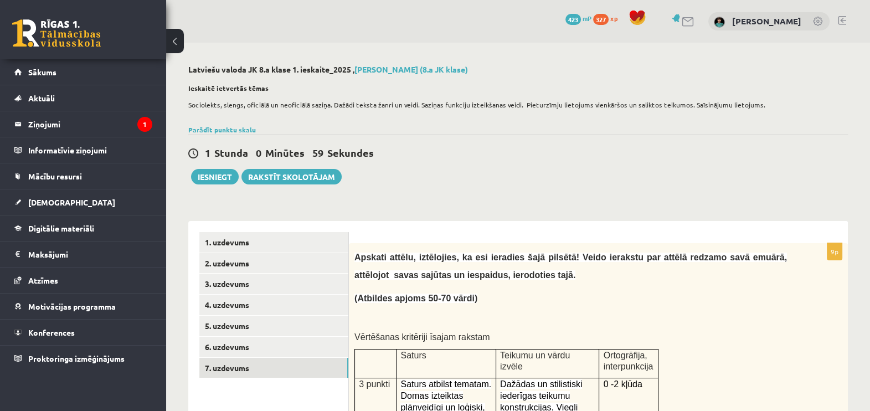
drag, startPoint x: 103, startPoint y: 1, endPoint x: 394, endPoint y: 218, distance: 362.7
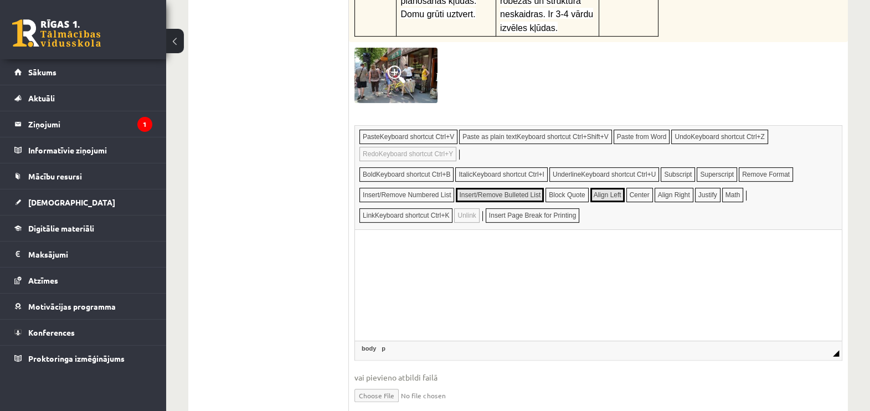
scroll to position [592, 0]
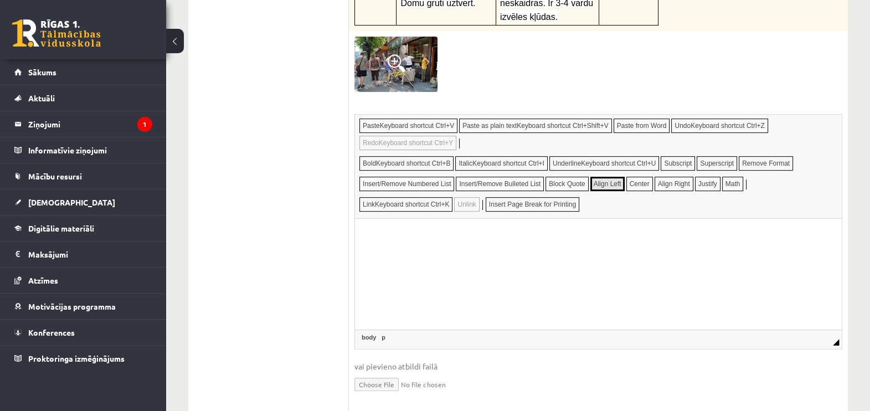
drag, startPoint x: 551, startPoint y: 243, endPoint x: 540, endPoint y: 244, distance: 11.1
click at [550, 243] on html at bounding box center [598, 235] width 487 height 34
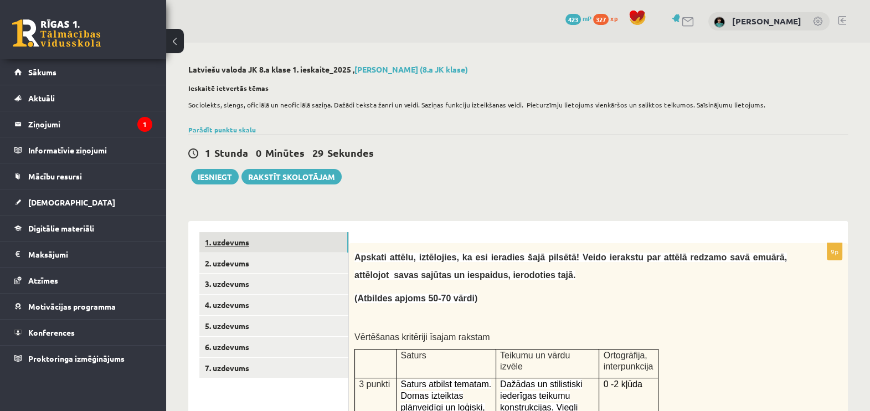
click at [235, 240] on link "1. uzdevums" at bounding box center [273, 242] width 149 height 20
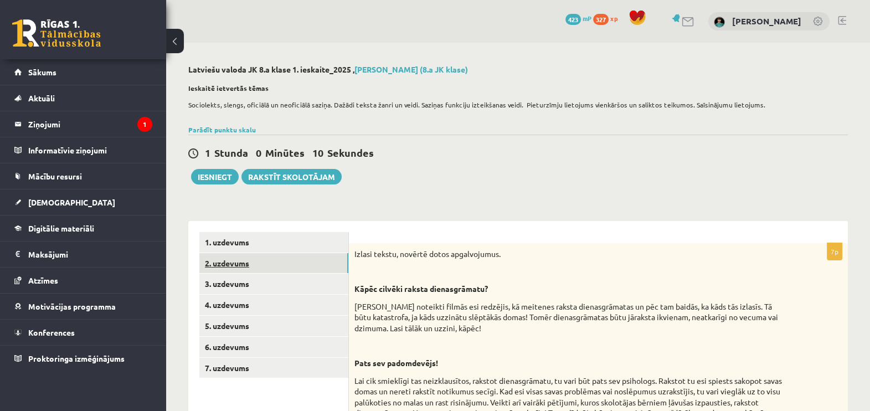
click at [244, 266] on link "2. uzdevums" at bounding box center [273, 263] width 149 height 20
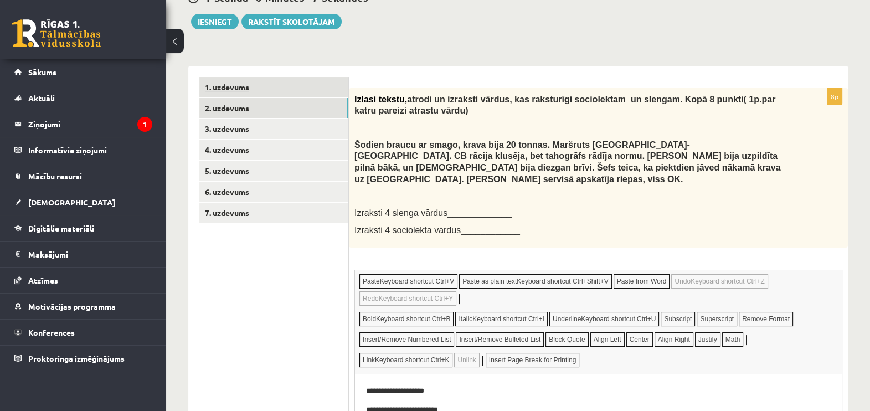
click at [240, 87] on link "1. uzdevums" at bounding box center [273, 87] width 149 height 20
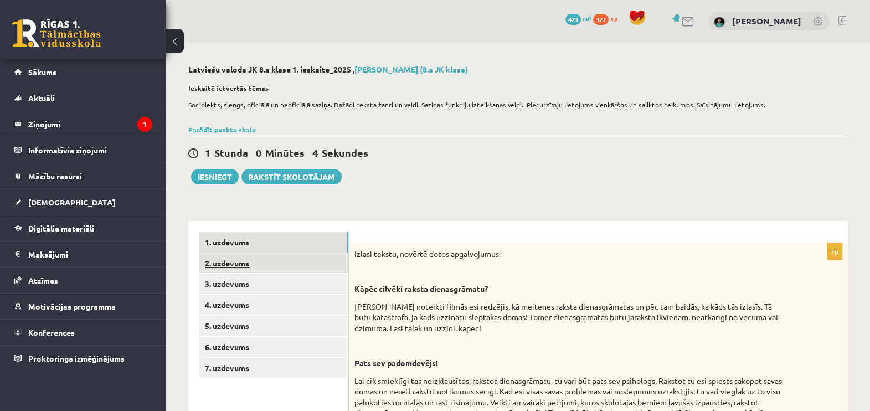
click at [231, 256] on link "2. uzdevums" at bounding box center [273, 263] width 149 height 20
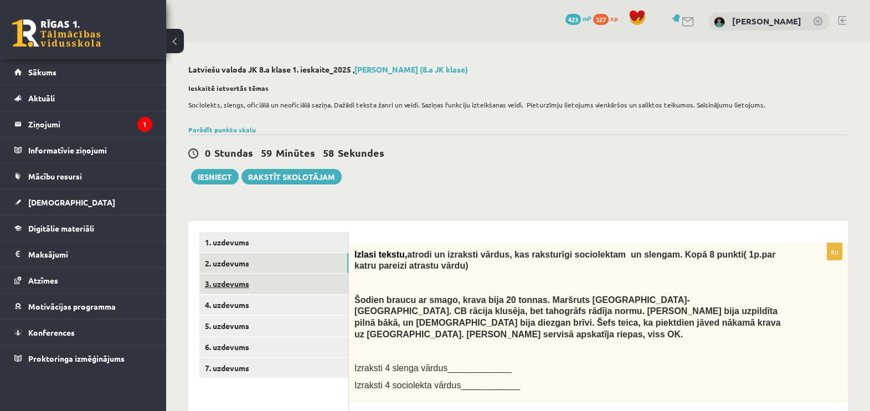
click at [224, 289] on link "3. uzdevums" at bounding box center [273, 283] width 149 height 20
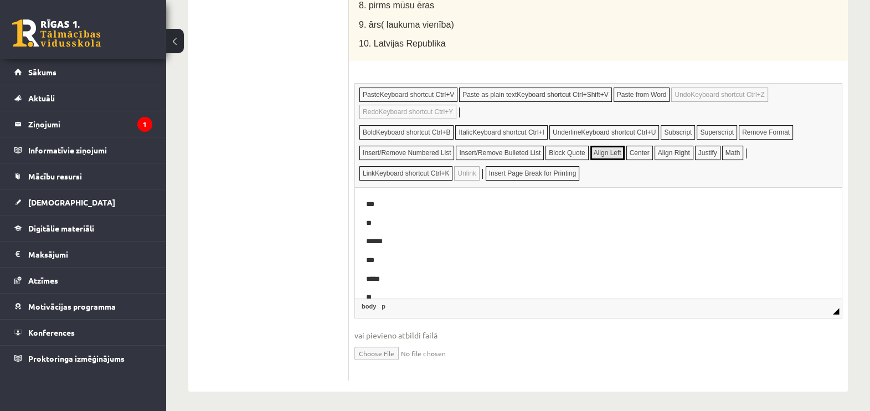
click at [388, 203] on p "***" at bounding box center [593, 204] width 454 height 12
click at [379, 219] on p "**" at bounding box center [593, 223] width 454 height 12
click at [391, 235] on p "******" at bounding box center [593, 241] width 454 height 12
click at [394, 244] on p "******" at bounding box center [593, 241] width 454 height 12
click at [375, 257] on p "***" at bounding box center [593, 260] width 454 height 12
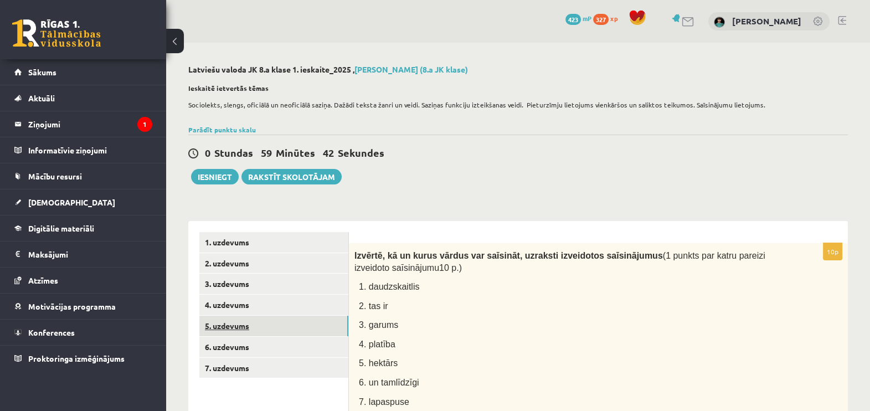
click at [221, 325] on link "5. uzdevums" at bounding box center [273, 326] width 149 height 20
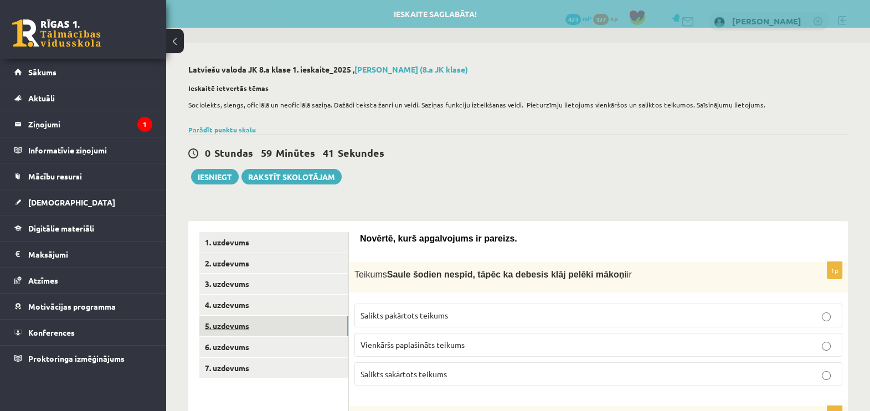
click at [221, 303] on link "4. uzdevums" at bounding box center [273, 304] width 149 height 20
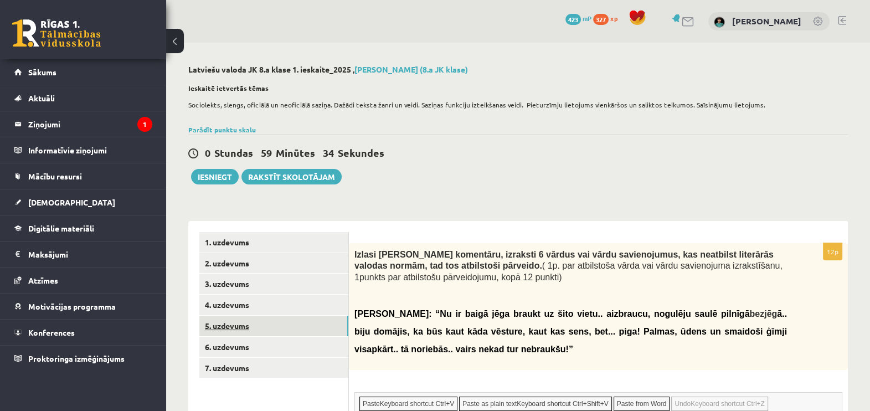
click at [234, 328] on link "5. uzdevums" at bounding box center [273, 326] width 149 height 20
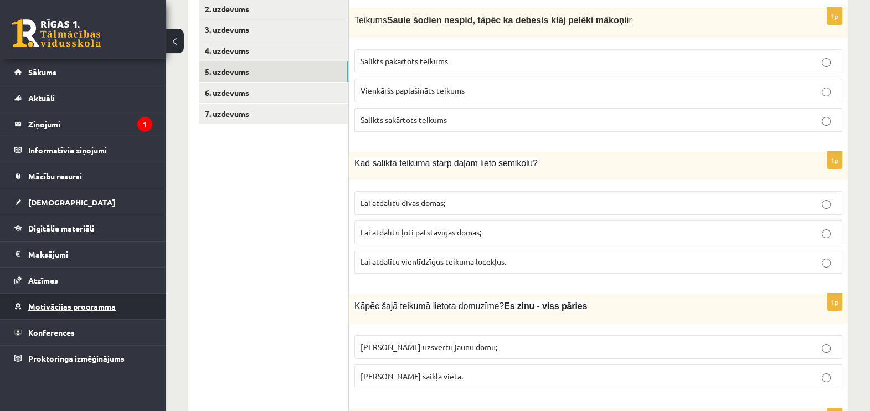
click at [73, 307] on span "Motivācijas programma" at bounding box center [71, 306] width 87 height 10
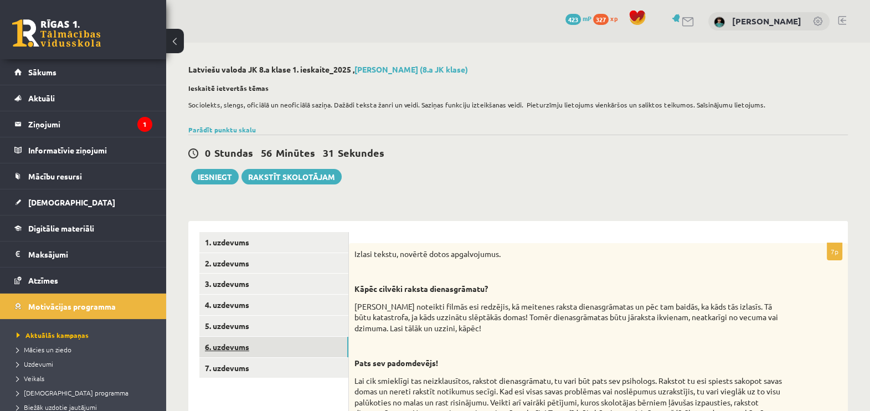
click at [237, 328] on link "6. uzdevums" at bounding box center [273, 347] width 149 height 20
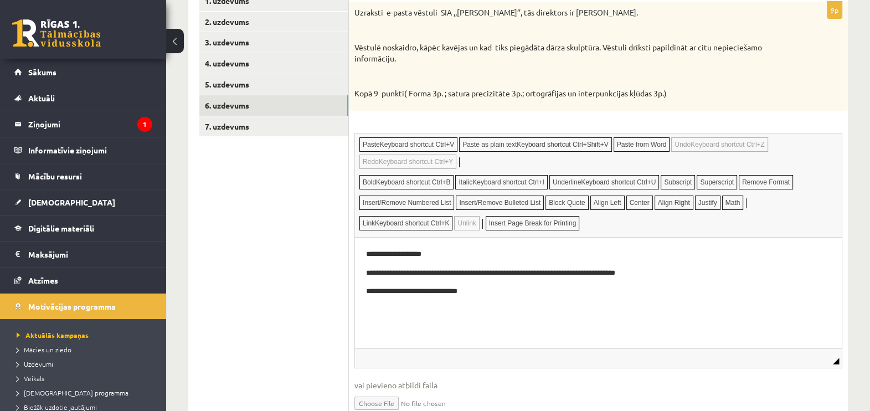
scroll to position [293, 0]
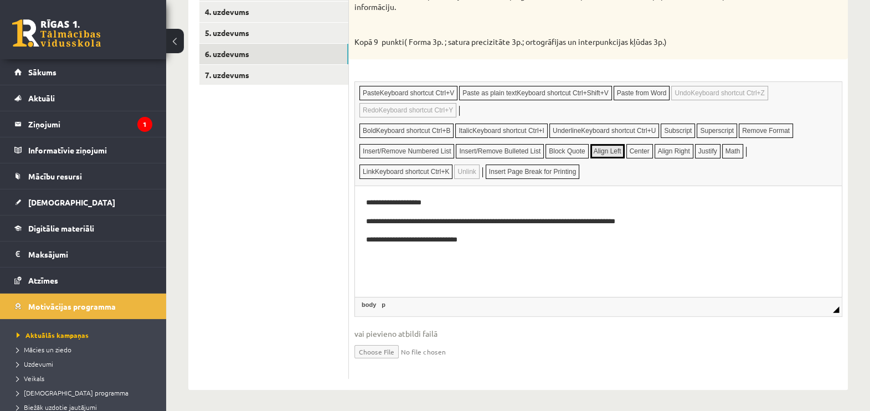
click at [416, 242] on p "**********" at bounding box center [598, 240] width 464 height 12
click at [412, 239] on p "**********" at bounding box center [598, 240] width 464 height 12
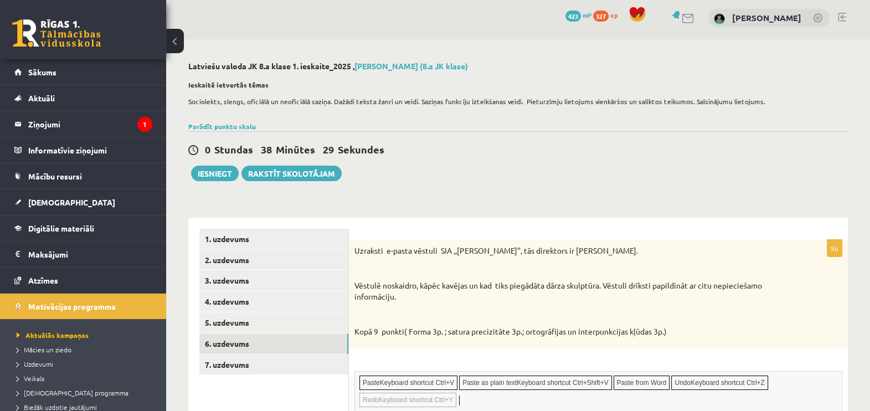
scroll to position [0, 0]
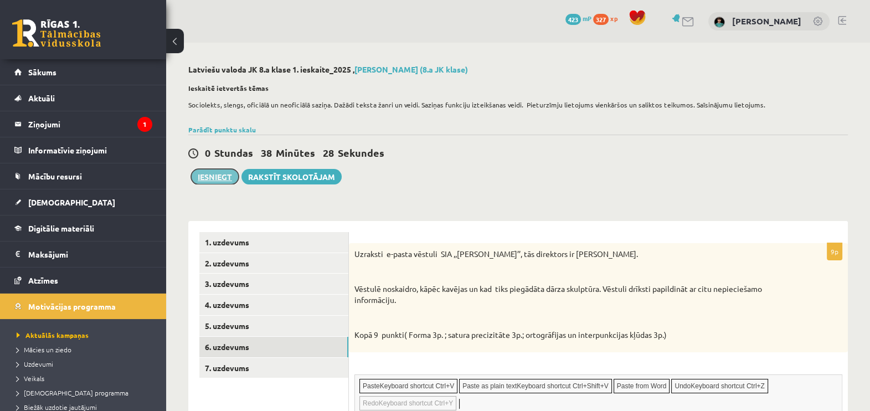
click at [221, 178] on button "Iesniegt" at bounding box center [215, 176] width 48 height 15
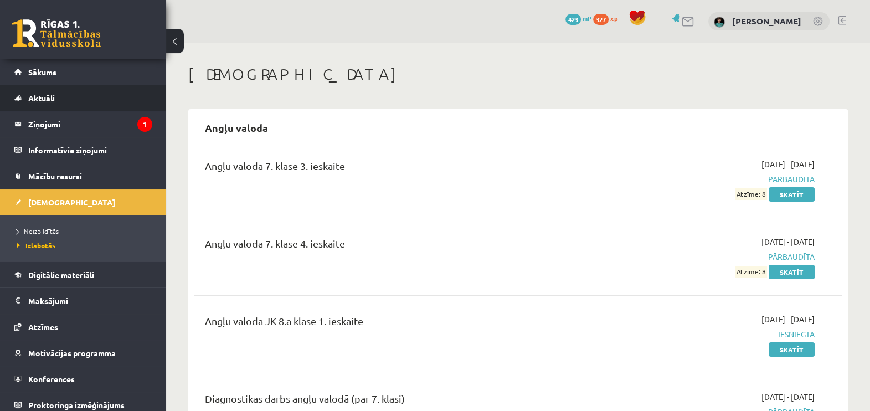
click at [56, 100] on link "Aktuāli" at bounding box center [83, 97] width 138 height 25
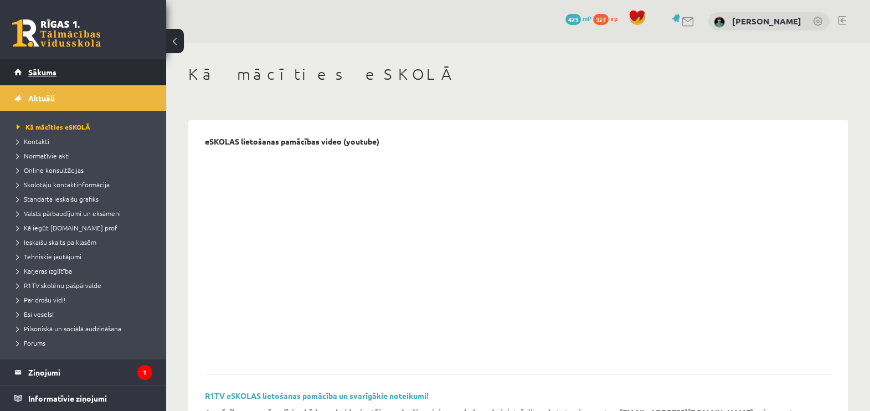
click at [53, 69] on span "Sākums" at bounding box center [42, 72] width 28 height 10
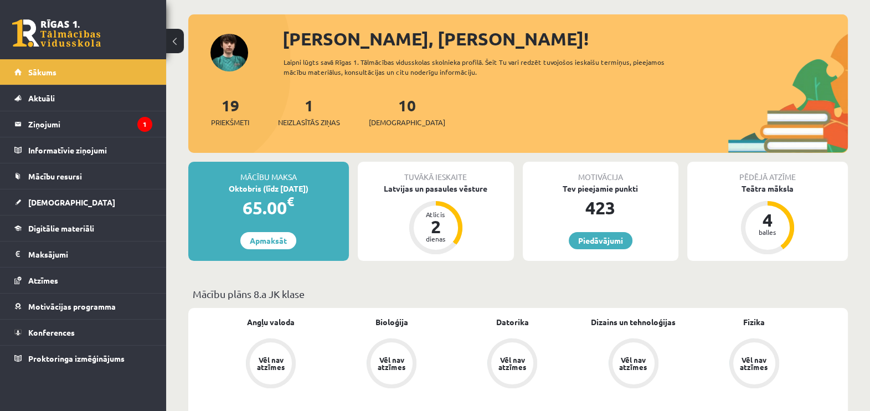
scroll to position [69, 0]
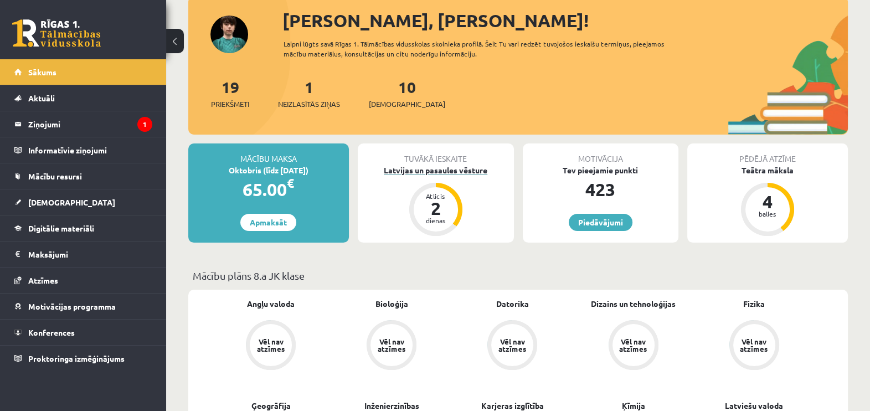
click at [435, 203] on div "2" at bounding box center [435, 208] width 33 height 18
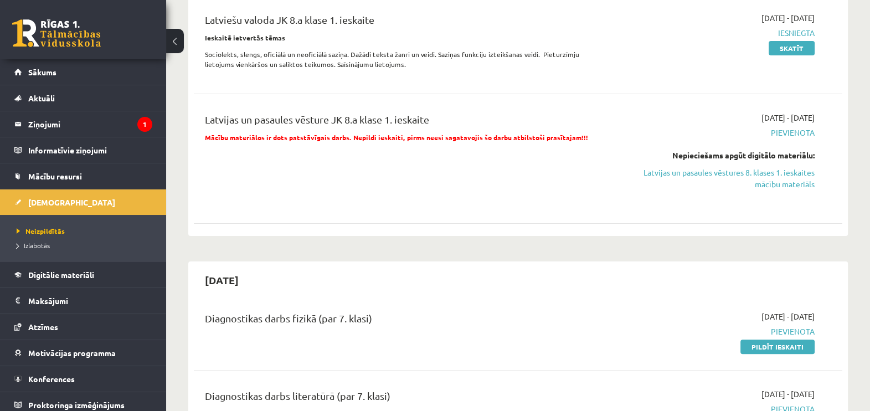
scroll to position [346, 0]
